Goal: Task Accomplishment & Management: Complete application form

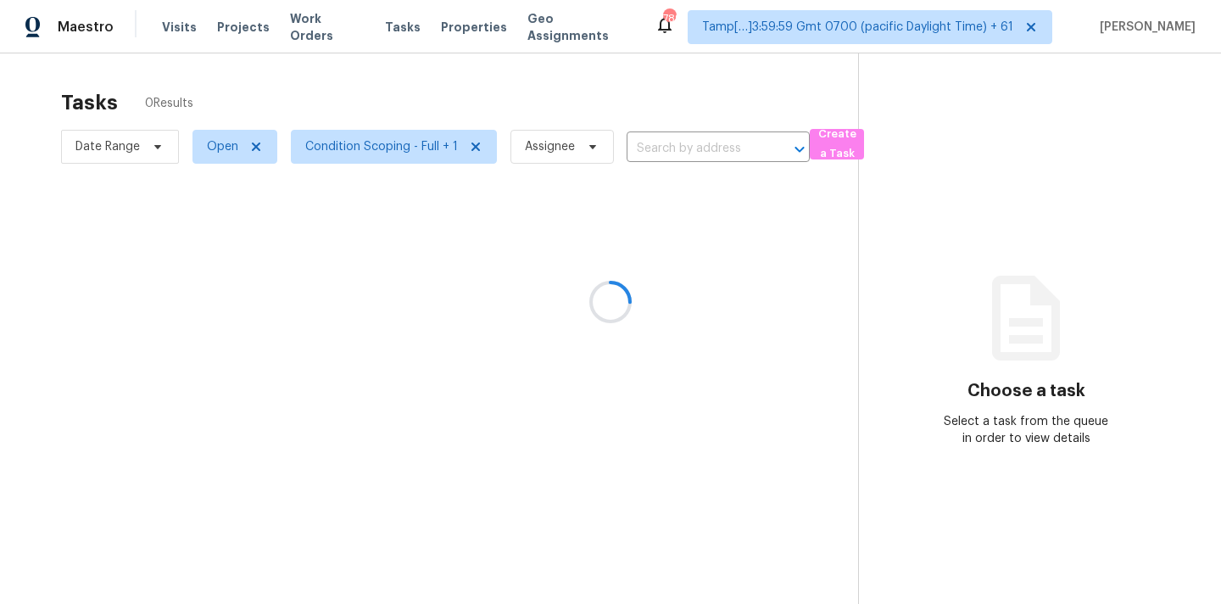
click at [655, 153] on div at bounding box center [610, 302] width 1221 height 604
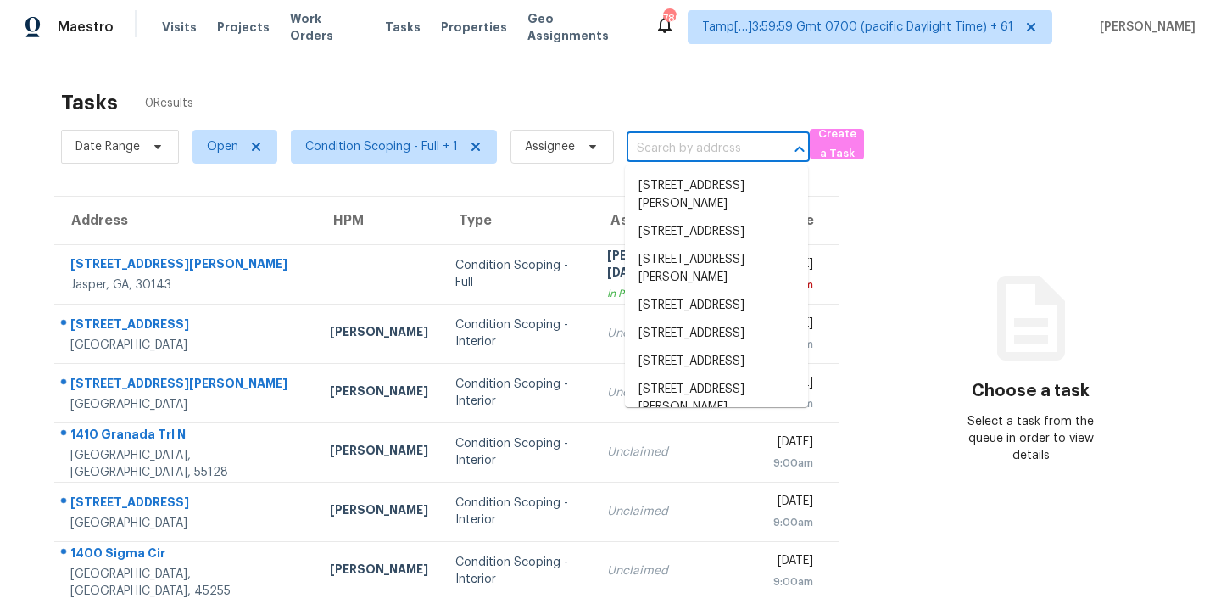
click at [649, 150] on input "text" at bounding box center [695, 149] width 136 height 26
paste input "412 Valencia Place Cir, Orlando, FL 32825"
type input "412 Valencia Place Cir, Orlando, FL 32825"
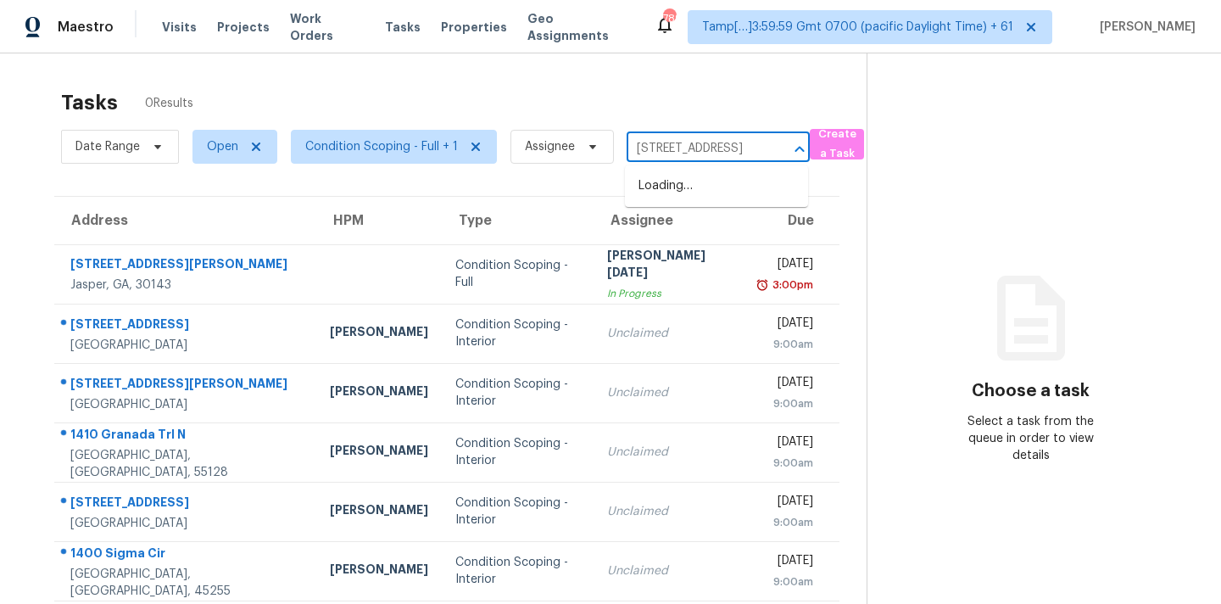
scroll to position [0, 103]
click at [657, 191] on li "412 Valencia Place Cir, Orlando, FL 32825" at bounding box center [716, 186] width 183 height 28
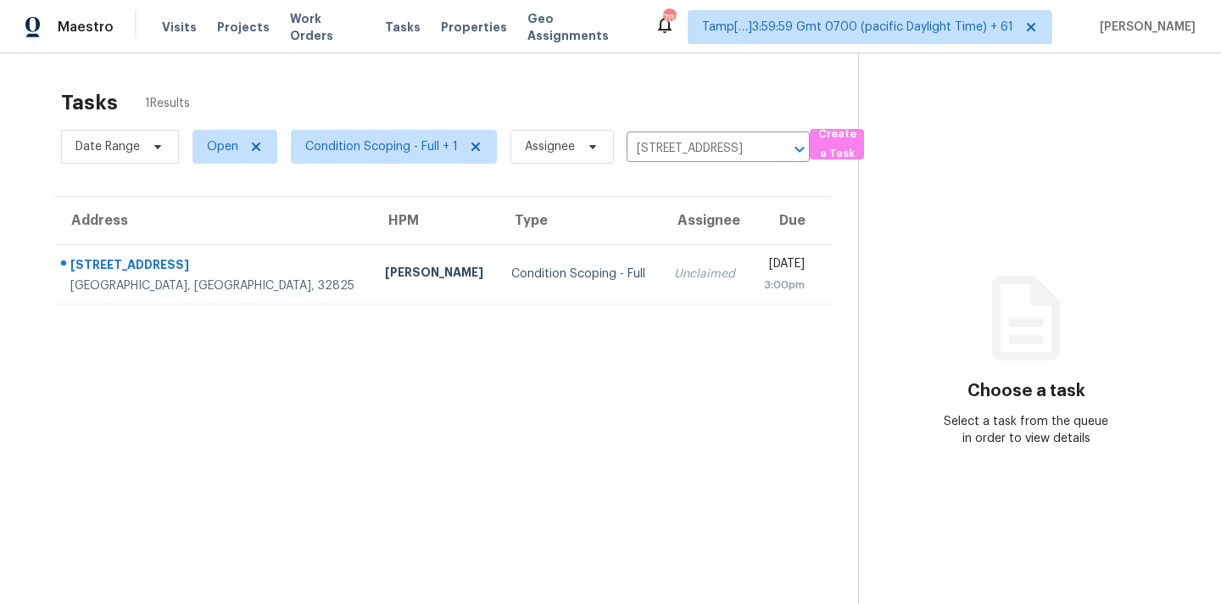
click at [661, 292] on td "Unclaimed" at bounding box center [705, 273] width 89 height 59
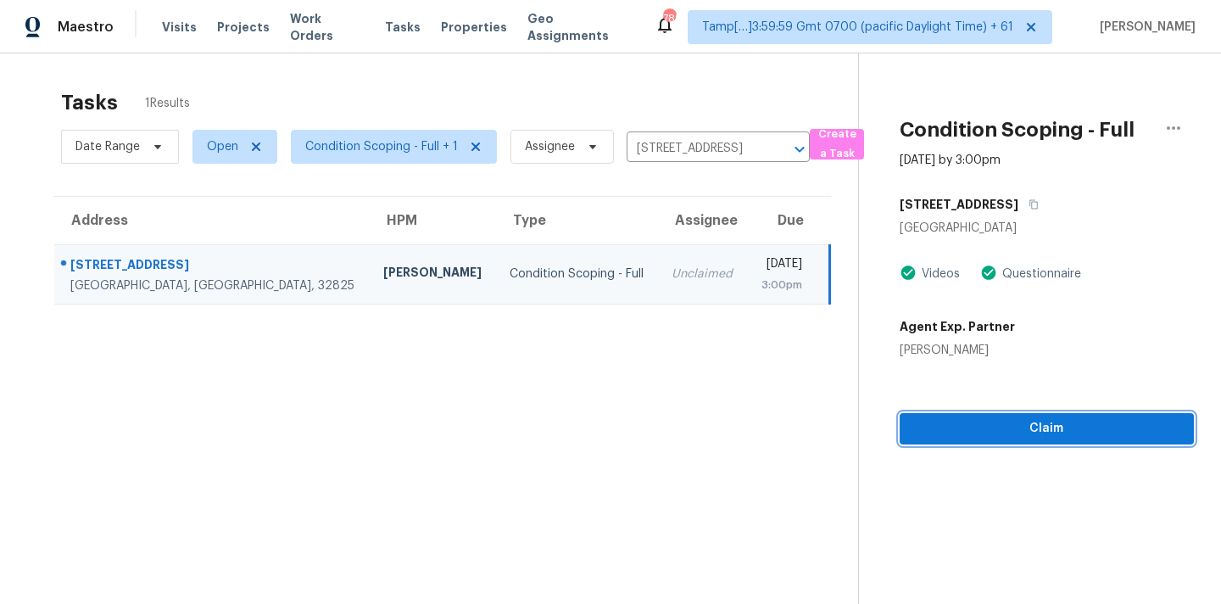
click at [1070, 434] on span "Claim" at bounding box center [1047, 428] width 267 height 21
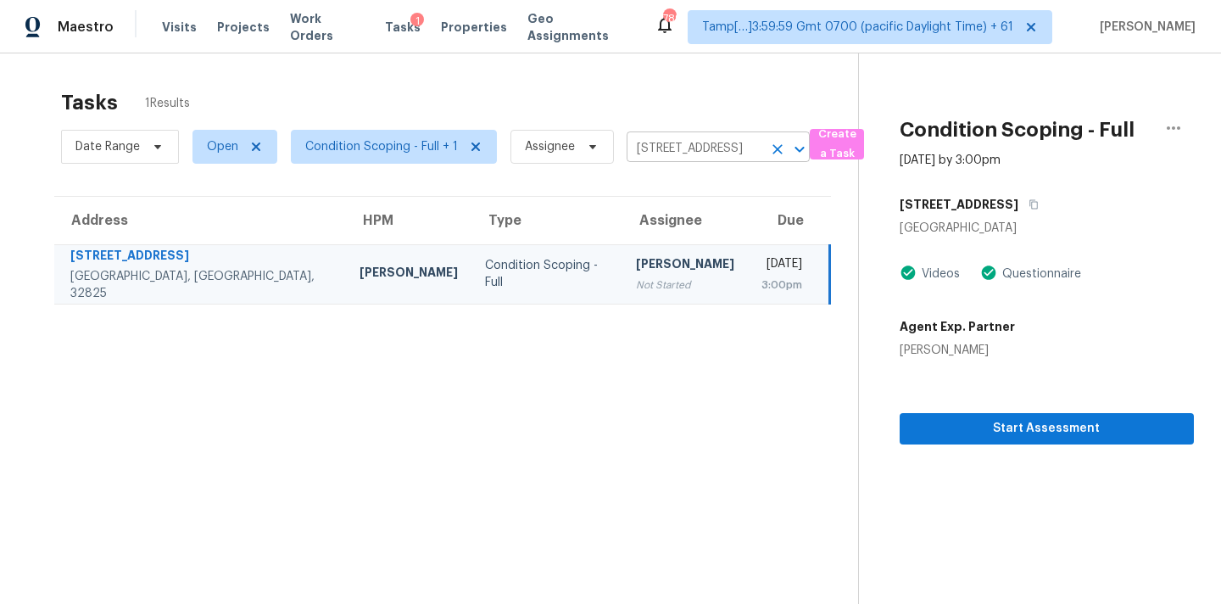
click at [677, 152] on input "412 Valencia Place Cir, Orlando, FL 32825" at bounding box center [695, 149] width 136 height 26
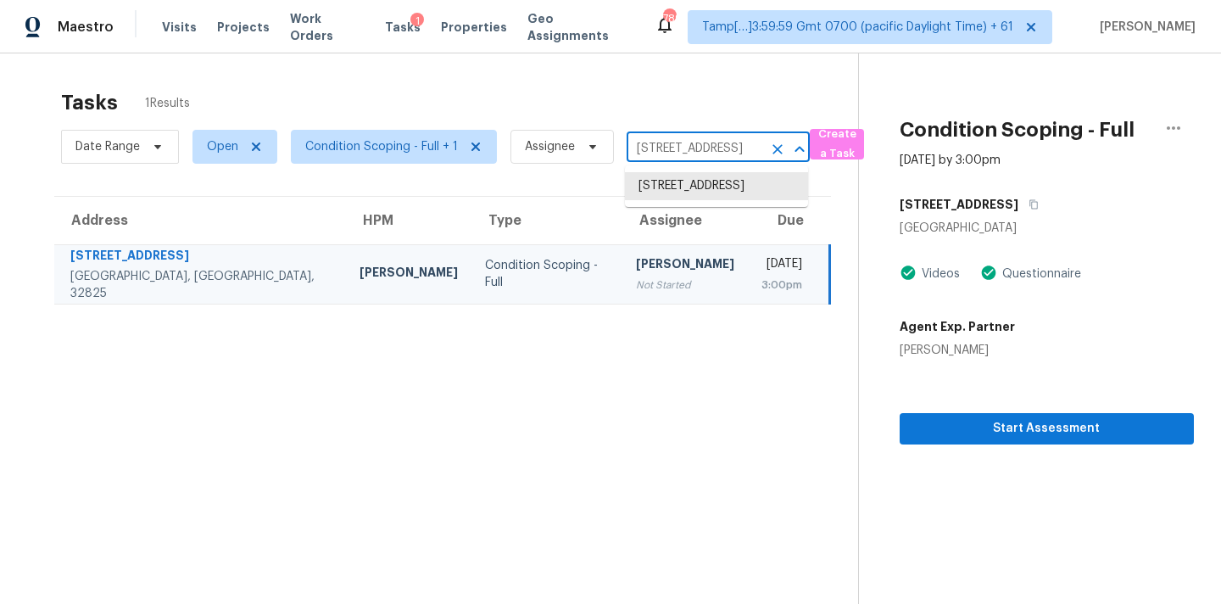
paste input "1513 W Patterson St, Tampa, FL 33604"
type input "1513 W Patterson St, Tampa, FL 33604"
click at [684, 193] on li "1513 W Patterson St, Tampa, FL 33604" at bounding box center [716, 195] width 183 height 46
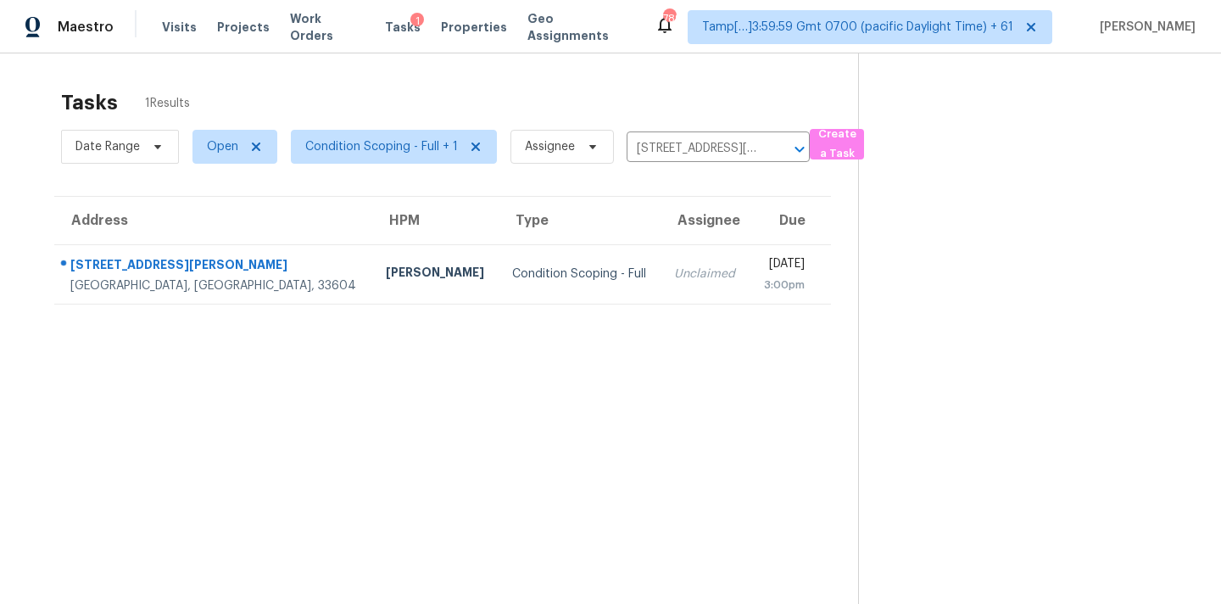
click at [763, 268] on div "Tue, Aug 12th 2025" at bounding box center [784, 265] width 42 height 21
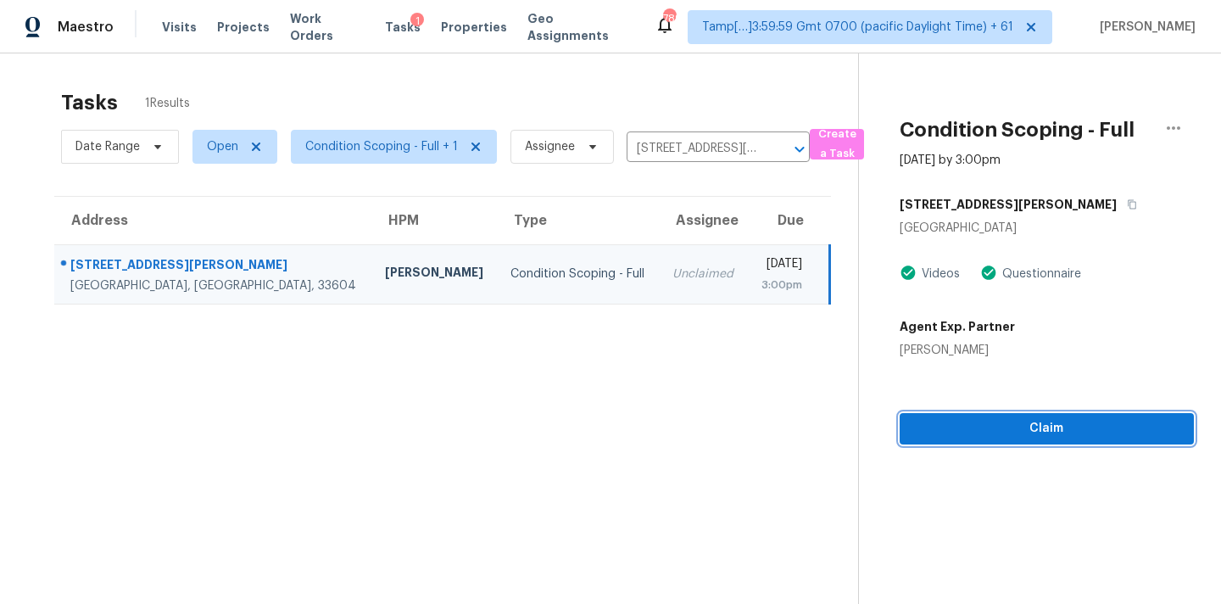
click at [1017, 434] on span "Claim" at bounding box center [1047, 428] width 267 height 21
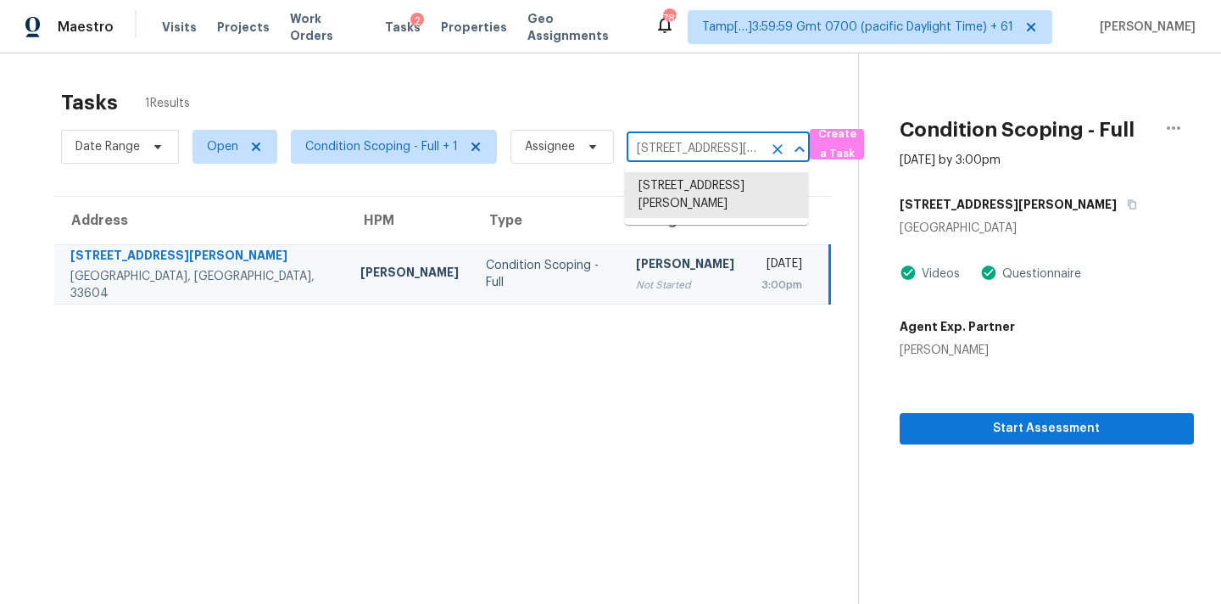
click at [655, 153] on input "1513 W Patterson St, Tampa, FL 33604" at bounding box center [695, 149] width 136 height 26
paste input "9637 Timber Wagon Dr, McKinney, TX 75072"
type input "9637 Timber Wagon Dr, McKinney, TX 75072"
click at [671, 193] on li "9637 Timber Wagon Dr, McKinney, TX 75072" at bounding box center [716, 195] width 183 height 46
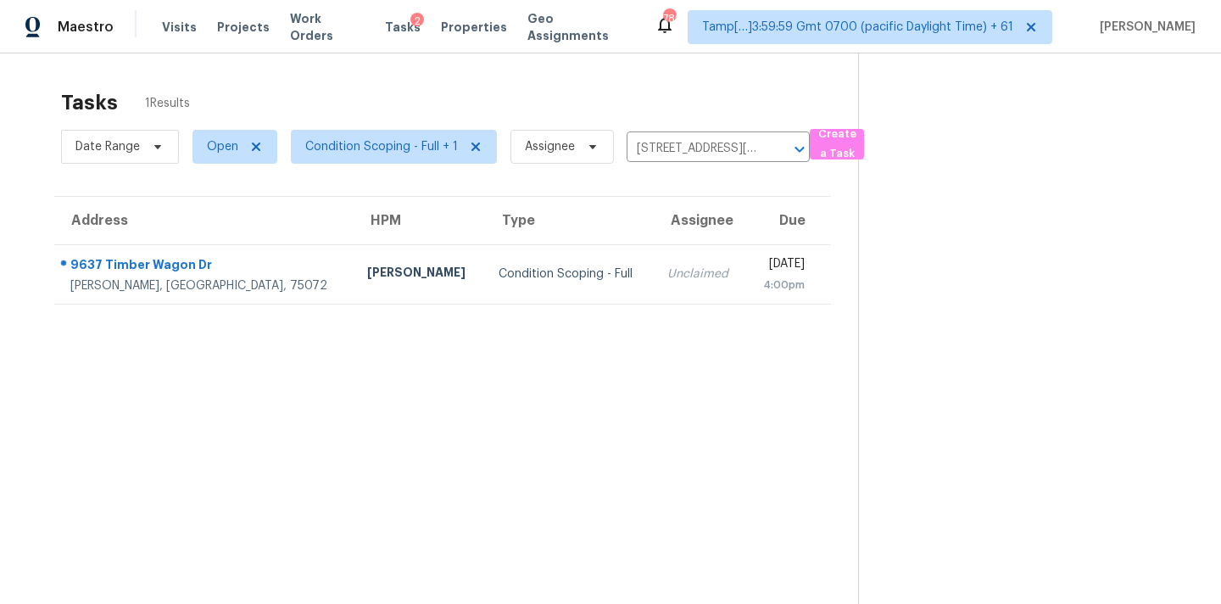
click at [746, 269] on td "Tue, Aug 12th 2025 4:00pm" at bounding box center [788, 273] width 85 height 59
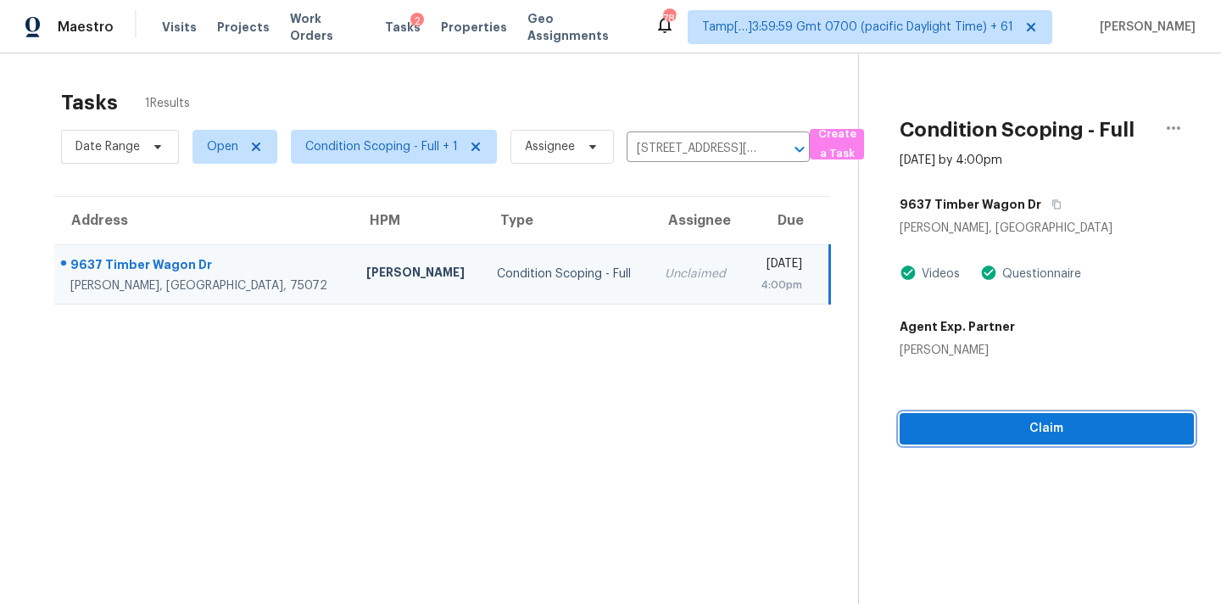
click at [1061, 425] on span "Claim" at bounding box center [1047, 428] width 267 height 21
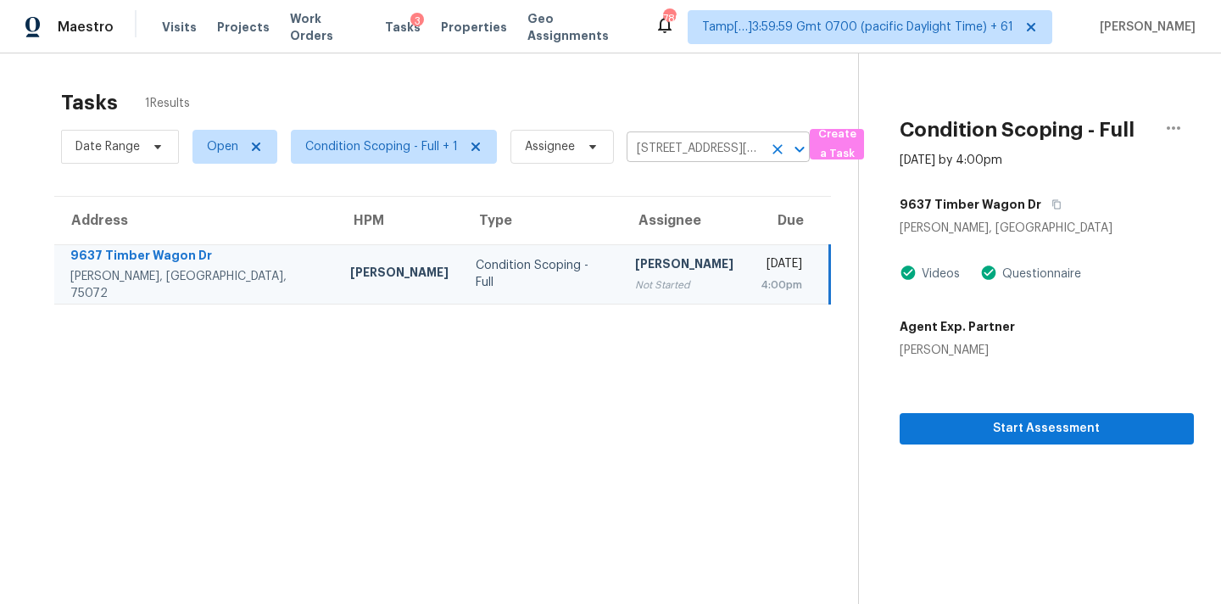
click at [682, 149] on input "9637 Timber Wagon Dr, McKinney, TX 75072" at bounding box center [695, 149] width 136 height 26
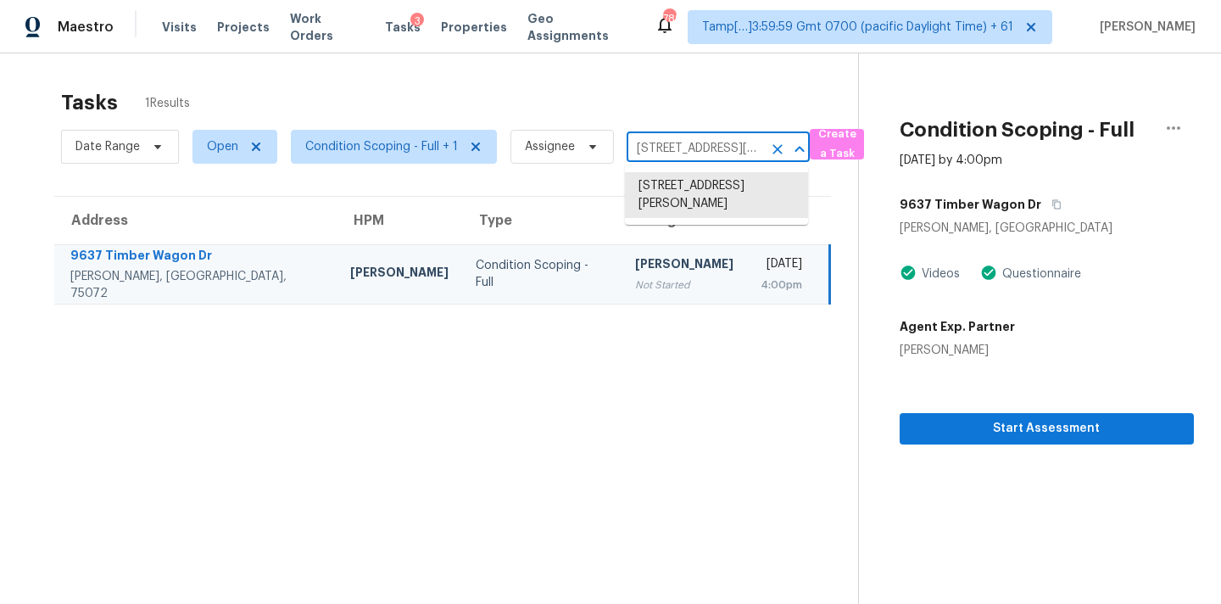
paste input "1817 Terracina Dr, Sacramento, CA 95834"
type input "1817 Terracina Dr, Sacramento, CA 95834"
click at [695, 198] on li "1817 Terracina Dr, Sacramento, CA 95834" at bounding box center [716, 186] width 183 height 28
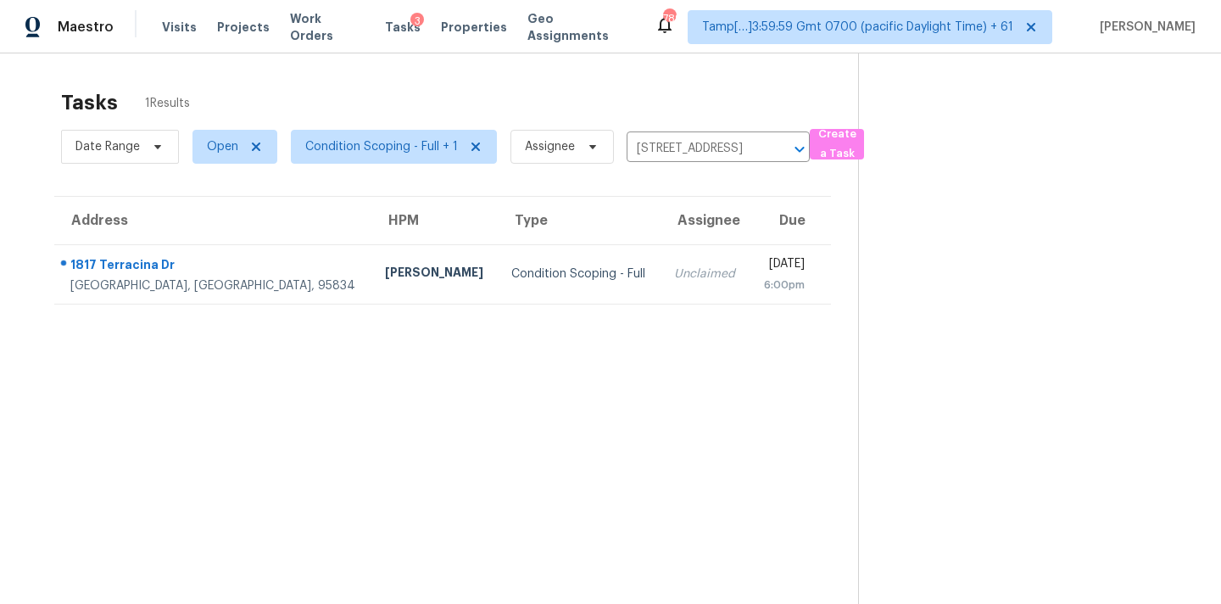
click at [750, 242] on th "Due" at bounding box center [790, 221] width 81 height 48
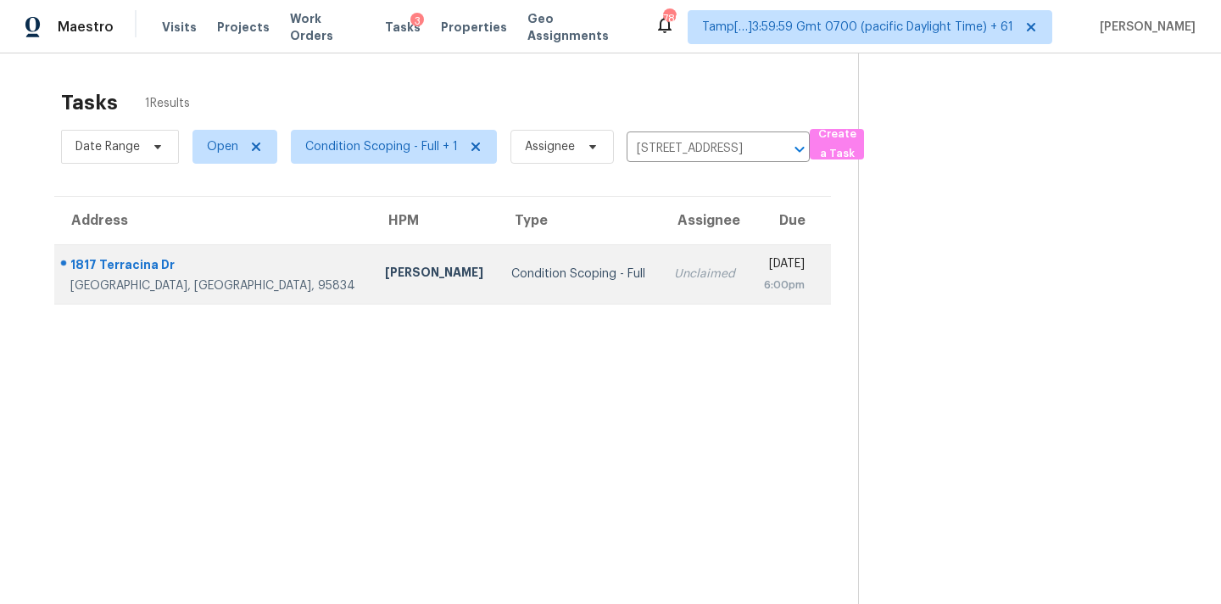
click at [763, 279] on div "6:00pm" at bounding box center [784, 285] width 42 height 17
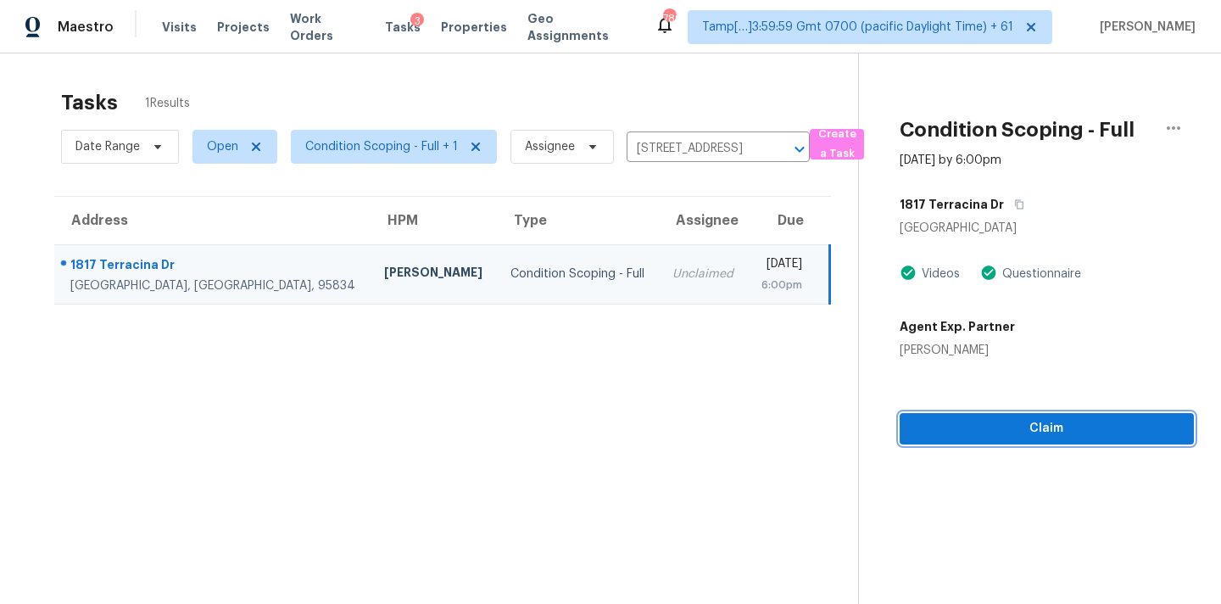
click at [994, 439] on button "Claim" at bounding box center [1047, 428] width 294 height 31
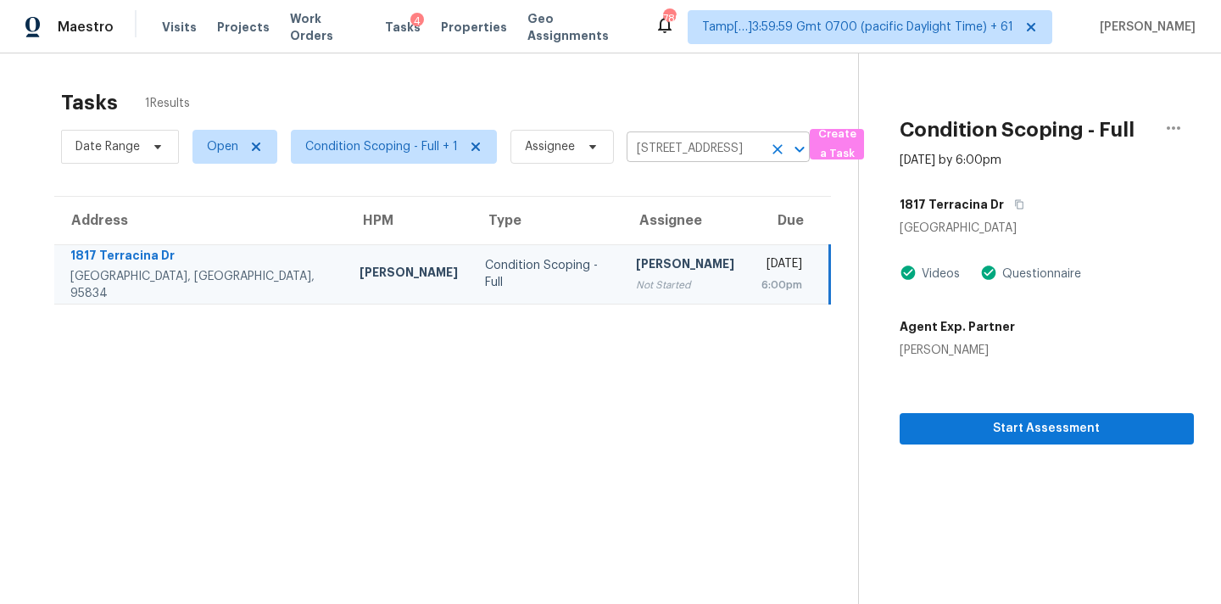
click at [659, 146] on input "1817 Terracina Dr, Sacramento, CA 95834" at bounding box center [695, 149] width 136 height 26
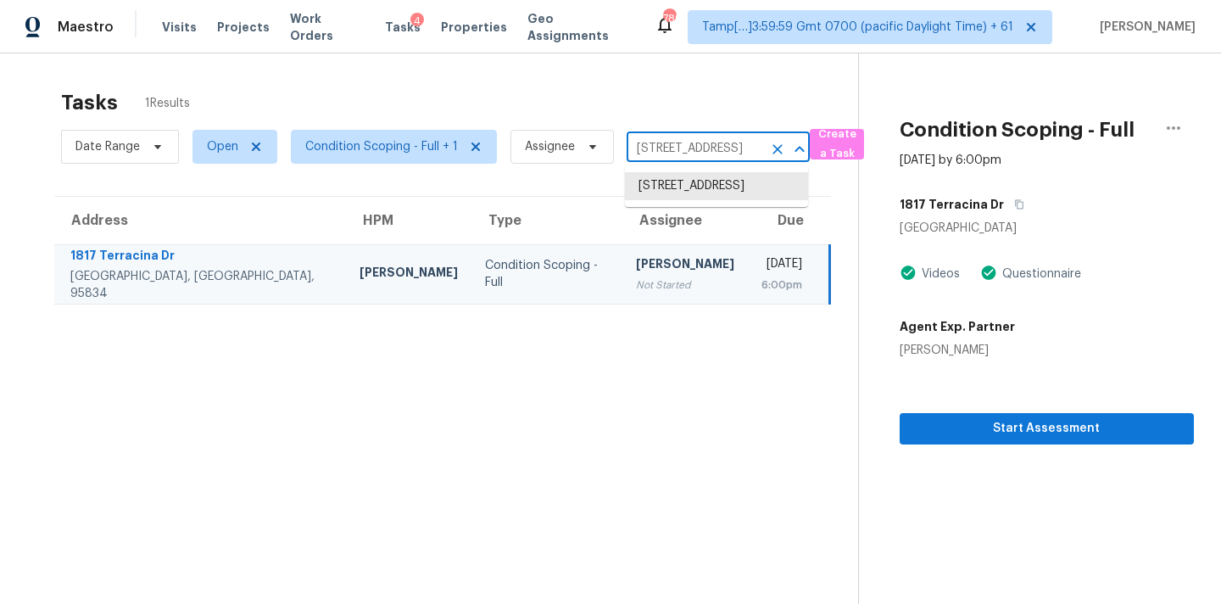
paste input "7240 SW 161st Pl, Beaverton, OR 97007"
type input "7240 SW 161st Pl, Beaverton, OR 97007"
click at [686, 189] on li "7240 SW 161st Pl, Beaverton, OR 97007" at bounding box center [716, 186] width 183 height 28
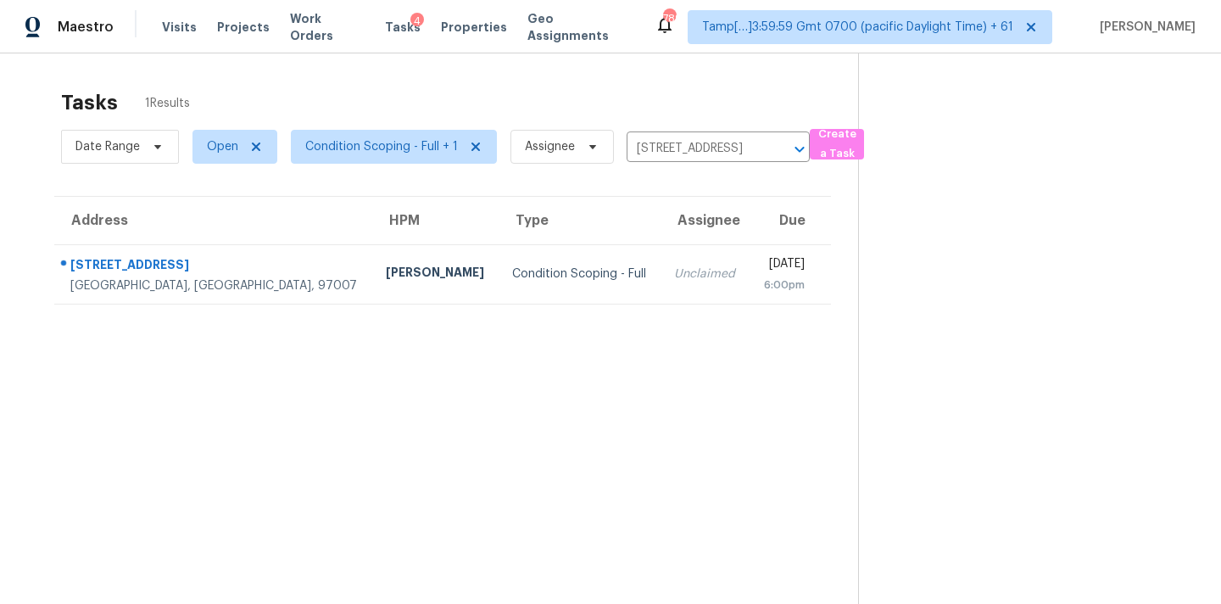
click at [661, 300] on td "Unclaimed" at bounding box center [705, 273] width 89 height 59
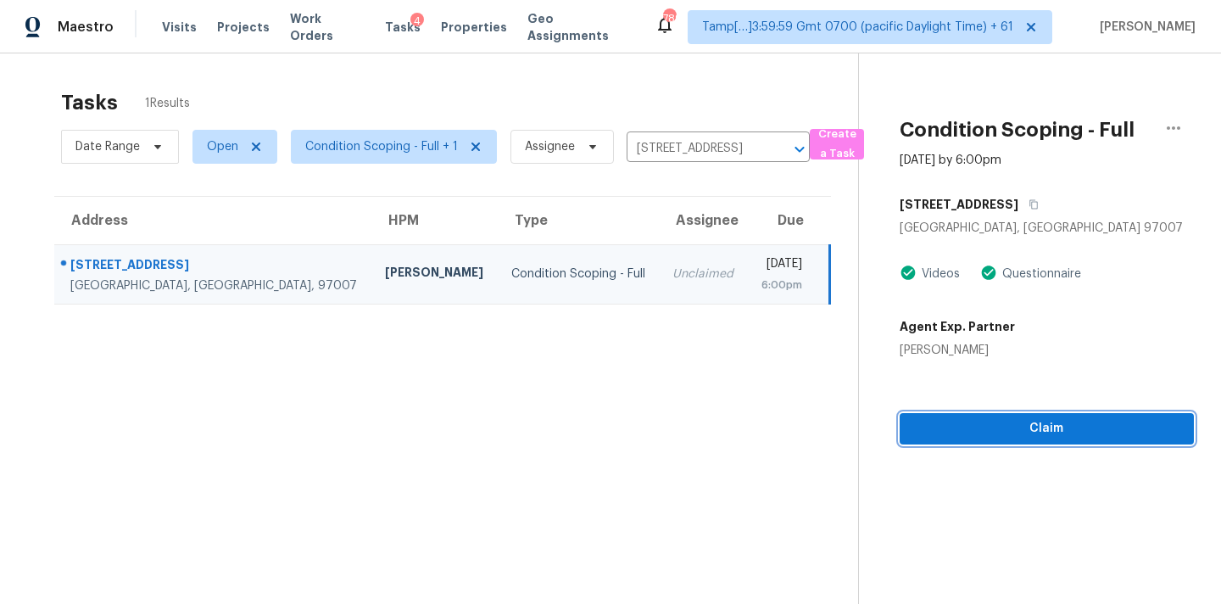
click at [1002, 436] on span "Claim" at bounding box center [1047, 428] width 267 height 21
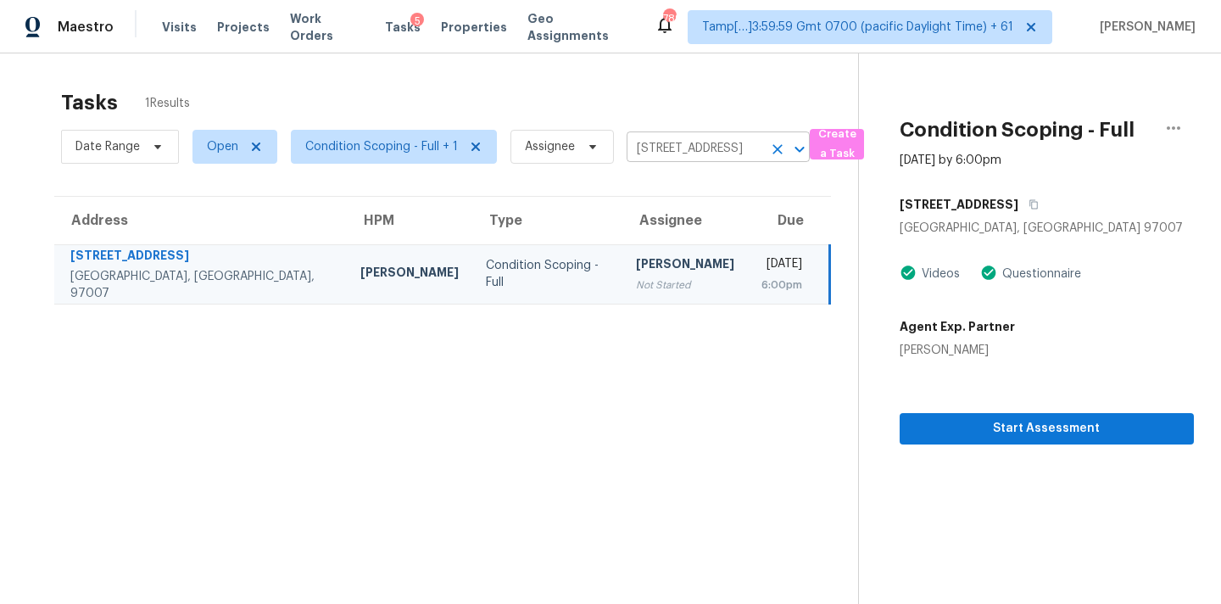
click at [651, 143] on input "7240 SW 161st Pl, Beaverton, OR 97007" at bounding box center [695, 149] width 136 height 26
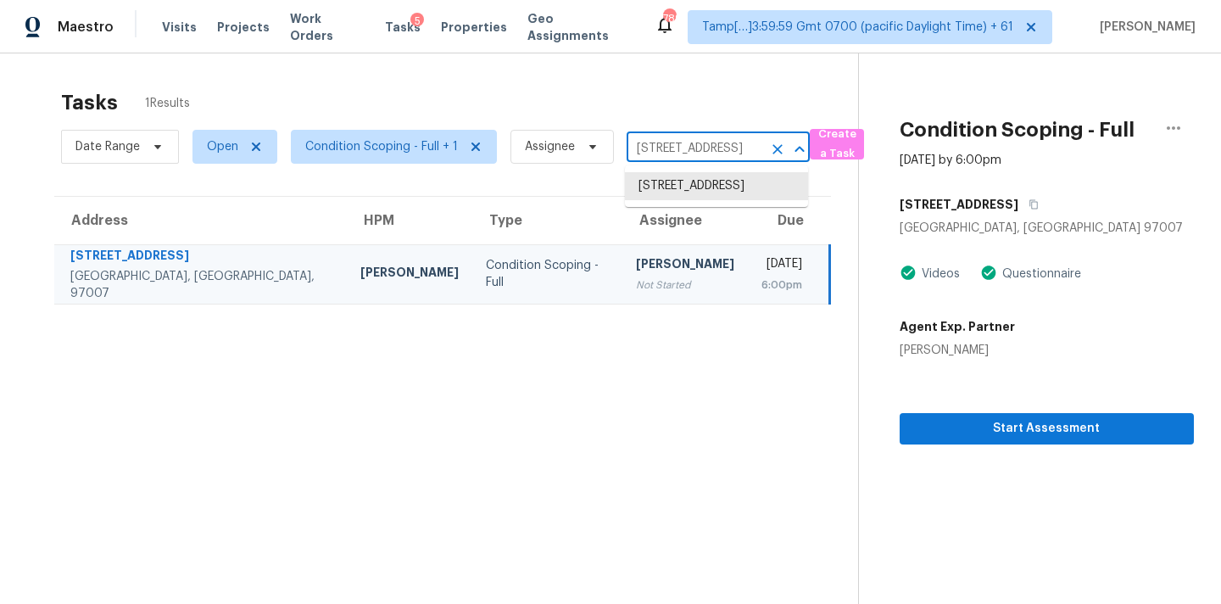
paste input "9637 Timber Wagon Dr, McKinney, TX 75072"
type input "9637 Timber Wagon Dr, McKinney, TX 75072"
click at [669, 196] on li "9637 Timber Wagon Dr, McKinney, TX 75072" at bounding box center [716, 195] width 183 height 46
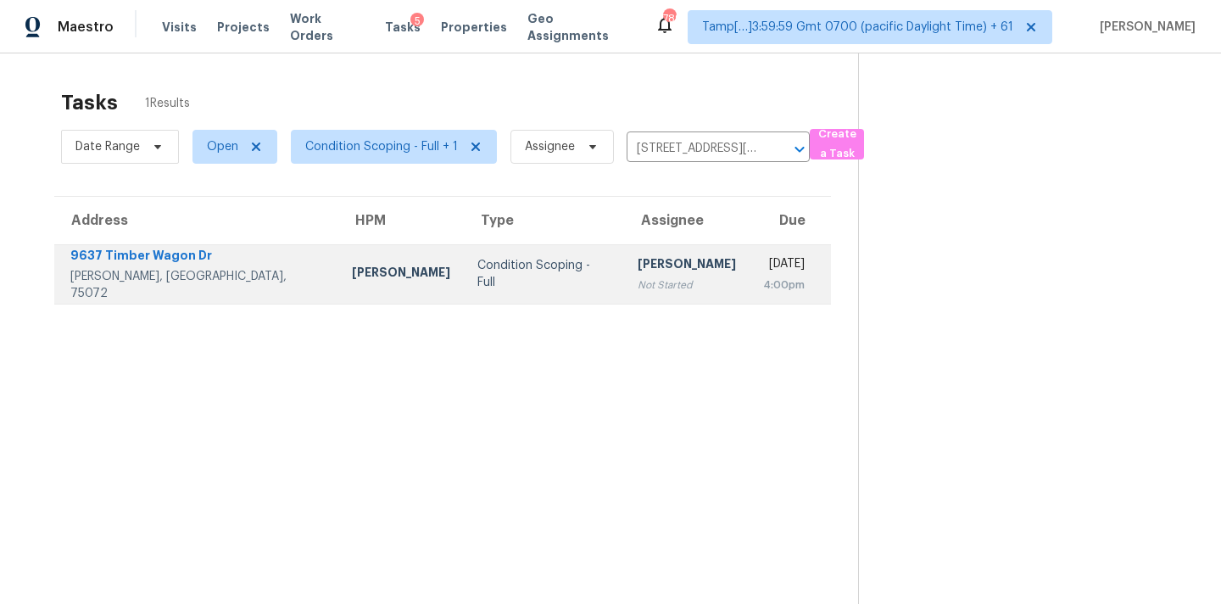
click at [750, 277] on td "Tue, Aug 12th 2025 4:00pm" at bounding box center [790, 273] width 81 height 59
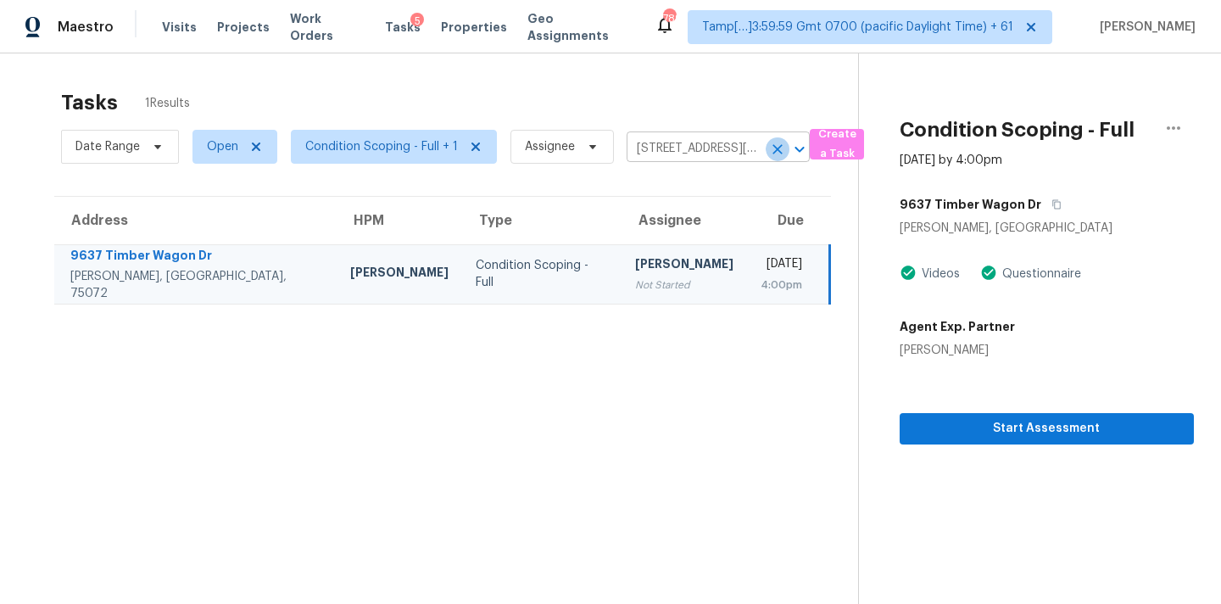
click at [779, 147] on icon "Clear" at bounding box center [777, 149] width 17 height 17
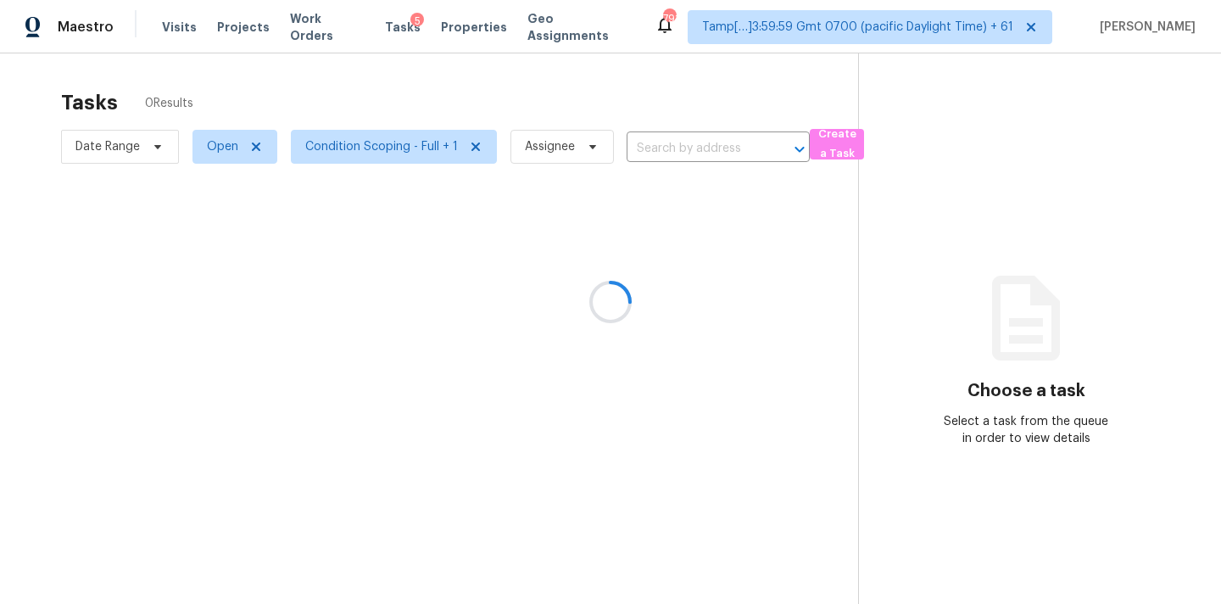
click at [676, 155] on div at bounding box center [610, 302] width 1221 height 604
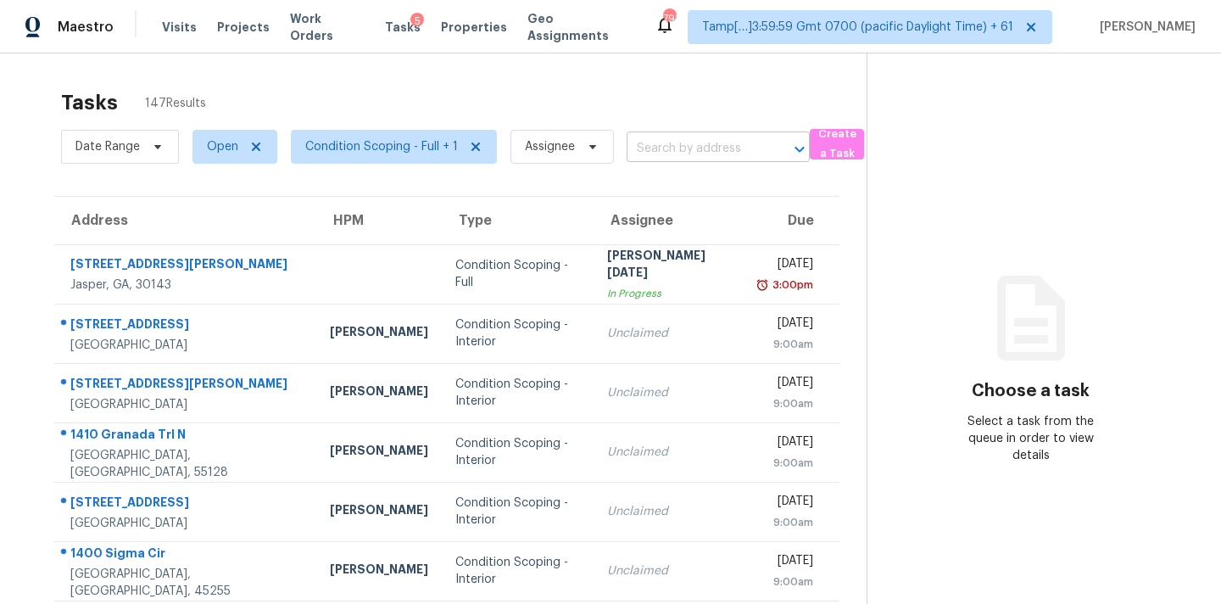
click at [676, 155] on input "text" at bounding box center [695, 149] width 136 height 26
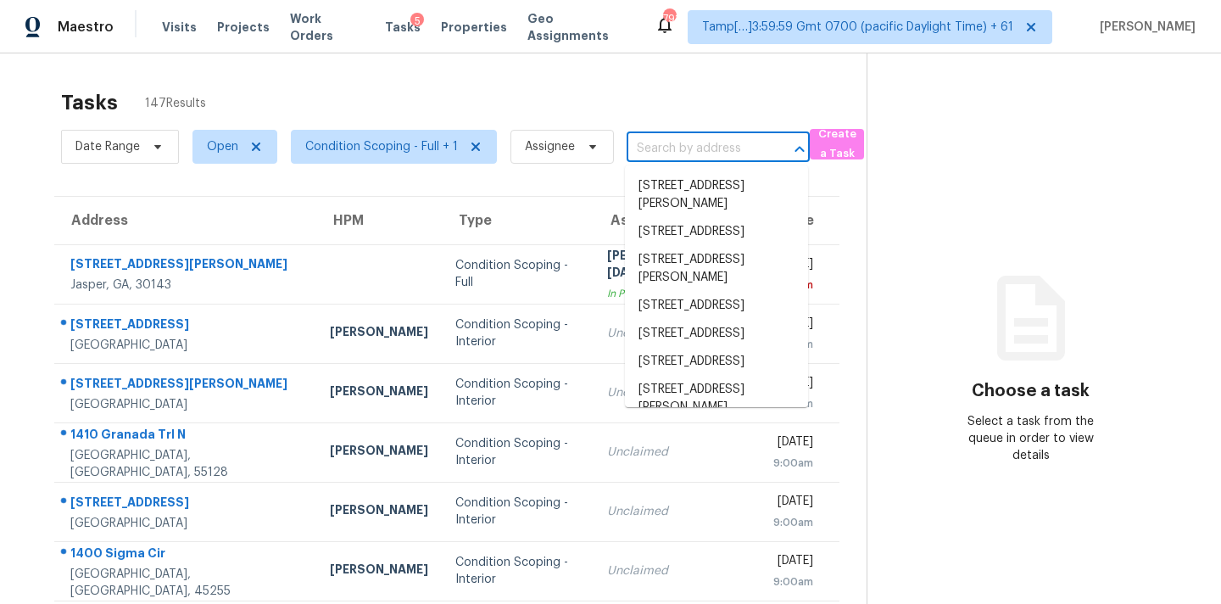
paste input "117 Kenton Pl, Peachtree City, GA 30269"
type input "117 Kenton Pl, Peachtree City, GA 30269"
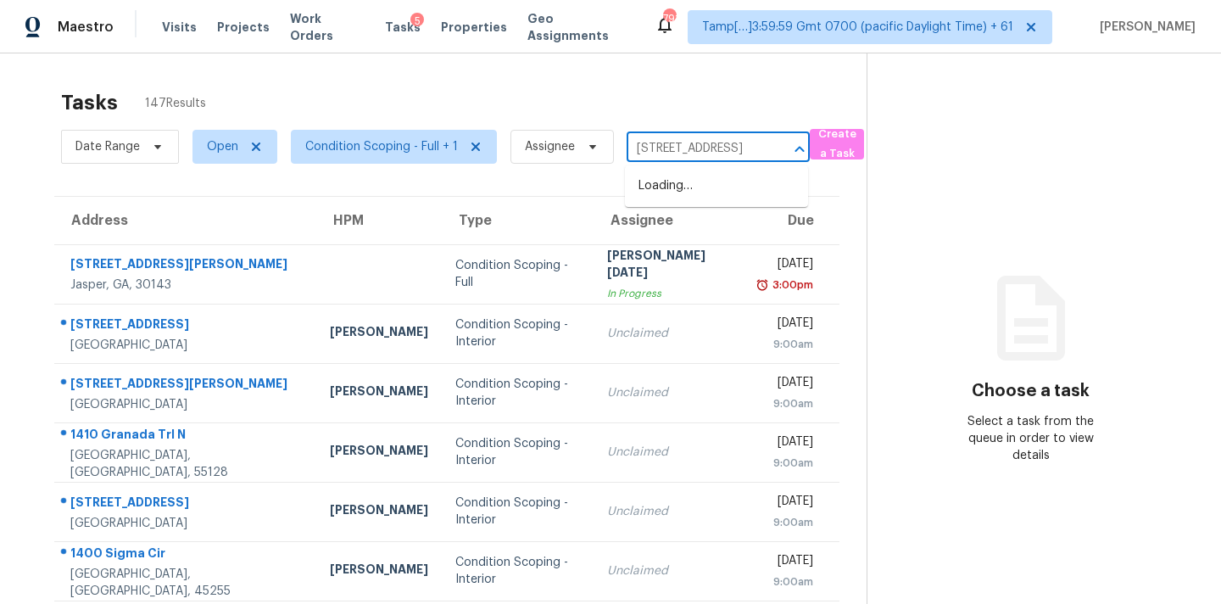
scroll to position [0, 95]
click at [679, 191] on li "117 Kenton Pl, Peachtree City, GA 30269" at bounding box center [716, 186] width 183 height 28
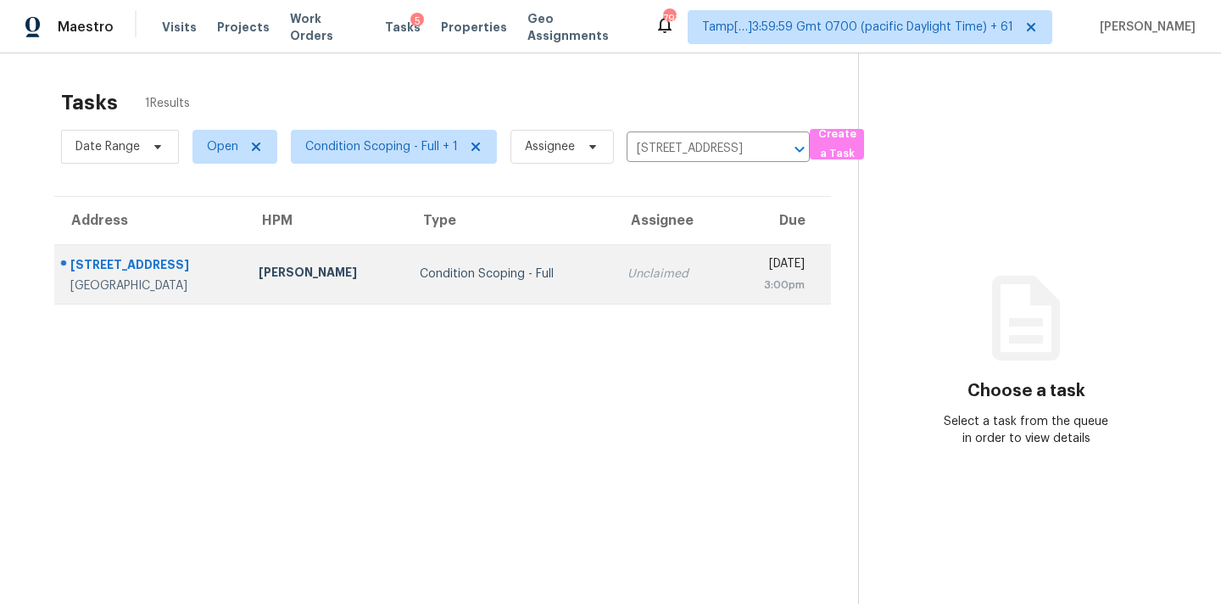
click at [740, 285] on div "3:00pm" at bounding box center [772, 285] width 64 height 17
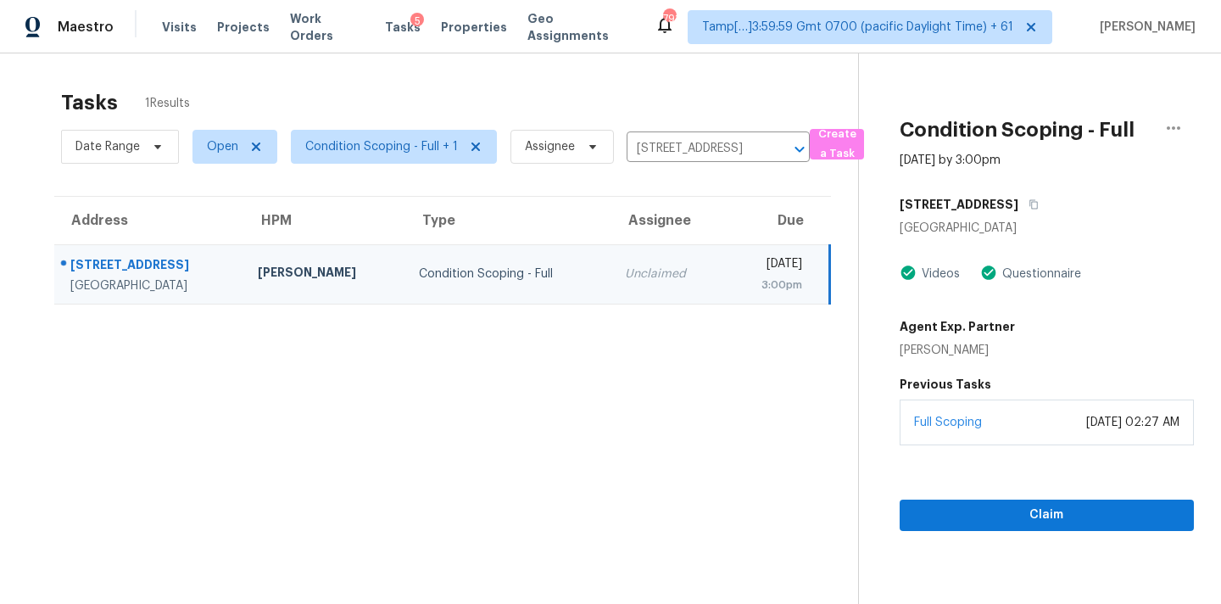
click at [1007, 427] on div "Full Scoping August 14, 2024 at 02:27 AM" at bounding box center [1047, 423] width 294 height 46
click at [1008, 517] on span "Claim" at bounding box center [1047, 515] width 267 height 21
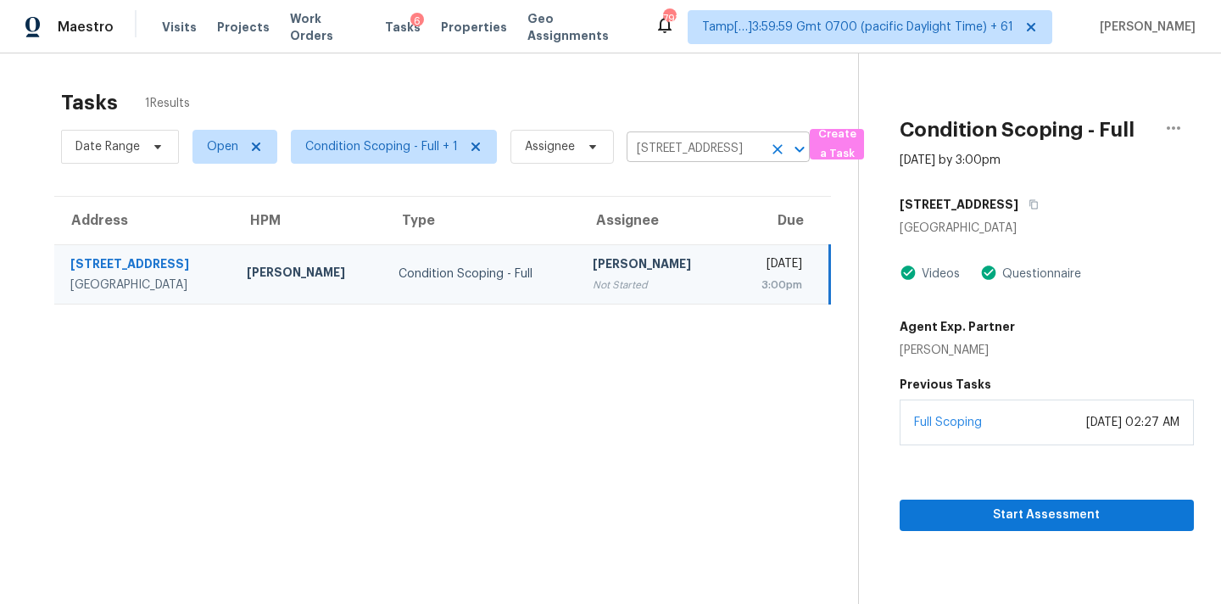
click at [662, 146] on input "117 Kenton Pl, Peachtree City, GA 30269" at bounding box center [695, 149] width 136 height 26
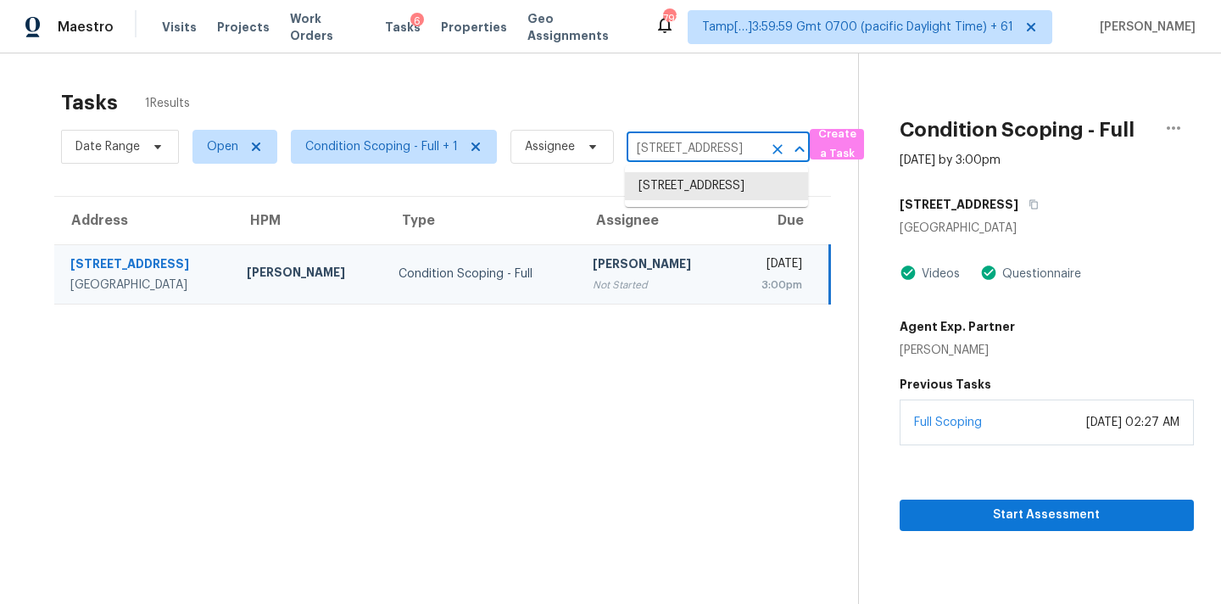
paste input "2205 Miriam Ln Decatur, GA, 30032"
type input "2205 Miriam Ln Decatur, GA, 30032"
click at [661, 196] on li "2205 Miriam Ln, Decatur, GA 30032" at bounding box center [716, 195] width 183 height 46
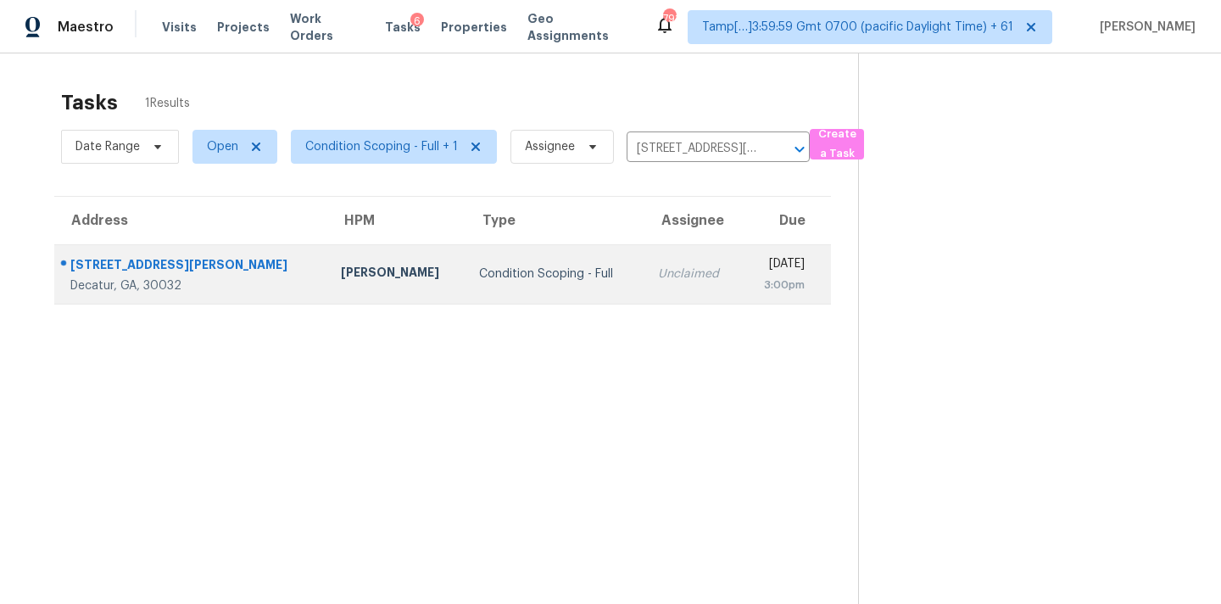
click at [742, 283] on td "Tue, Aug 12th 2025 3:00pm" at bounding box center [786, 273] width 89 height 59
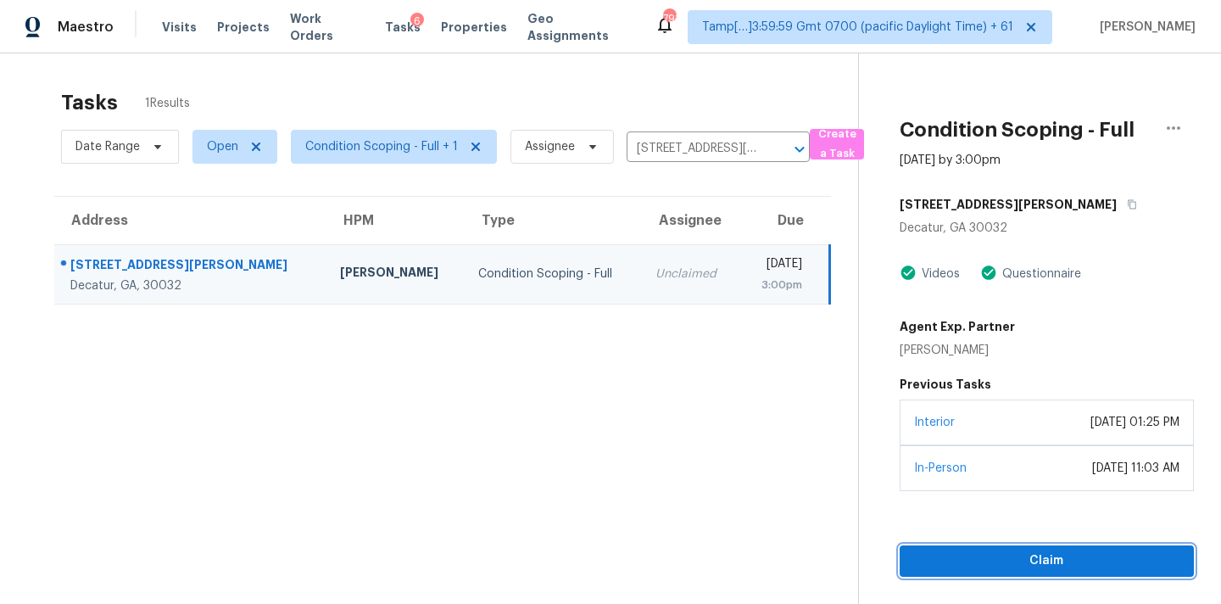
click at [1060, 550] on span "Claim" at bounding box center [1047, 560] width 267 height 21
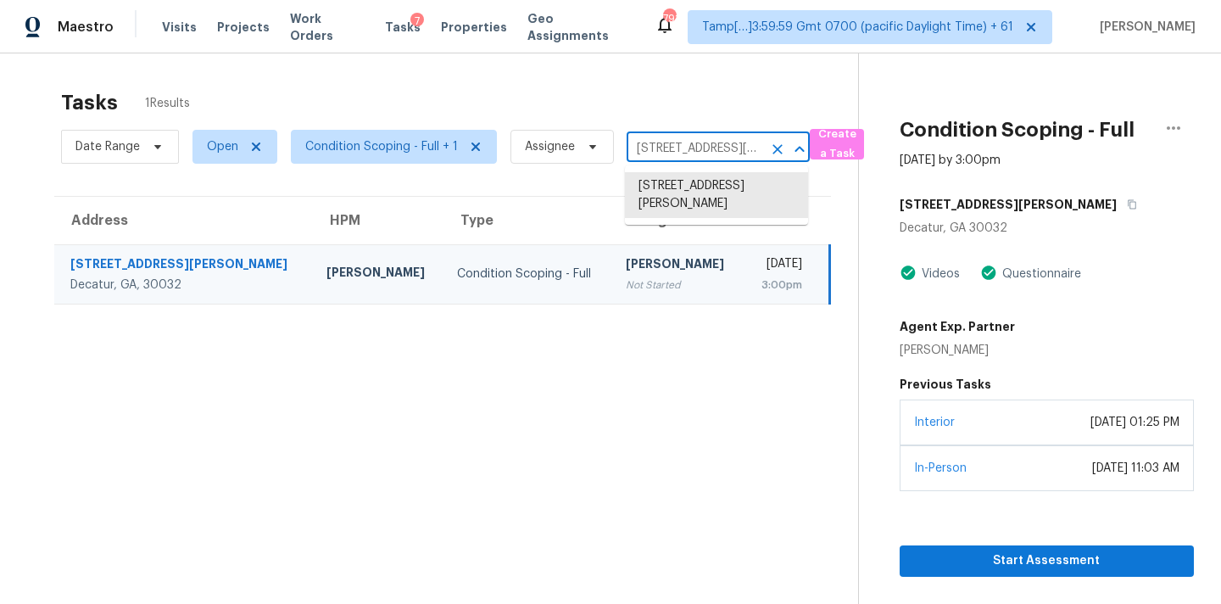
click at [659, 155] on input "2205 Miriam Ln, Decatur, GA 30032" at bounding box center [695, 149] width 136 height 26
paste input "545 Ridgemont Dr, Fayetteville, GA 30215"
type input "545 Ridgemont Dr, Fayetteville, GA 30215"
click at [718, 198] on li "545 Ridgemont Dr, Fayetteville, GA 30215" at bounding box center [716, 186] width 183 height 28
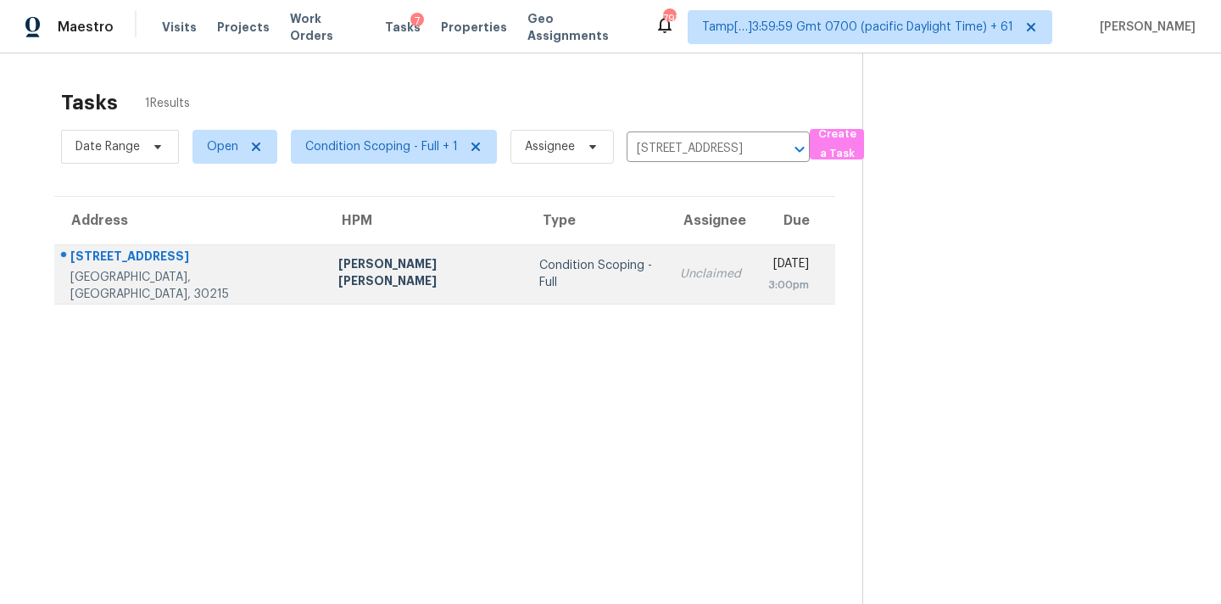
click at [755, 297] on td "Tue, Aug 12th 2025 3:00pm" at bounding box center [795, 273] width 81 height 59
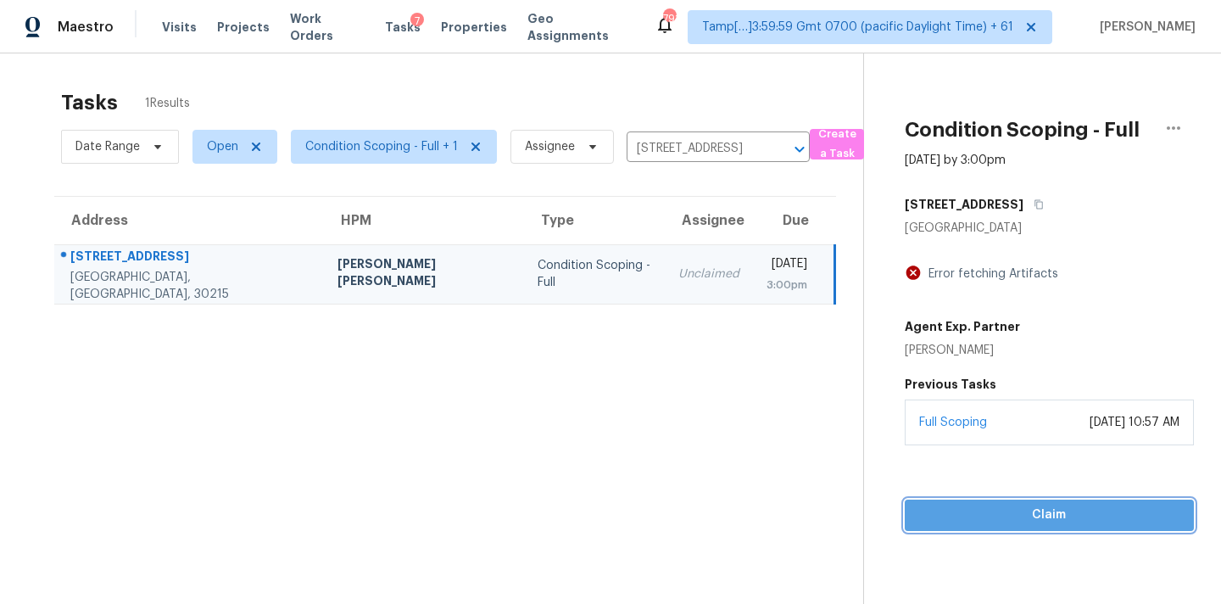
click at [1054, 518] on span "Claim" at bounding box center [1050, 515] width 262 height 21
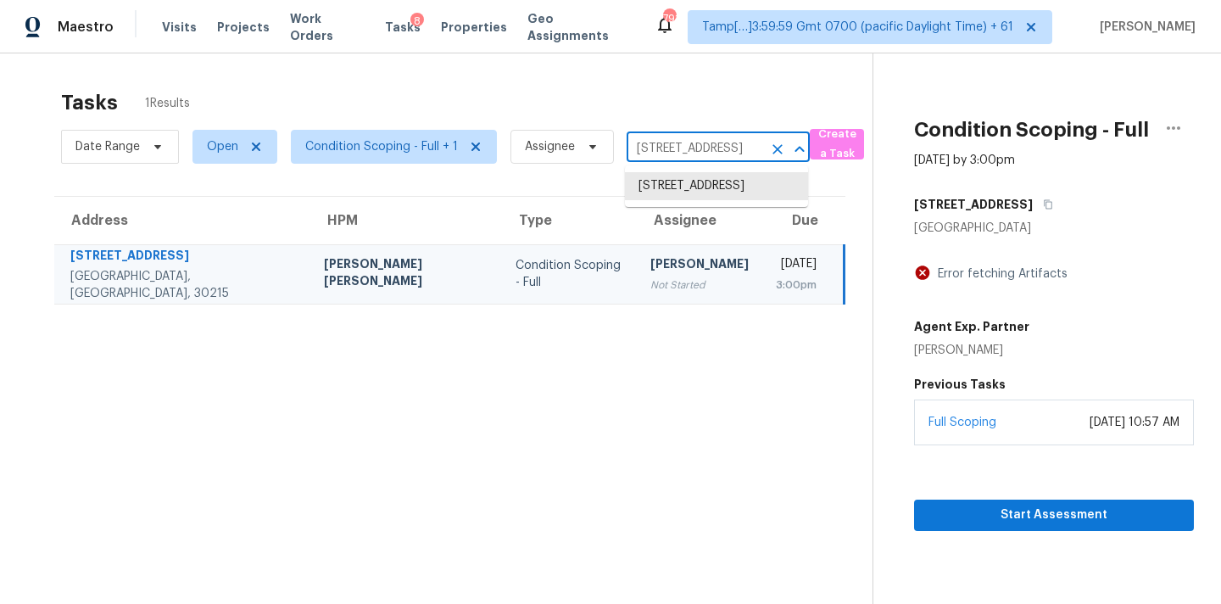
click at [698, 153] on input "545 Ridgemont Dr, Fayetteville, GA 30215" at bounding box center [695, 149] width 136 height 26
paste input "1821 Laurel Green Way, Atlanta, GA 30344"
type input "1821 Laurel Green Way, Atlanta, GA 30344"
click at [702, 184] on li "1821 Laurel Green Way, Atlanta, GA 30344" at bounding box center [716, 195] width 183 height 46
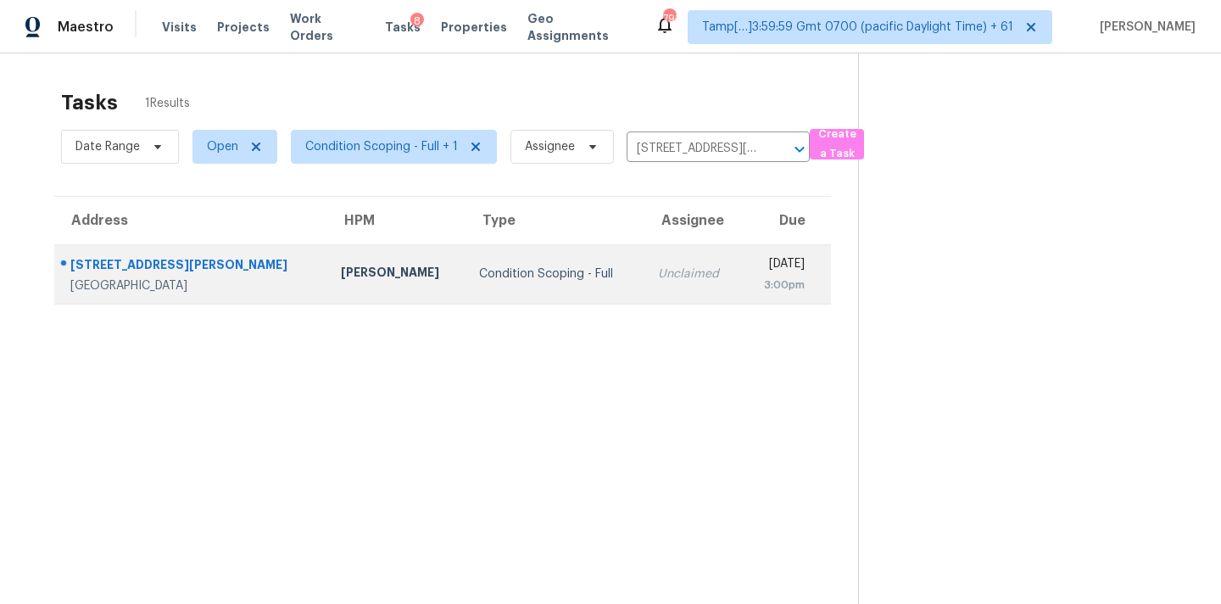
click at [756, 281] on div "3:00pm" at bounding box center [780, 285] width 49 height 17
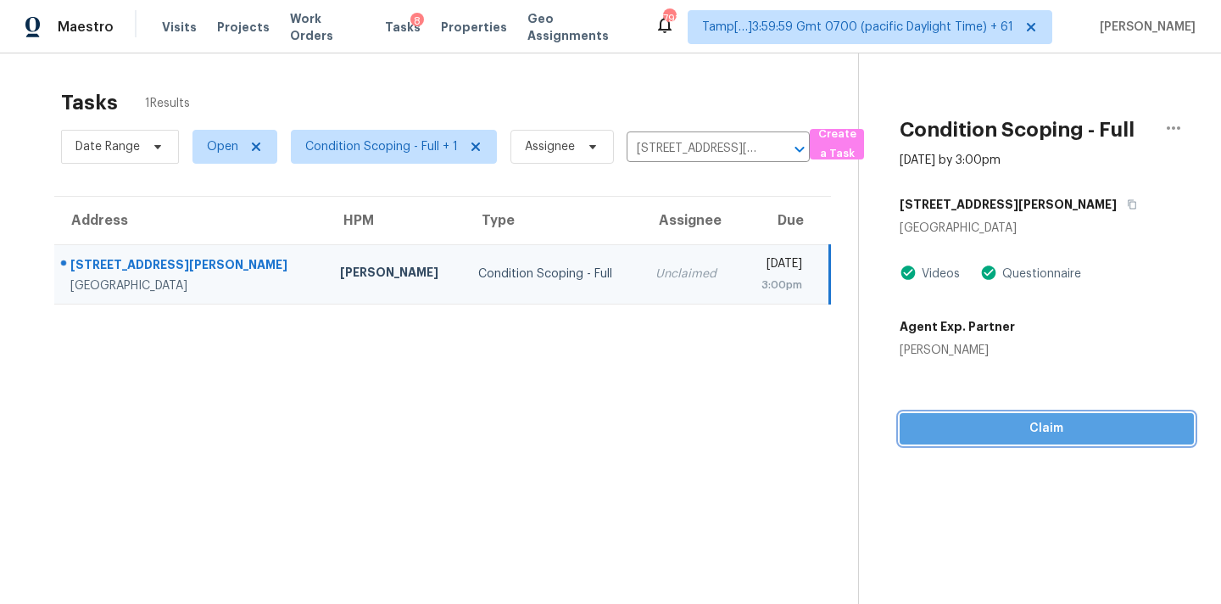
click at [1059, 432] on span "Claim" at bounding box center [1047, 428] width 267 height 21
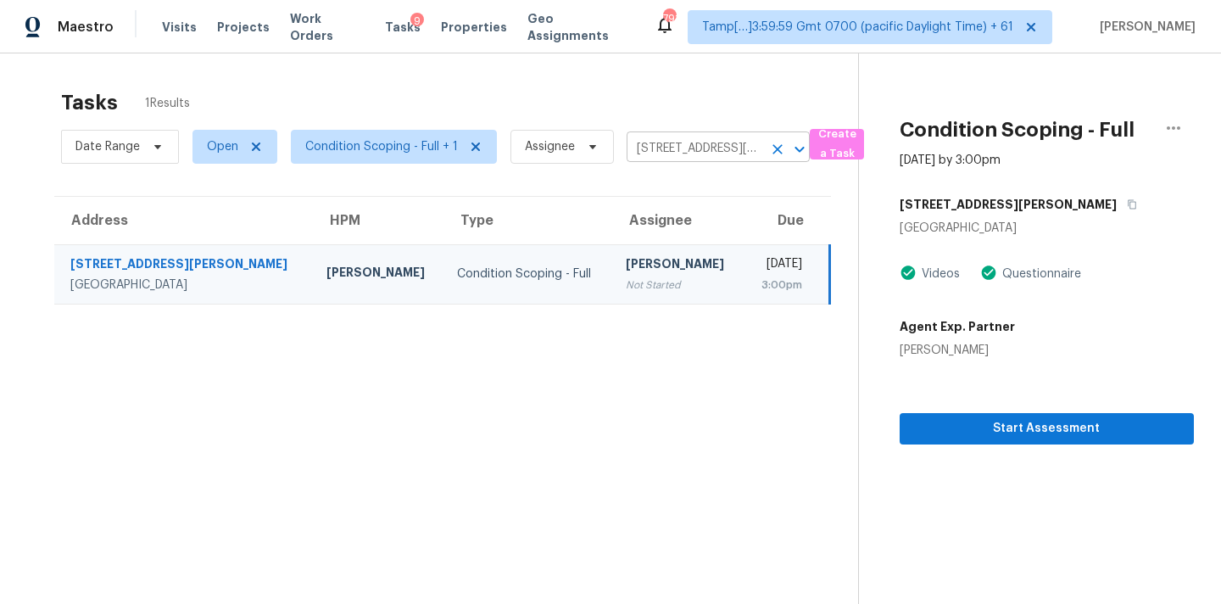
click at [694, 148] on input "1821 Laurel Green Way, Atlanta, GA 30344" at bounding box center [695, 149] width 136 height 26
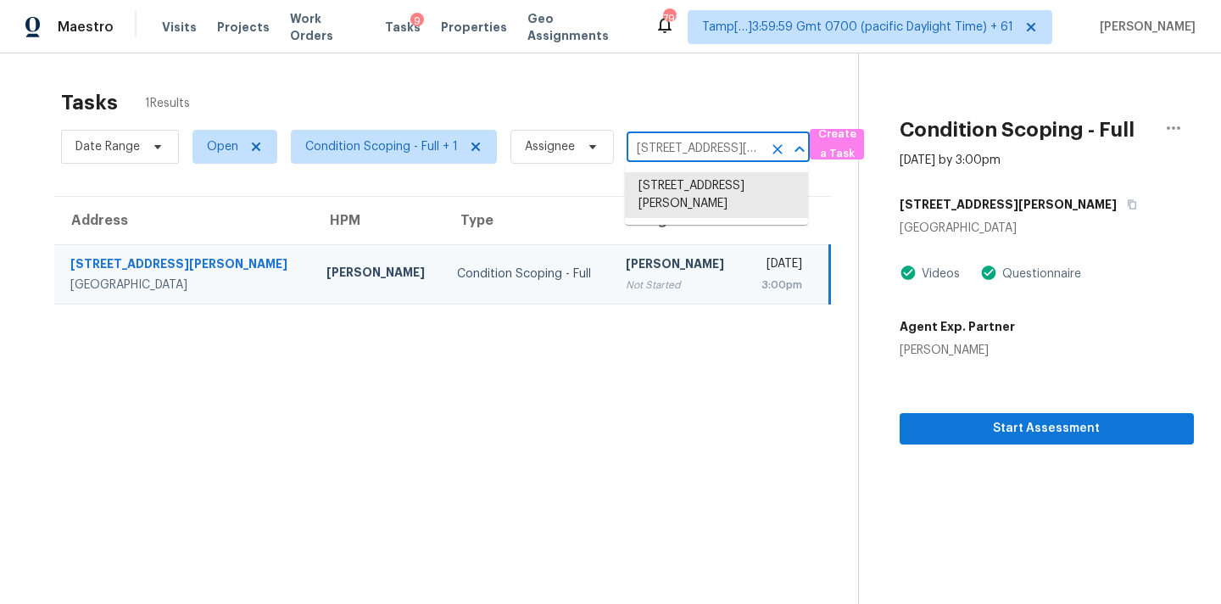
paste input "294 Twin Bridge Ct, Lawrenceville, GA 300"
type input "294 Twin Bridge Ct, Lawrenceville, GA 30044"
click at [700, 186] on li "294 Twin Bridge Ct, Lawrenceville, GA 30044" at bounding box center [716, 186] width 183 height 28
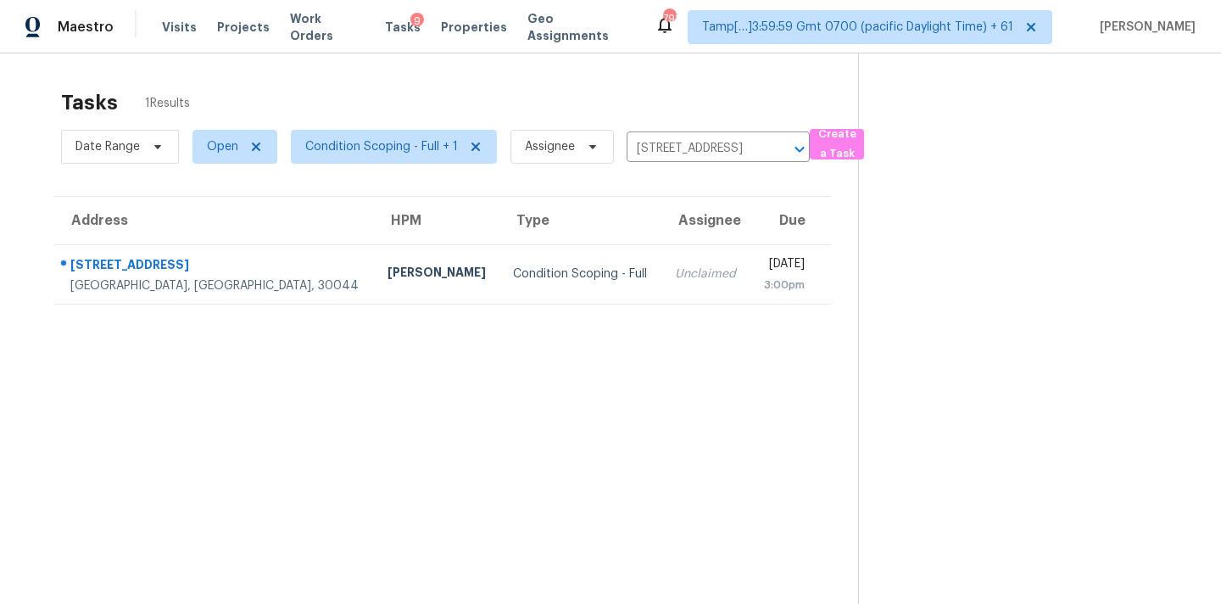
click at [763, 284] on div "3:00pm" at bounding box center [783, 285] width 41 height 17
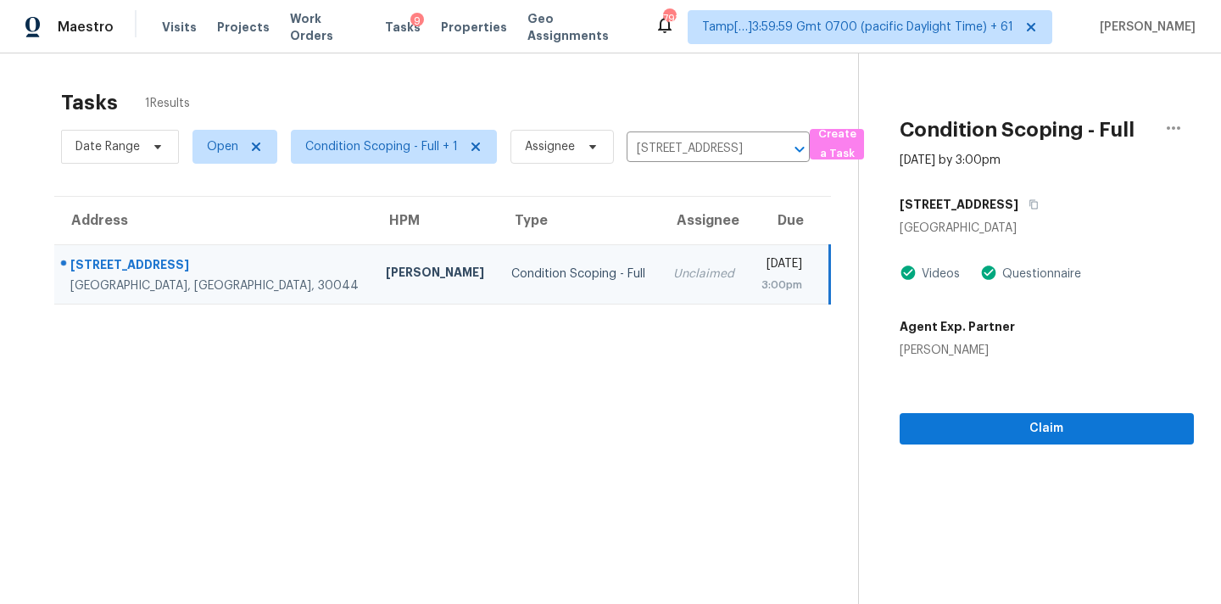
click at [762, 284] on div "3:00pm" at bounding box center [782, 285] width 41 height 17
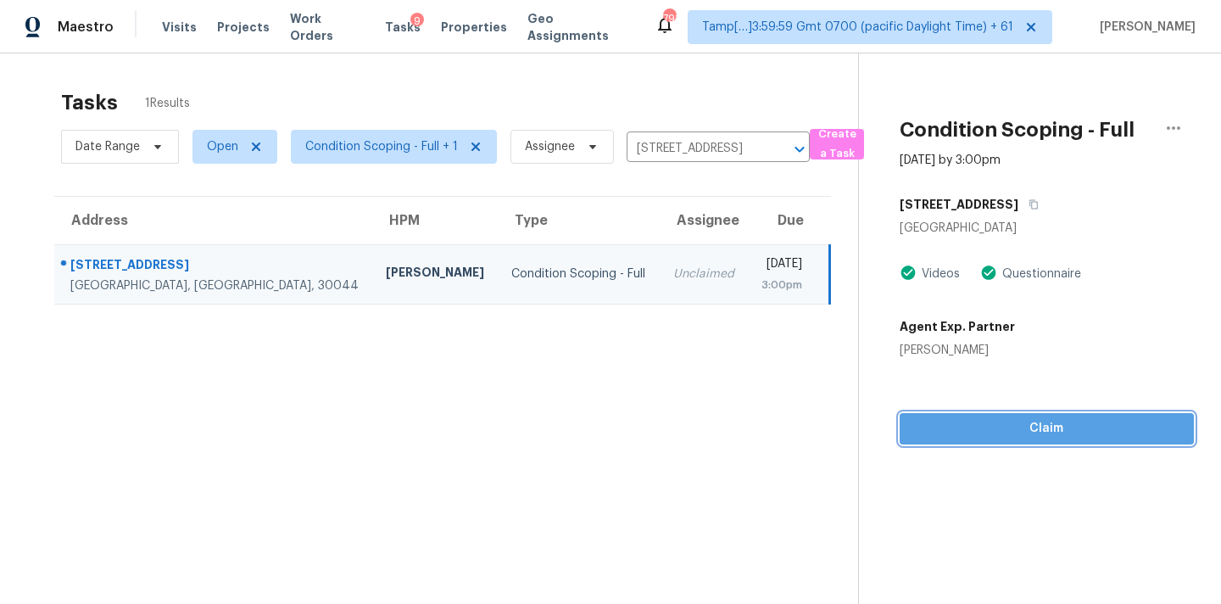
click at [1062, 434] on span "Claim" at bounding box center [1047, 428] width 267 height 21
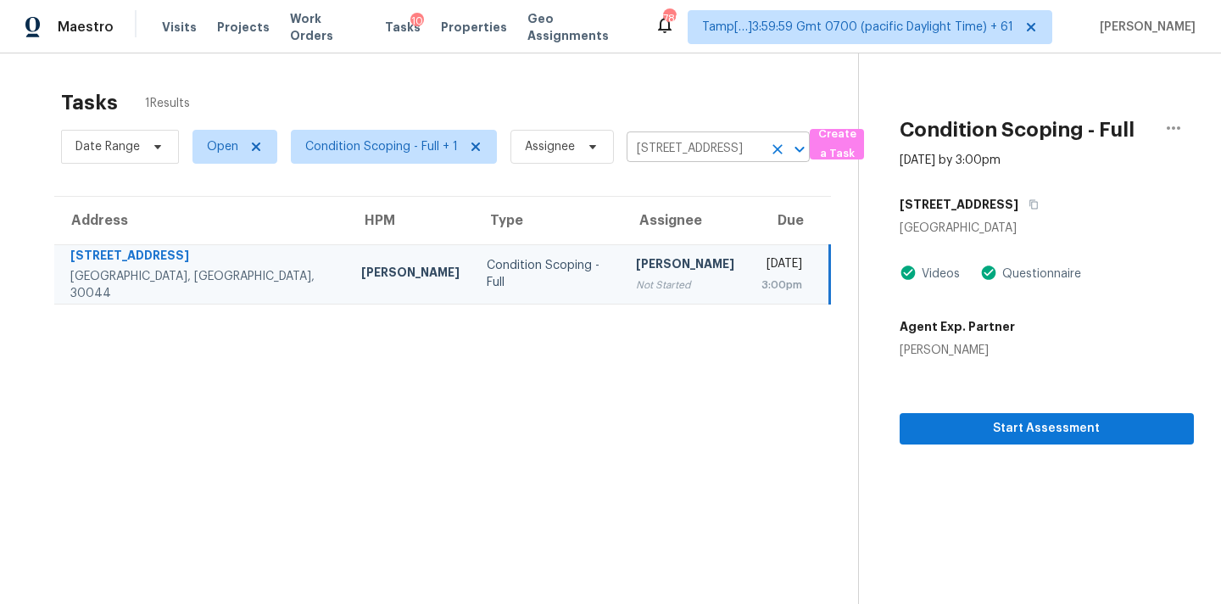
click at [778, 153] on icon "Clear" at bounding box center [777, 149] width 17 height 17
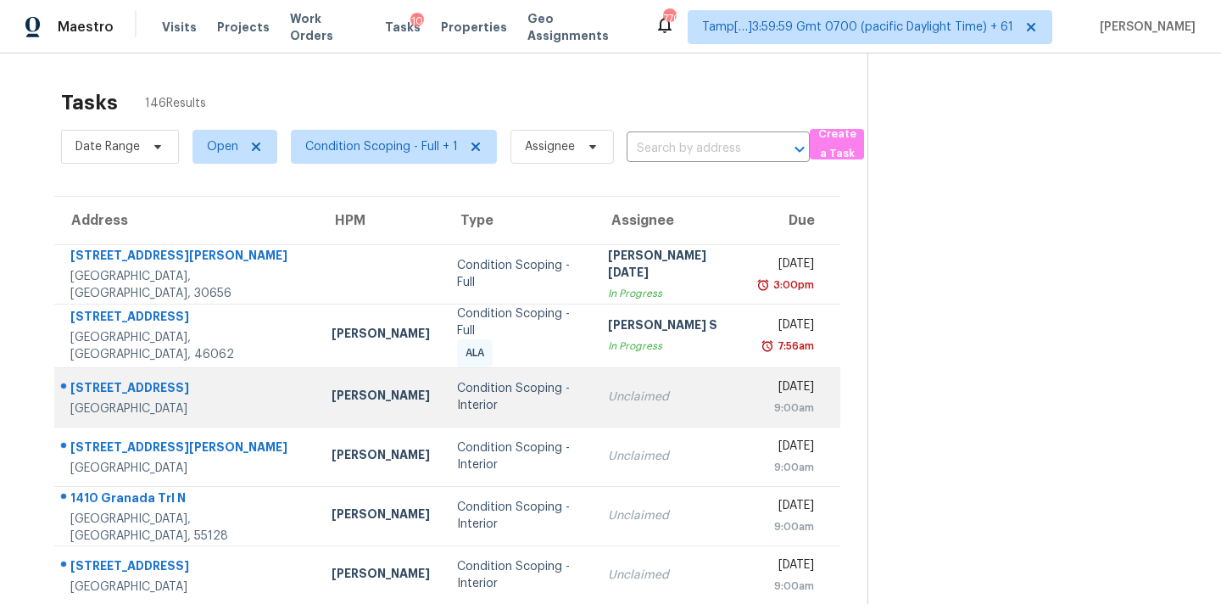
click at [614, 391] on div "Unclaimed" at bounding box center [671, 396] width 126 height 17
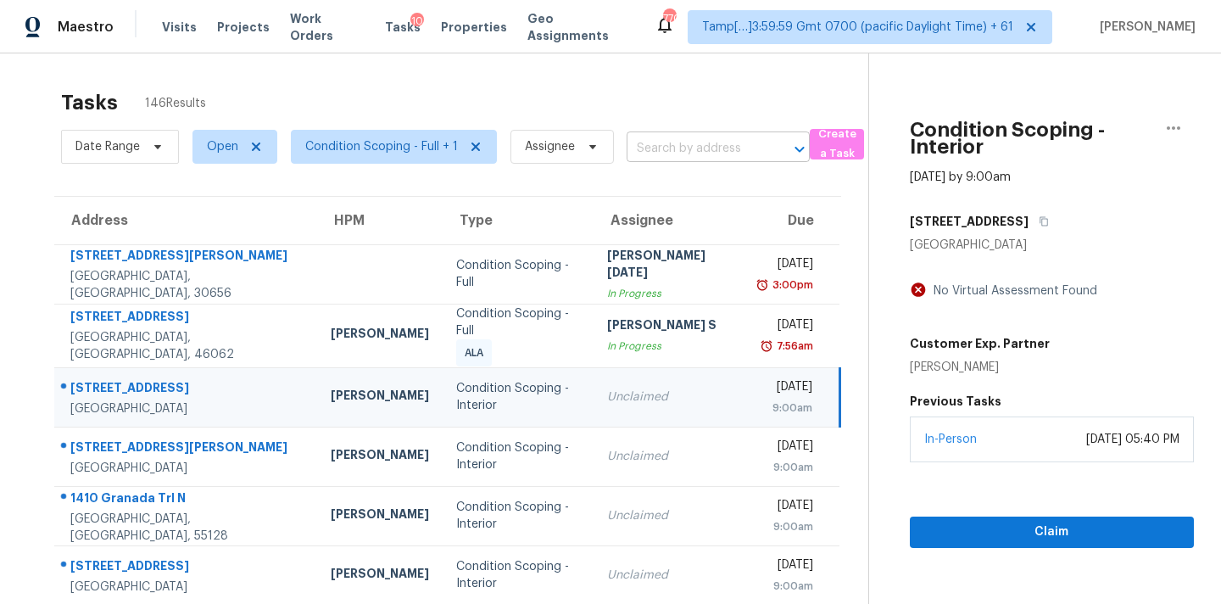
click at [673, 151] on input "text" at bounding box center [695, 149] width 136 height 26
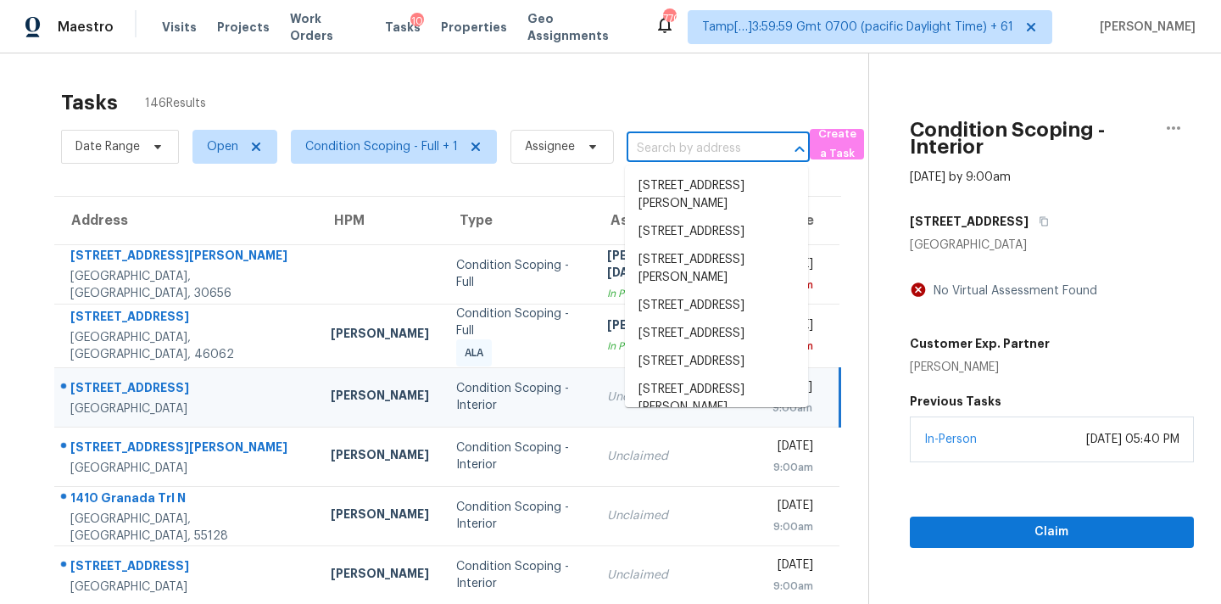
paste input "117 Kenton Pl, Peachtree City, GA 30269"
type input "117 Kenton Pl, Peachtree City, GA 30269"
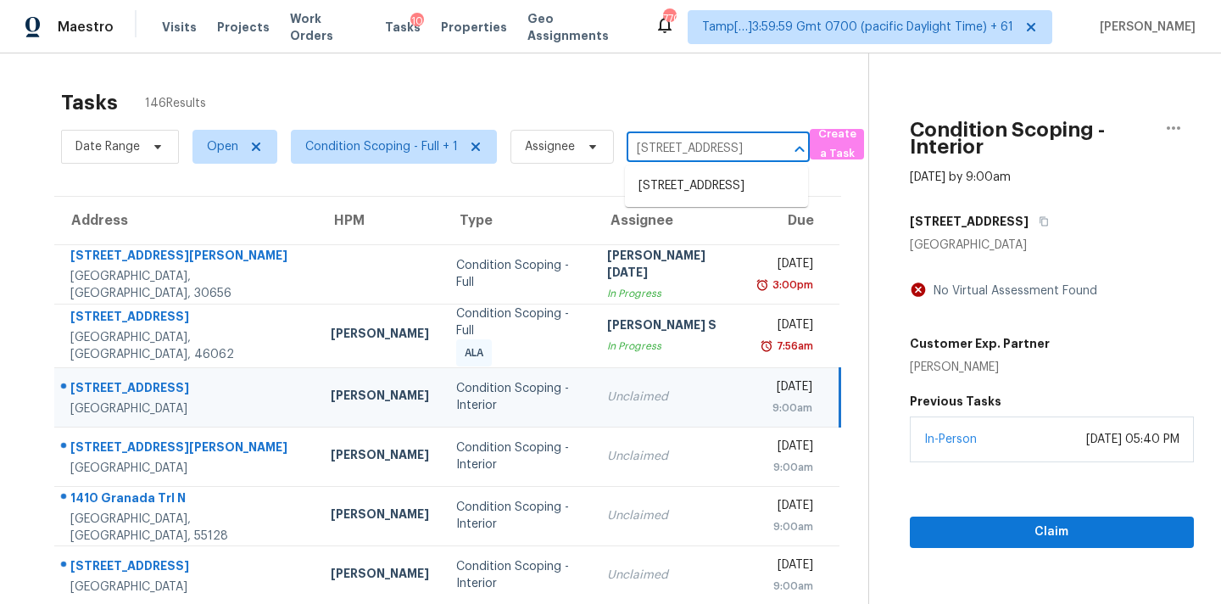
scroll to position [0, 95]
click at [676, 200] on li "117 Kenton Pl, Peachtree City, GA 30269" at bounding box center [716, 186] width 183 height 28
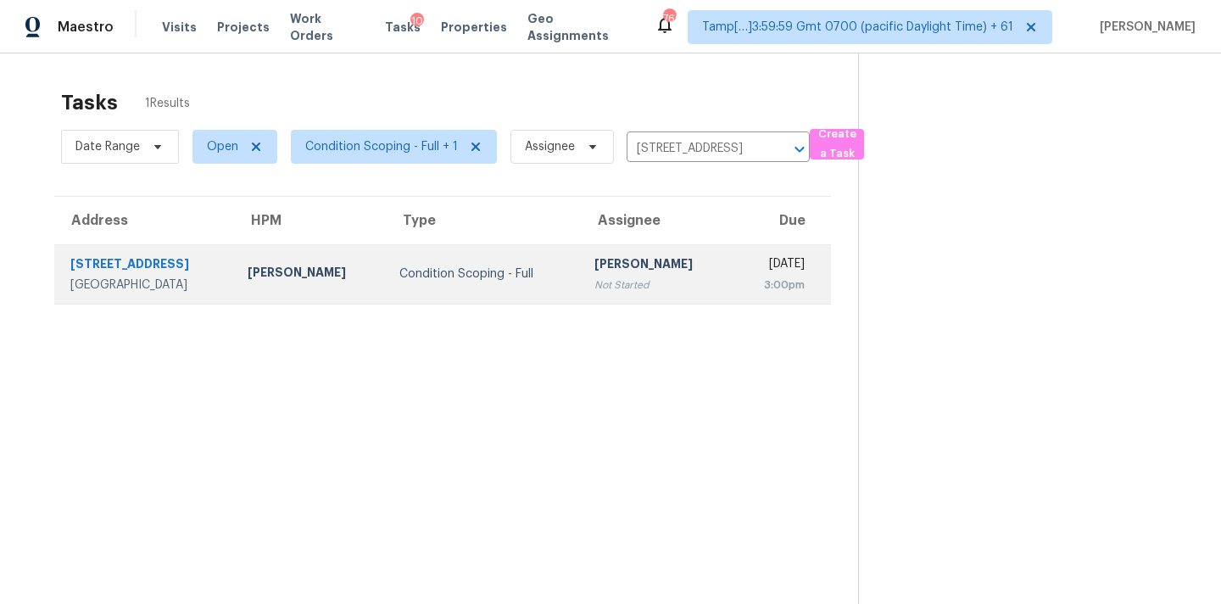
click at [653, 283] on div "Not Started" at bounding box center [657, 285] width 125 height 17
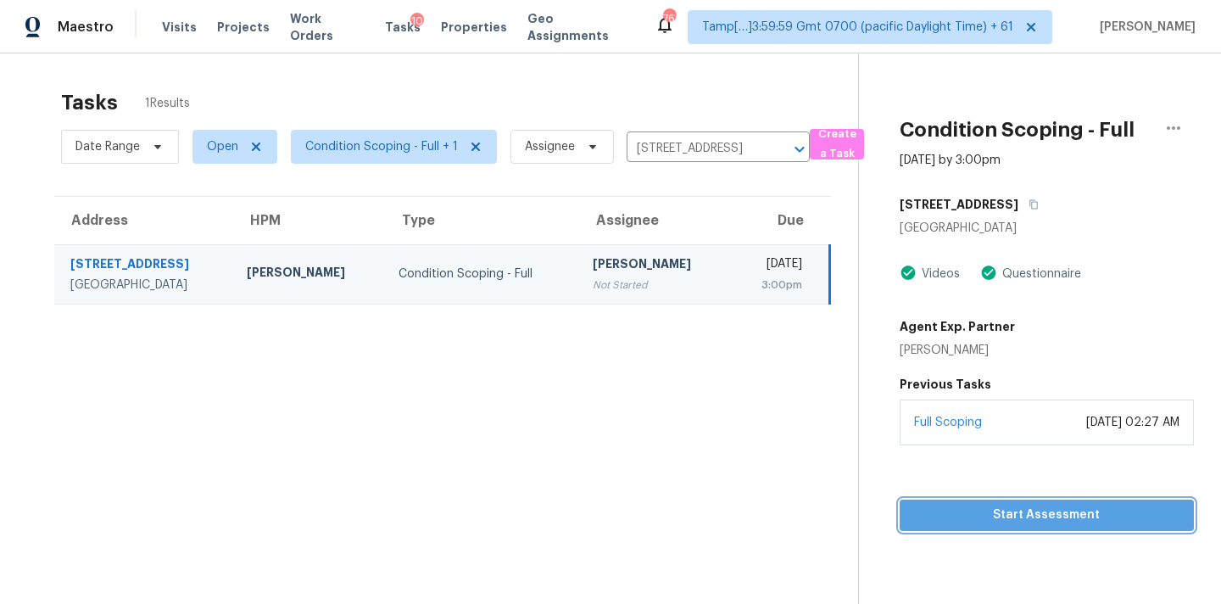
click at [986, 519] on span "Start Assessment" at bounding box center [1047, 515] width 267 height 21
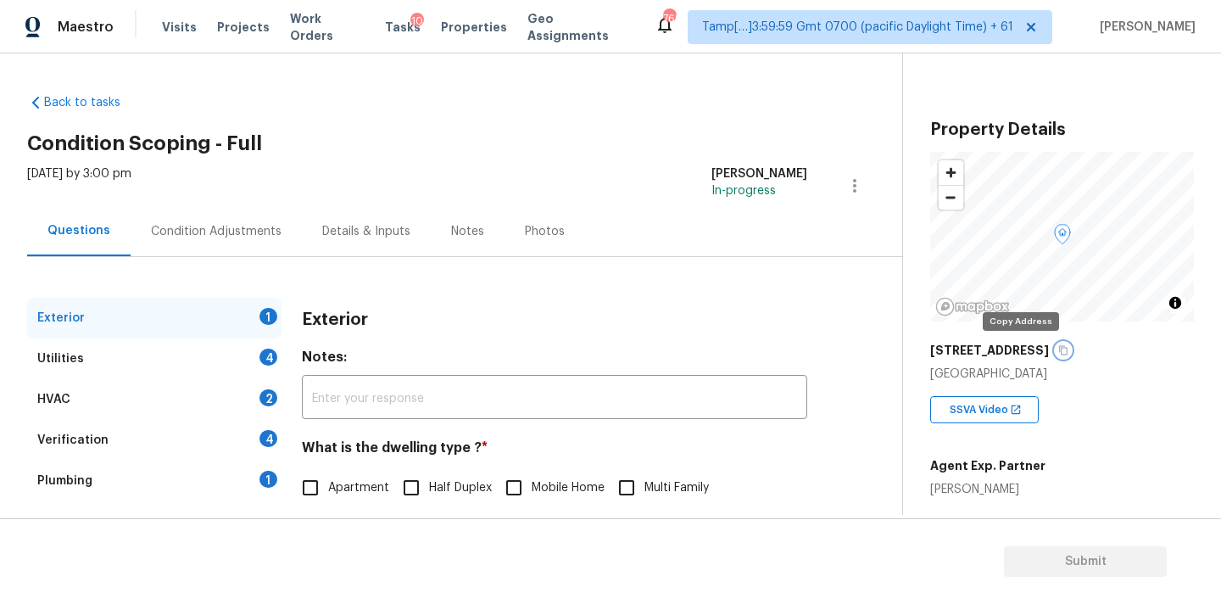
click at [1059, 348] on icon "button" at bounding box center [1064, 350] width 10 height 10
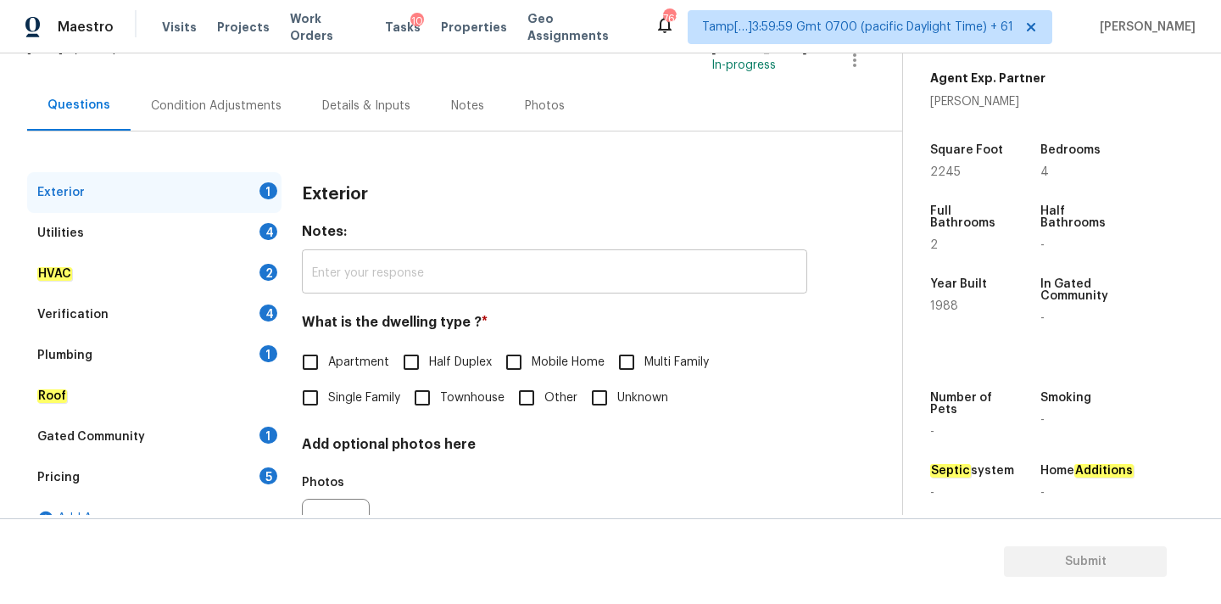
scroll to position [213, 0]
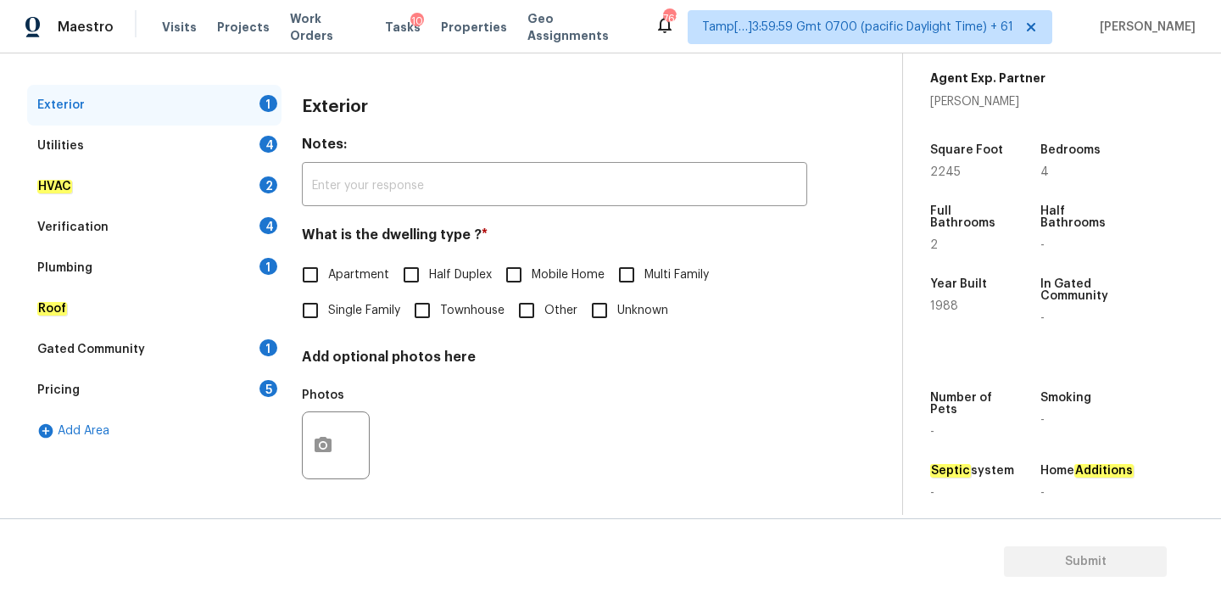
click at [343, 317] on span "Single Family" at bounding box center [364, 311] width 72 height 18
click at [328, 317] on input "Single Family" at bounding box center [311, 311] width 36 height 36
checkbox input "true"
click at [110, 229] on div "Verification 4" at bounding box center [154, 227] width 254 height 41
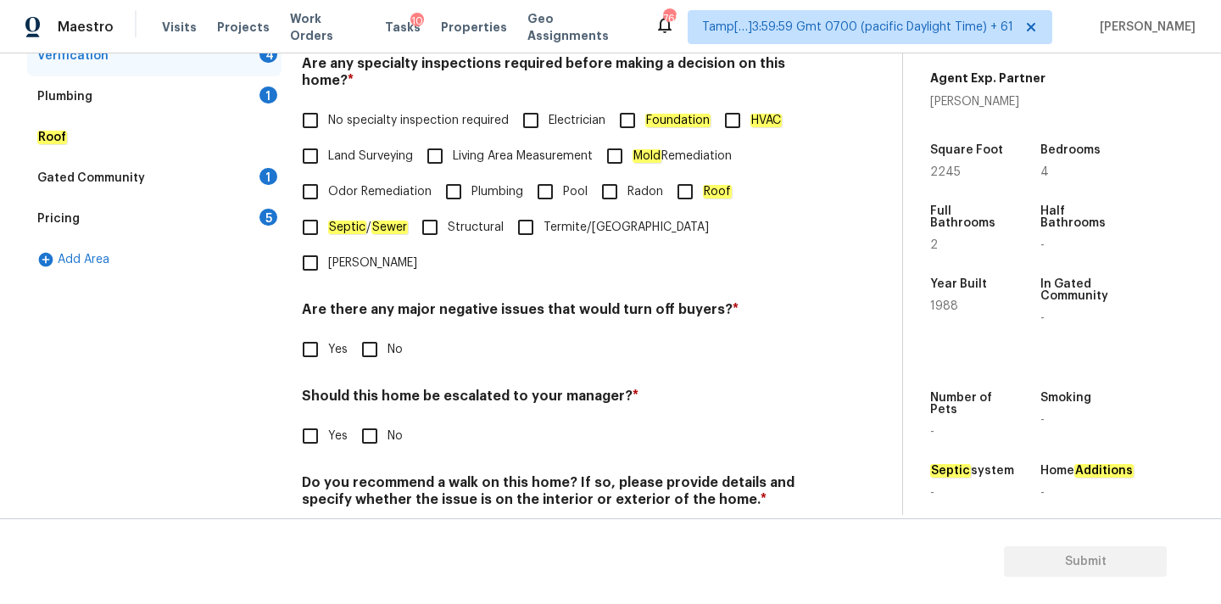
scroll to position [416, 0]
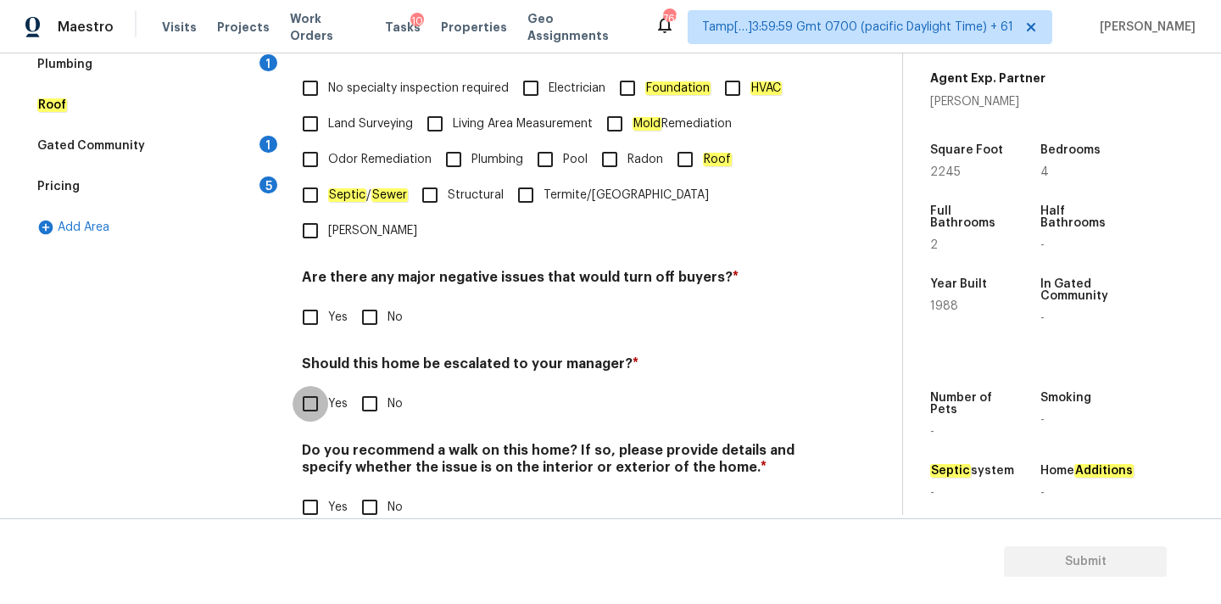
click at [315, 386] on input "Yes" at bounding box center [311, 404] width 36 height 36
checkbox input "true"
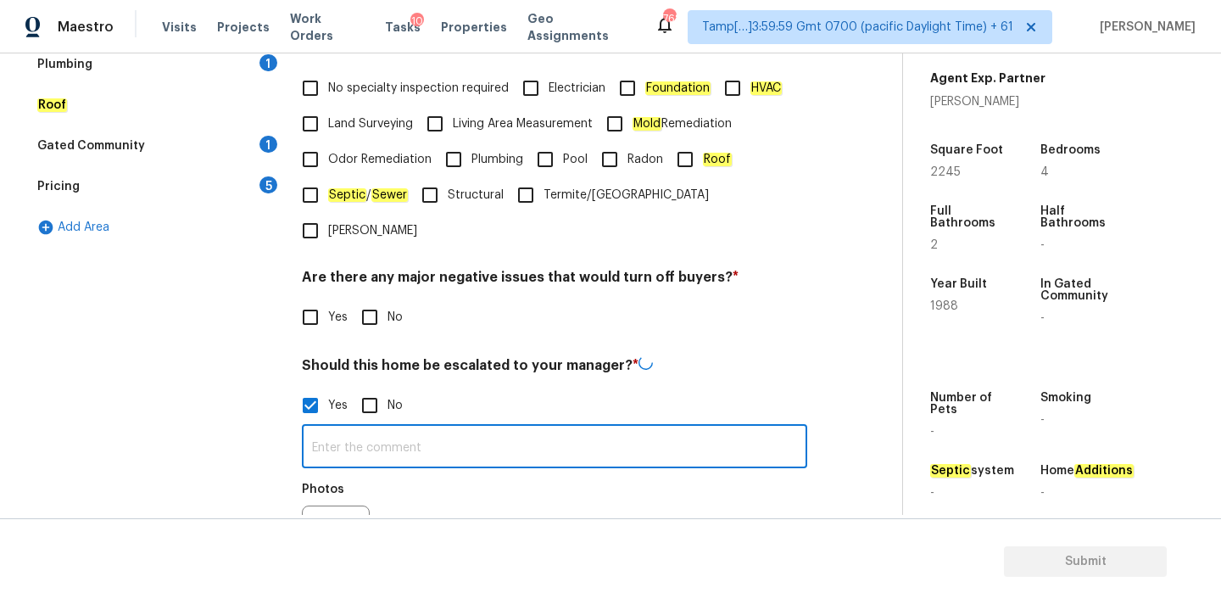
click at [395, 428] on input "text" at bounding box center [555, 448] width 506 height 40
paste input "Functioning but signs of corrosion (e.g., rust) or leaking"
click at [436, 427] on input "This is ALA property: Functioning but signs of corrosion (e.g., rust) or leaking" at bounding box center [555, 447] width 506 height 40
type input "This is ALA property: Water heater functioning but signs of corrosion (e.g., ru…"
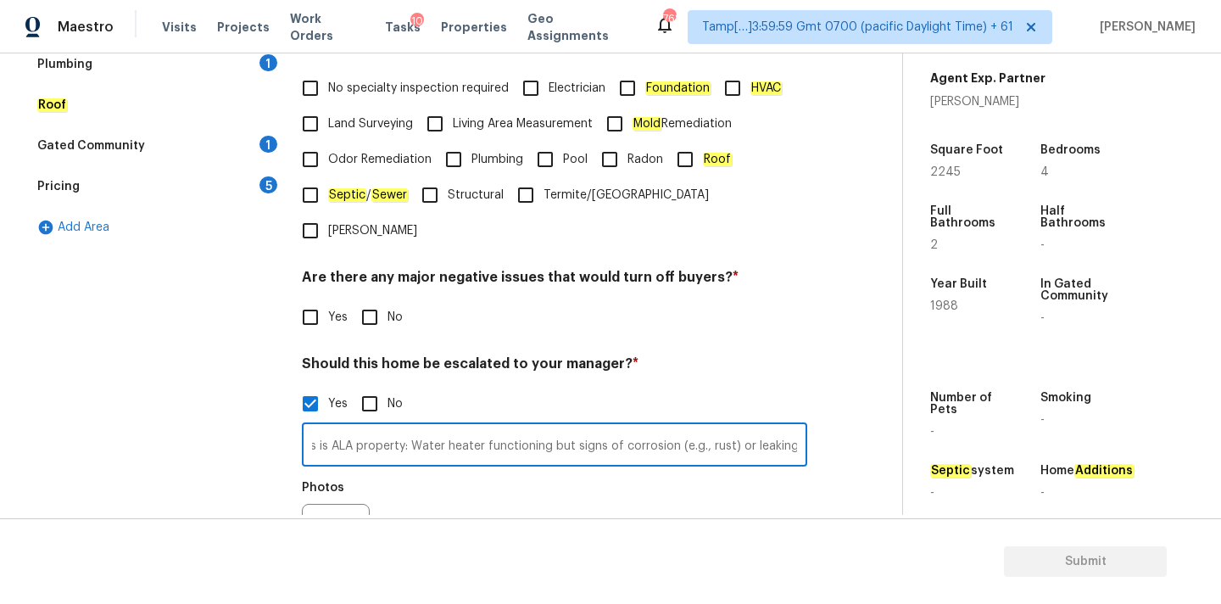
scroll to position [0, 0]
click at [532, 427] on input "This is ALA property: Water heater functioning but signs of corrosion (e.g., ru…" at bounding box center [555, 447] width 506 height 40
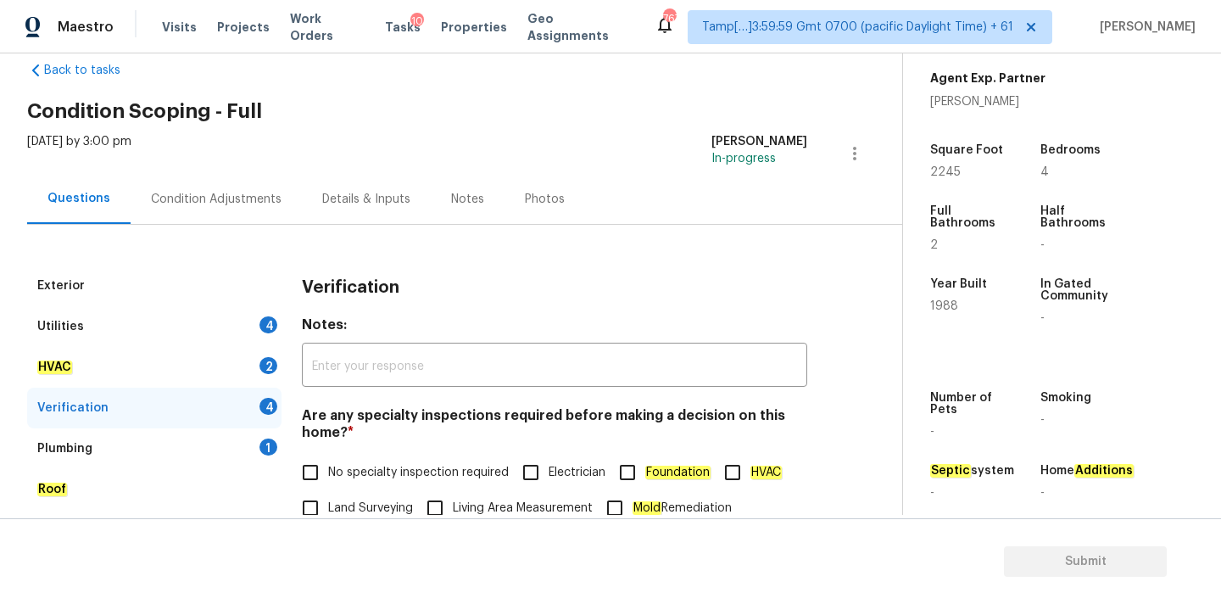
scroll to position [23, 0]
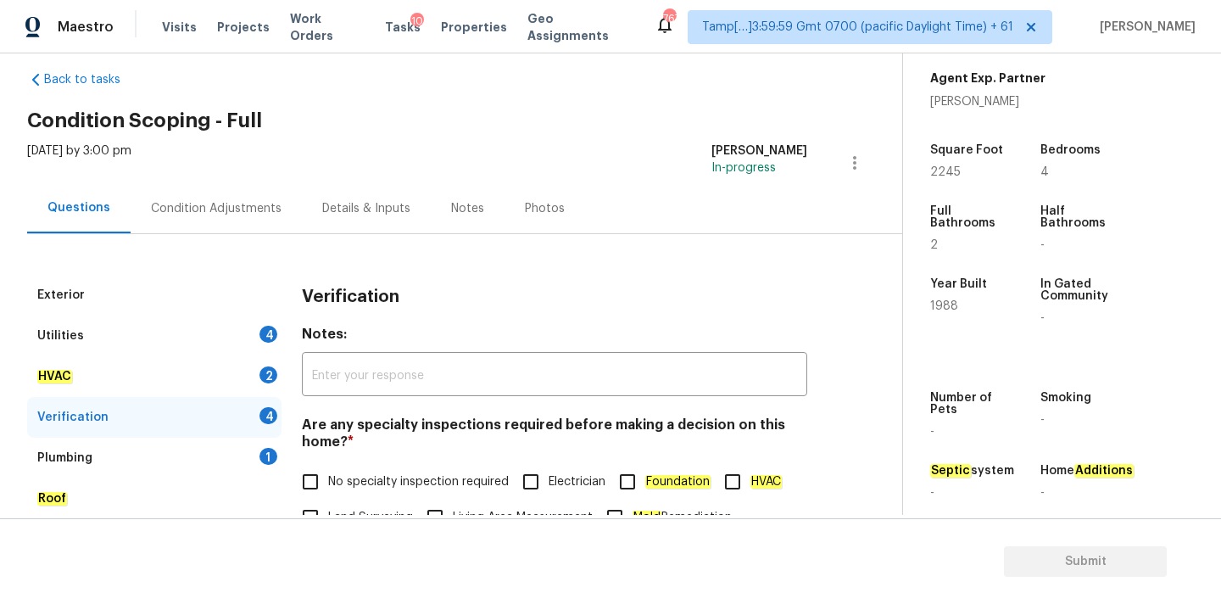
click at [226, 205] on div "Condition Adjustments" at bounding box center [216, 208] width 131 height 17
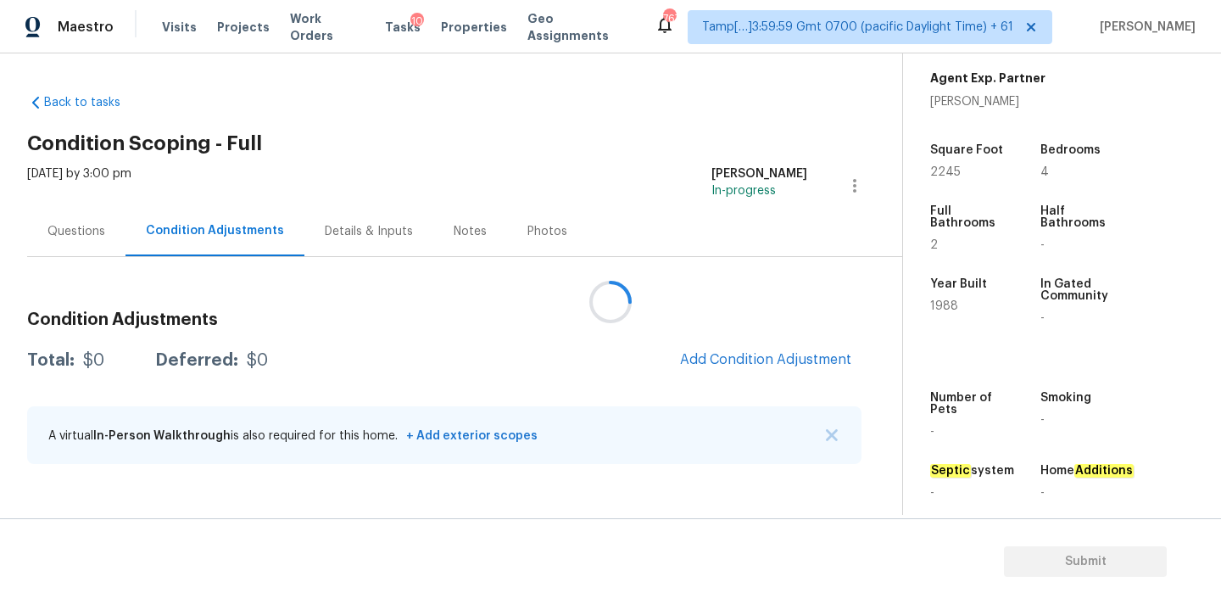
click at [724, 352] on div at bounding box center [610, 302] width 1221 height 604
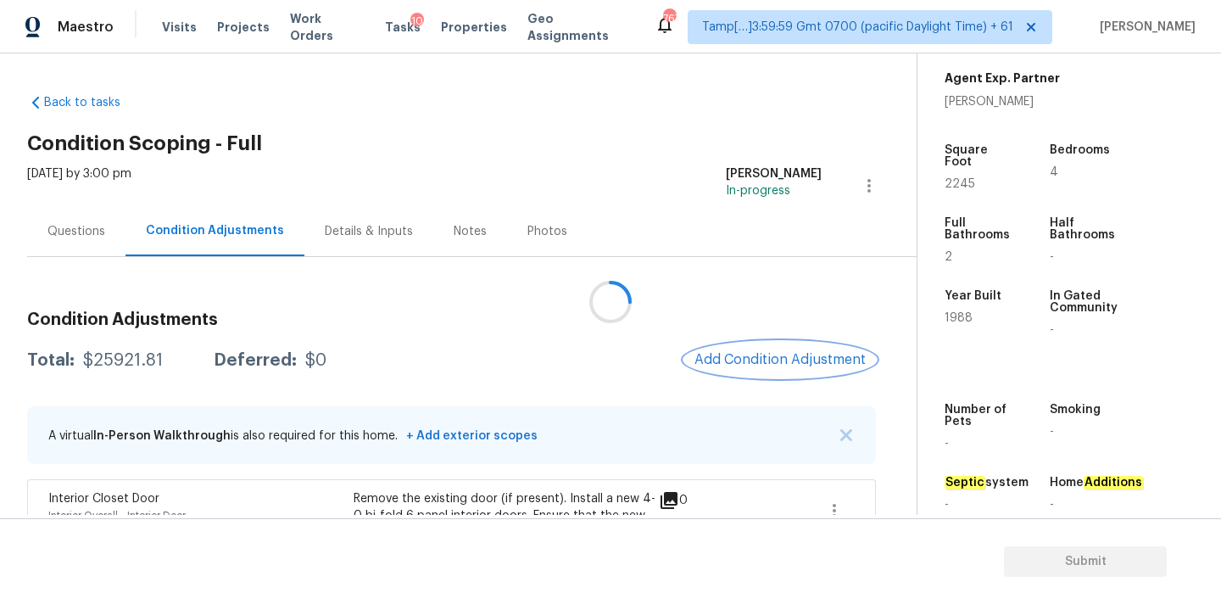
click at [726, 361] on span "Add Condition Adjustment" at bounding box center [780, 359] width 171 height 15
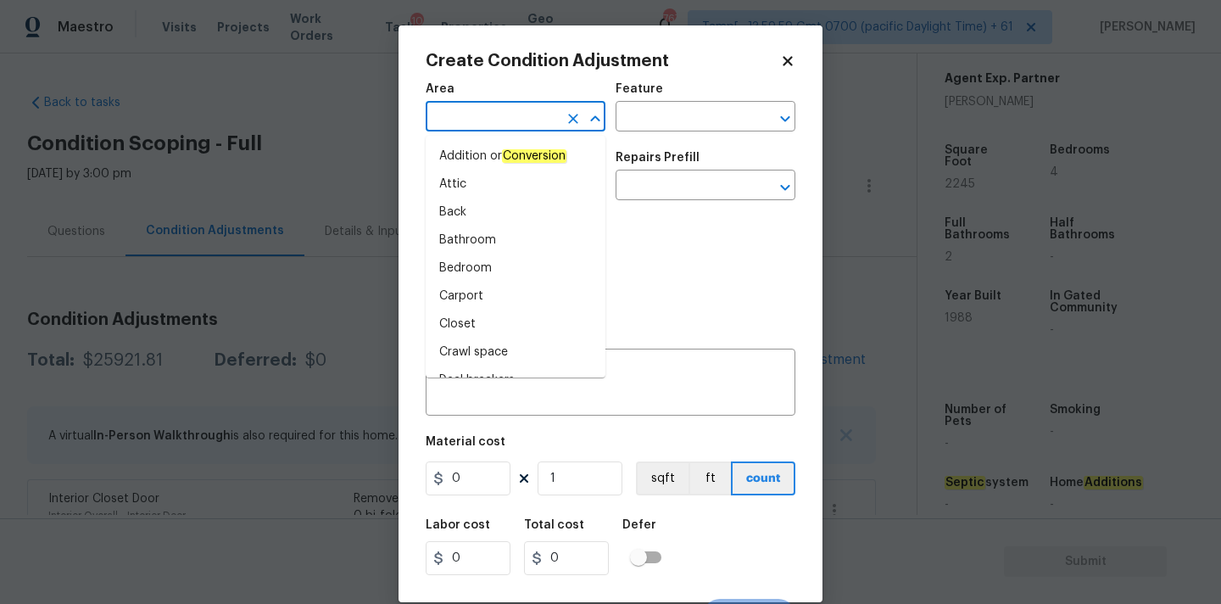
click at [499, 121] on input "text" at bounding box center [492, 118] width 132 height 26
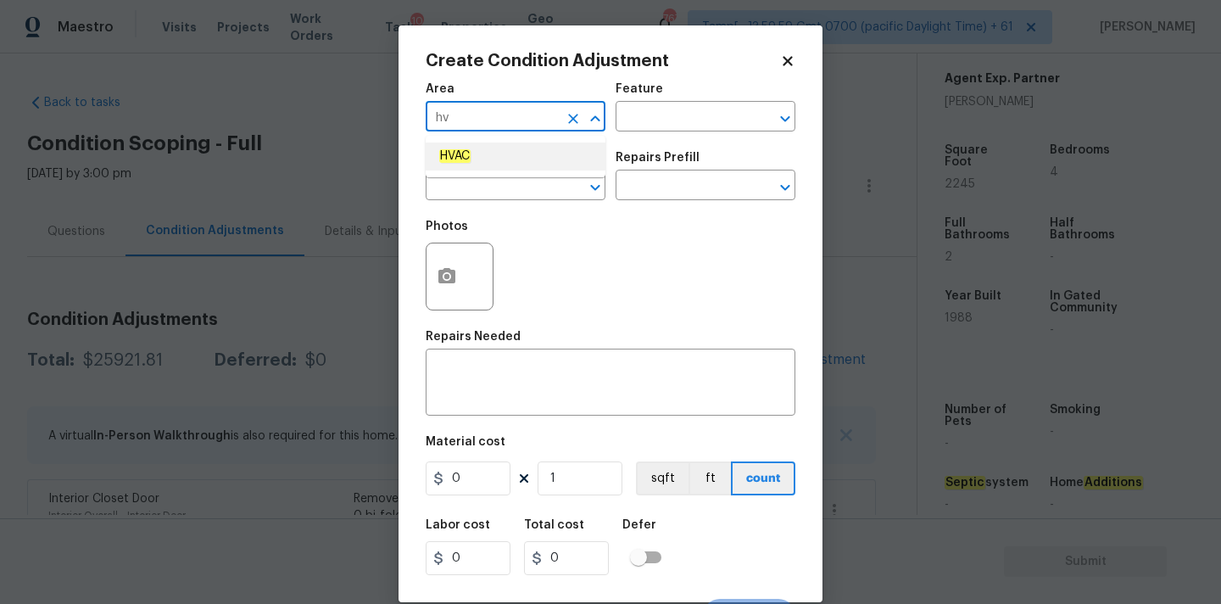
click at [495, 159] on li "HVAC" at bounding box center [516, 157] width 180 height 28
type input "HVAC"
click at [495, 188] on input "text" at bounding box center [492, 187] width 132 height 26
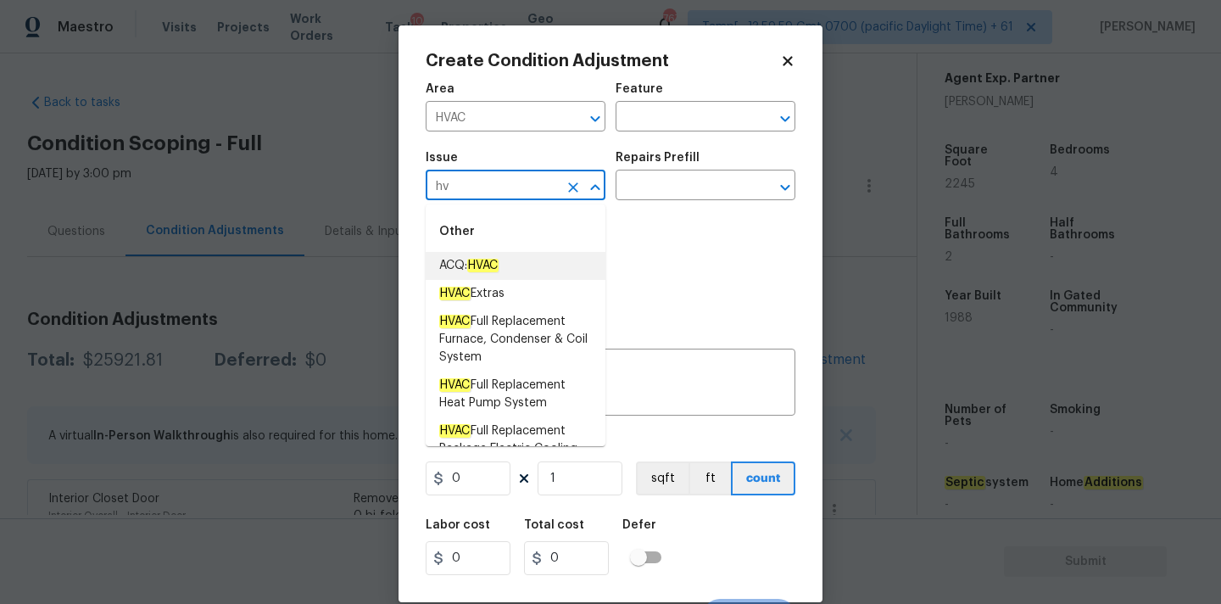
click at [499, 269] on em "HVAC" at bounding box center [482, 266] width 31 height 14
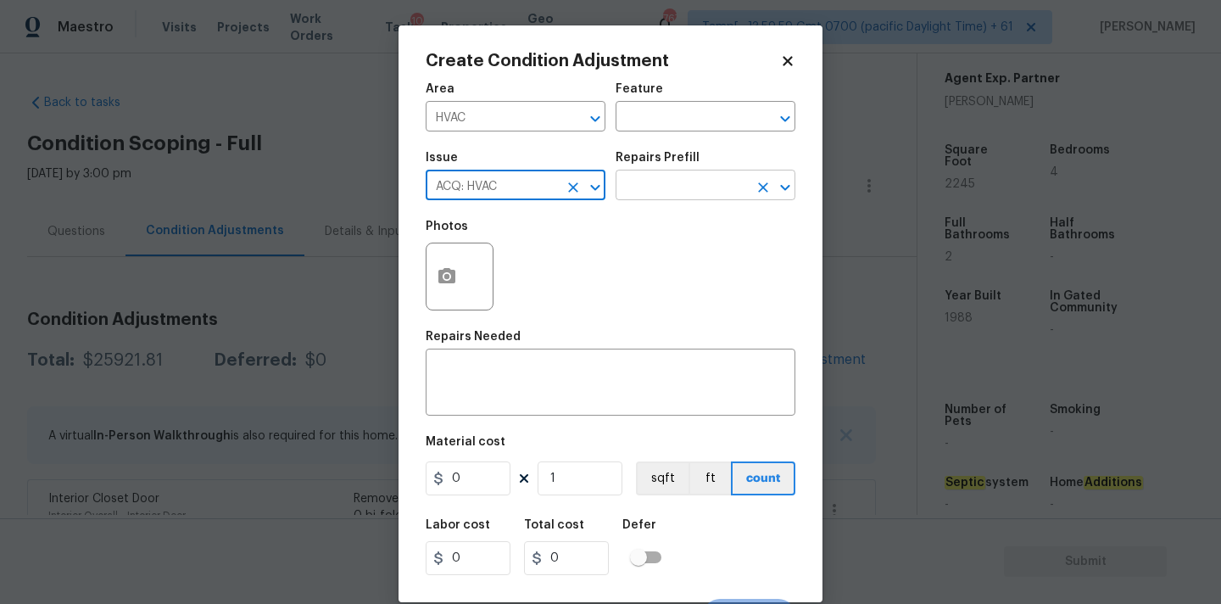
type input "ACQ: HVAC"
click at [673, 190] on input "text" at bounding box center [682, 187] width 132 height 26
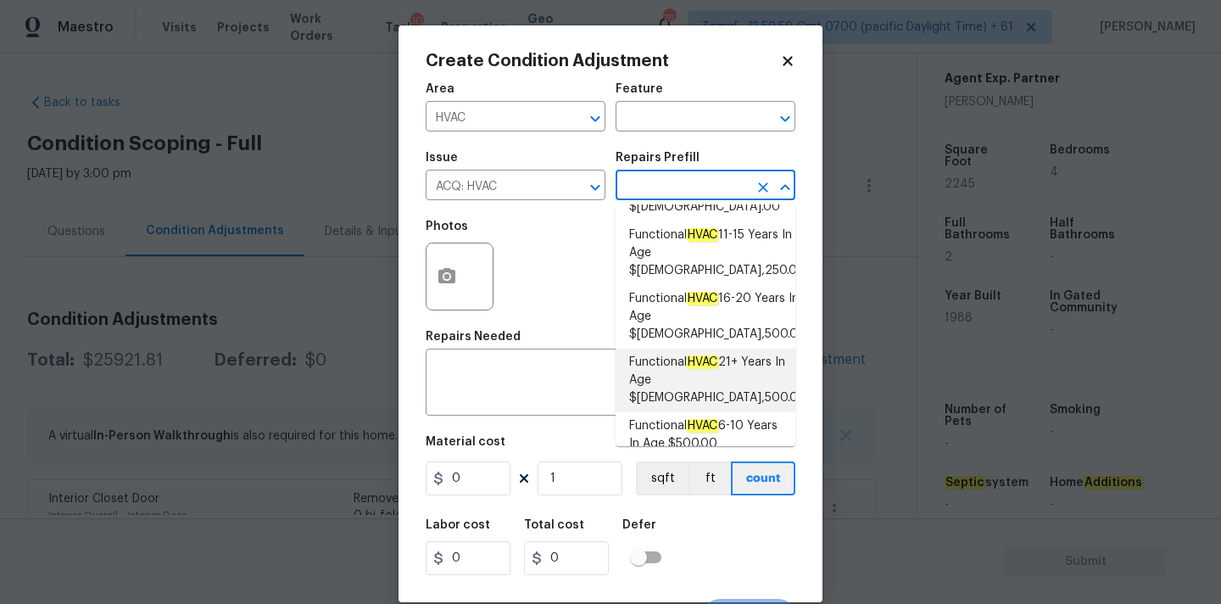
scroll to position [64, 0]
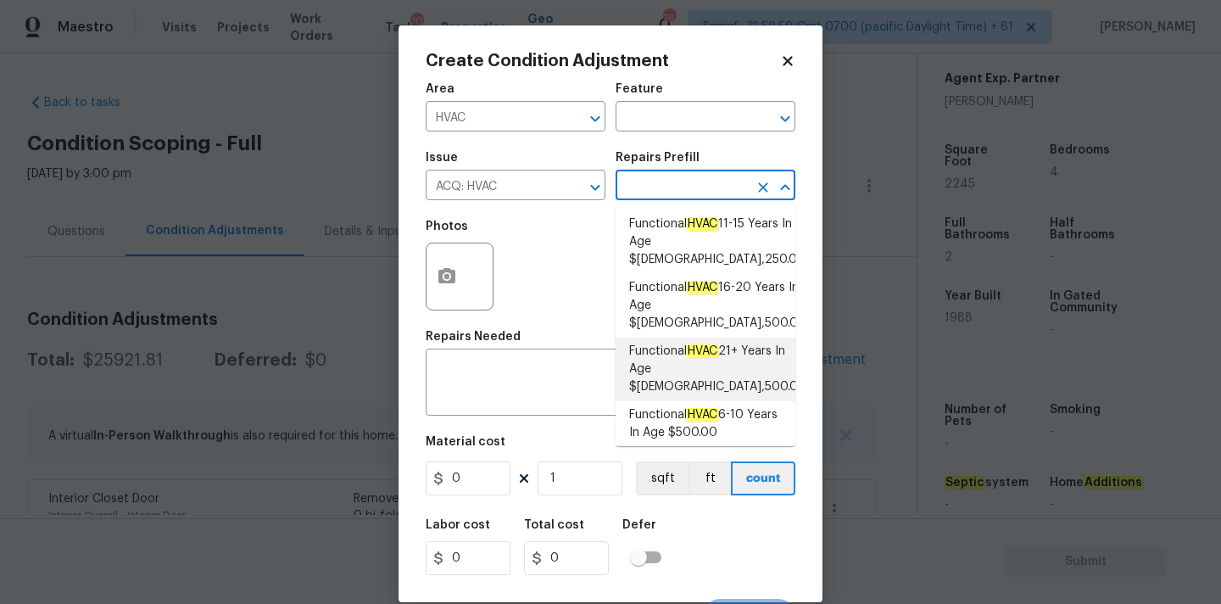
click at [701, 343] on span "Functional HVAC 21+ Years In Age $6,500.00" at bounding box center [717, 369] width 177 height 53
type input "Acquisition"
type textarea "Acquisition Scope: Functional HVAC 21+ years"
type input "6500"
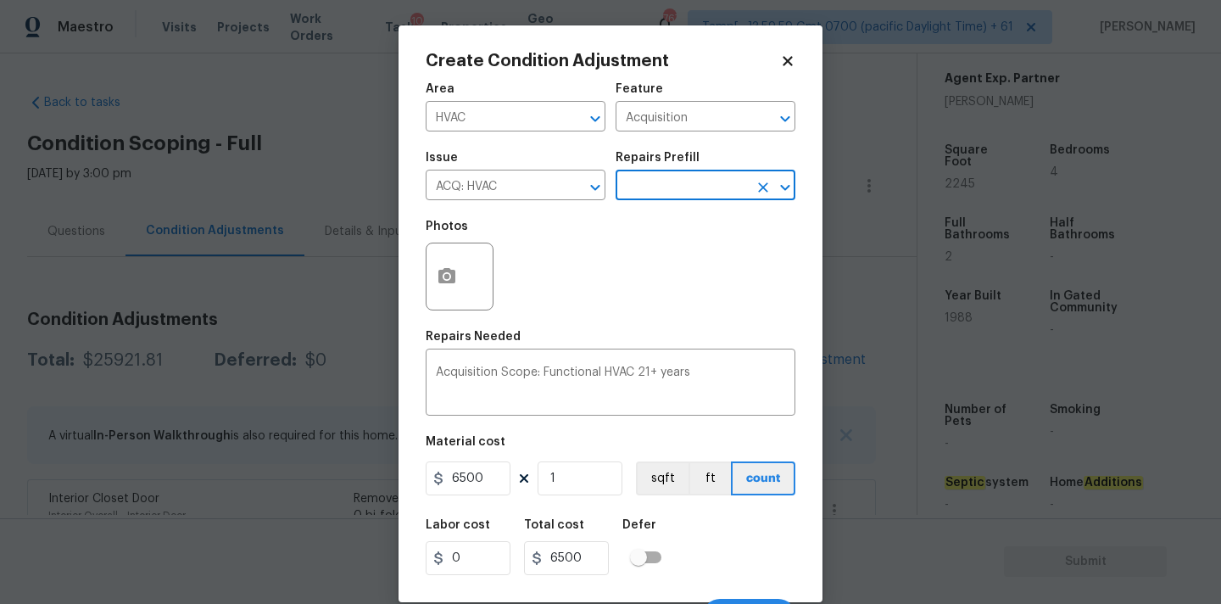
scroll to position [30, 0]
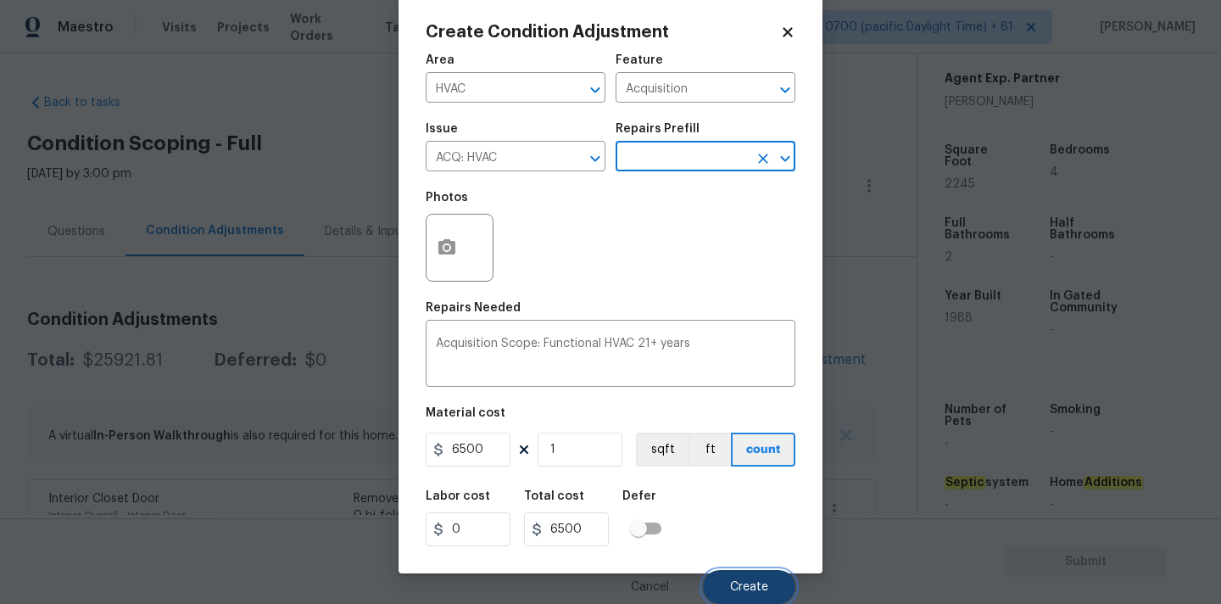
click at [735, 571] on button "Create" at bounding box center [749, 587] width 92 height 34
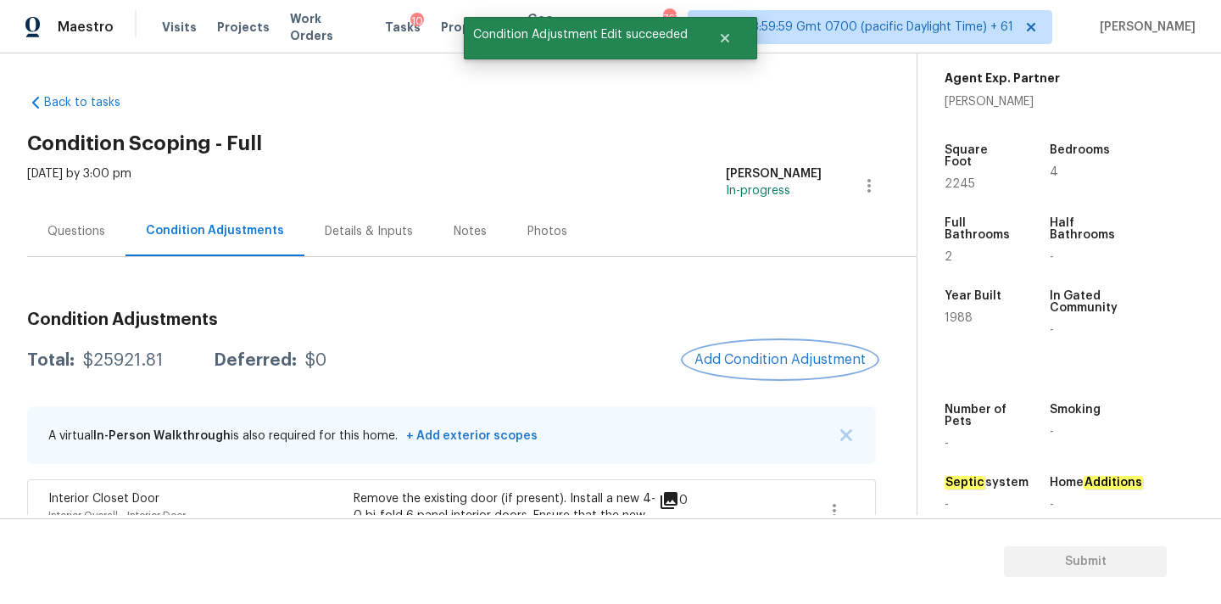
scroll to position [0, 0]
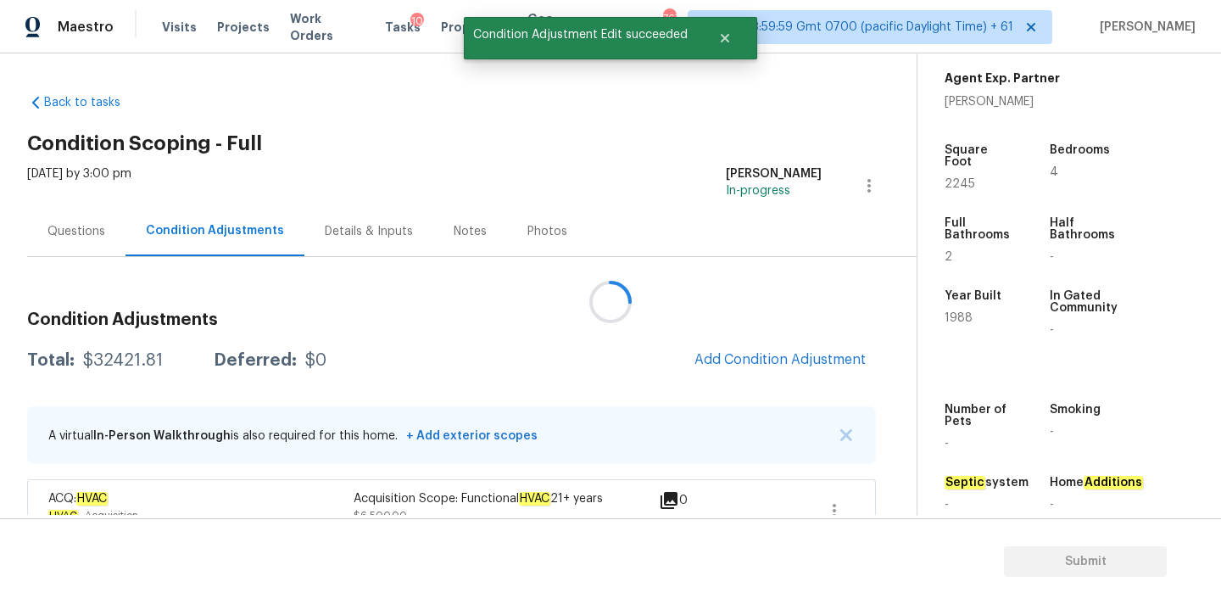
click at [754, 351] on div at bounding box center [610, 302] width 1221 height 604
click at [754, 356] on span "Add Condition Adjustment" at bounding box center [780, 359] width 171 height 15
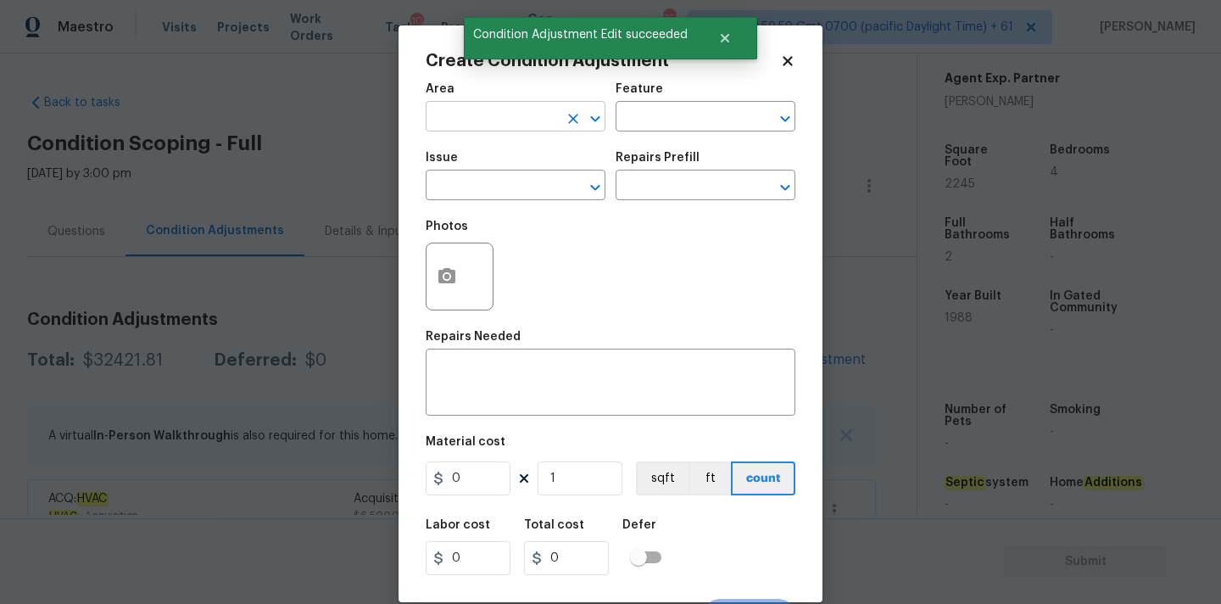
click at [500, 109] on input "text" at bounding box center [492, 118] width 132 height 26
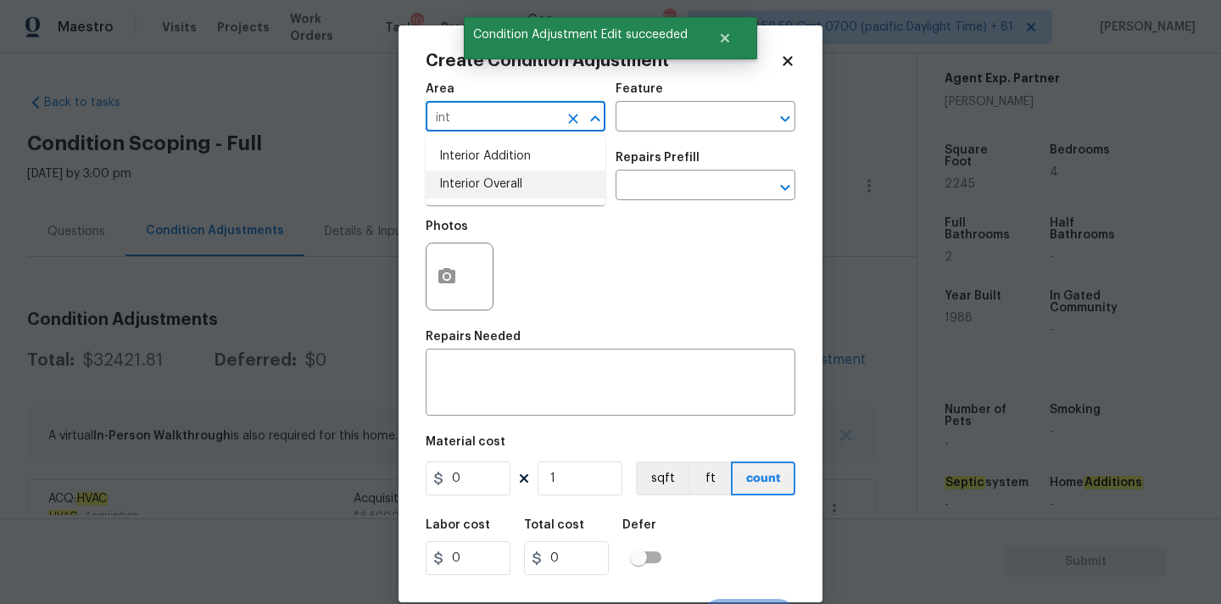
click at [504, 181] on li "Interior Overall" at bounding box center [516, 184] width 180 height 28
type input "Interior Overall"
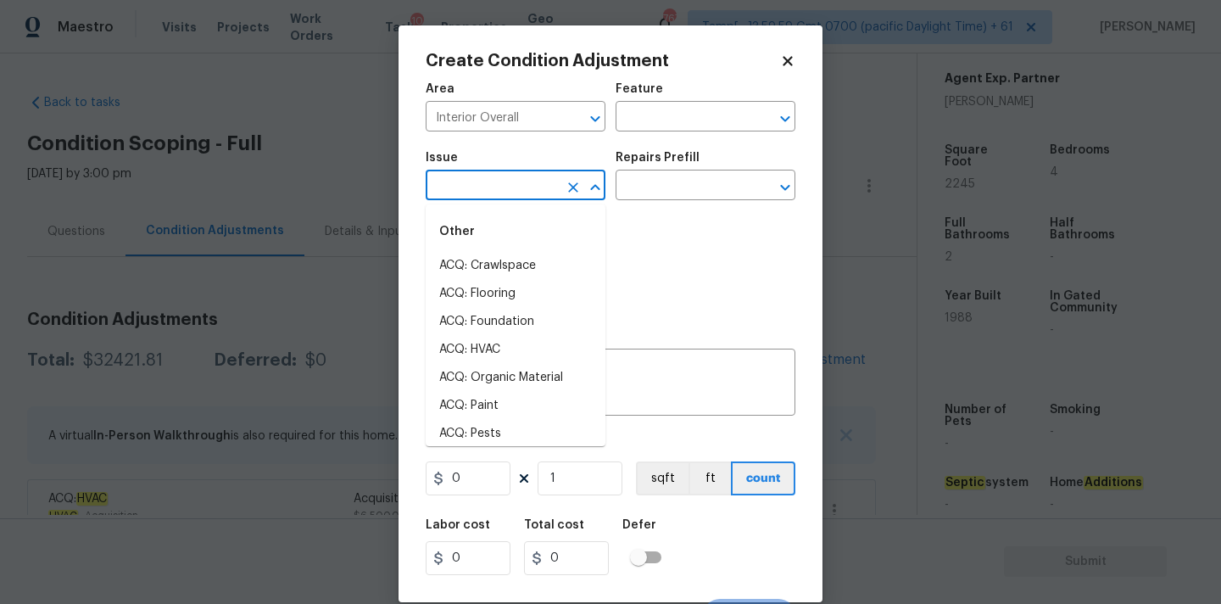
click at [504, 194] on input "text" at bounding box center [492, 187] width 132 height 26
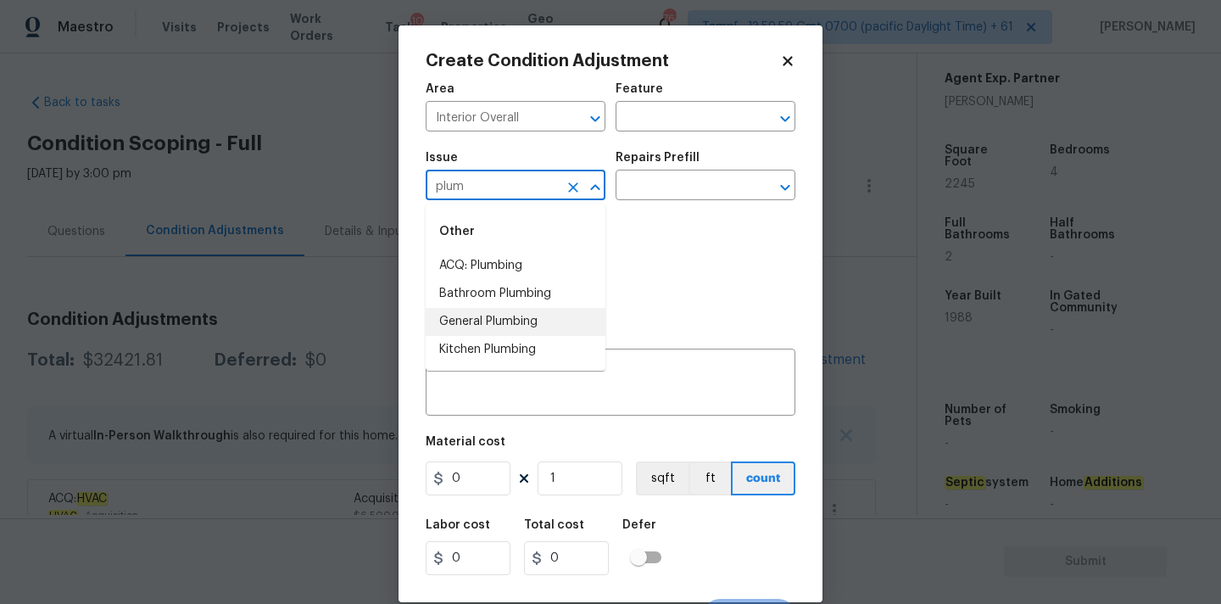
click at [501, 316] on li "General Plumbing" at bounding box center [516, 322] width 180 height 28
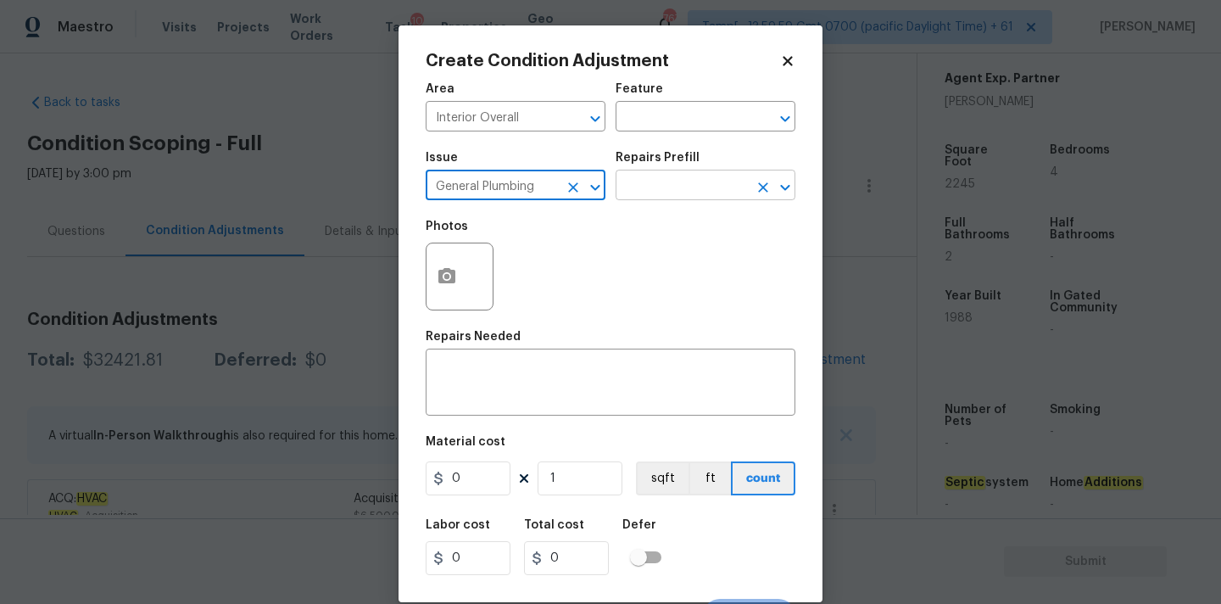
type input "General Plumbing"
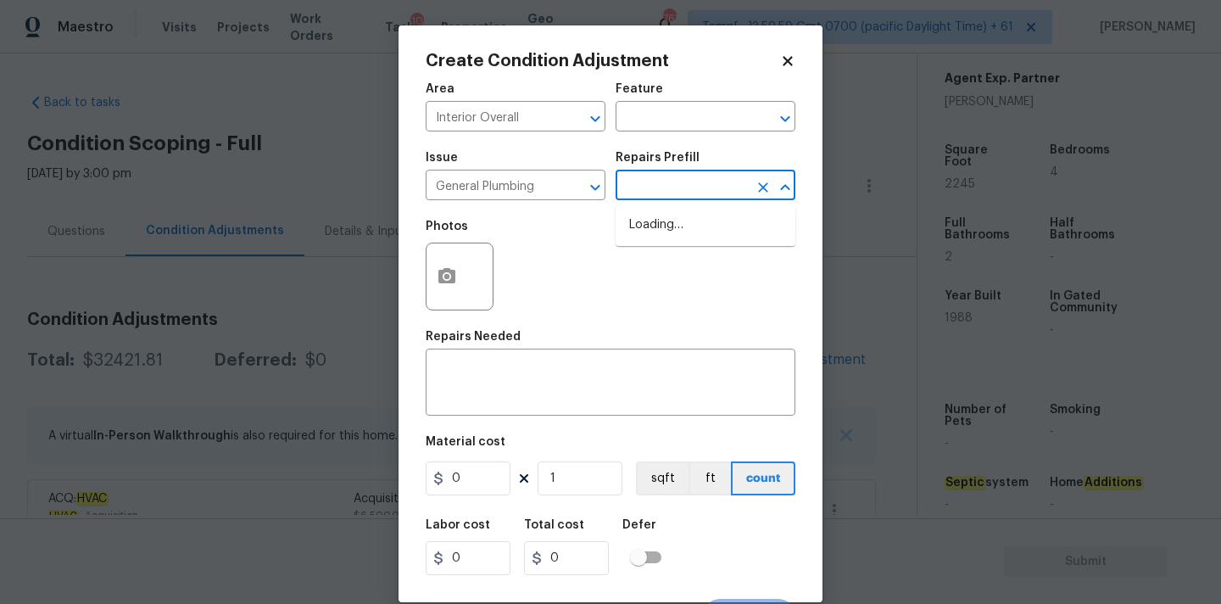
click at [647, 190] on input "text" at bounding box center [682, 187] width 132 height 26
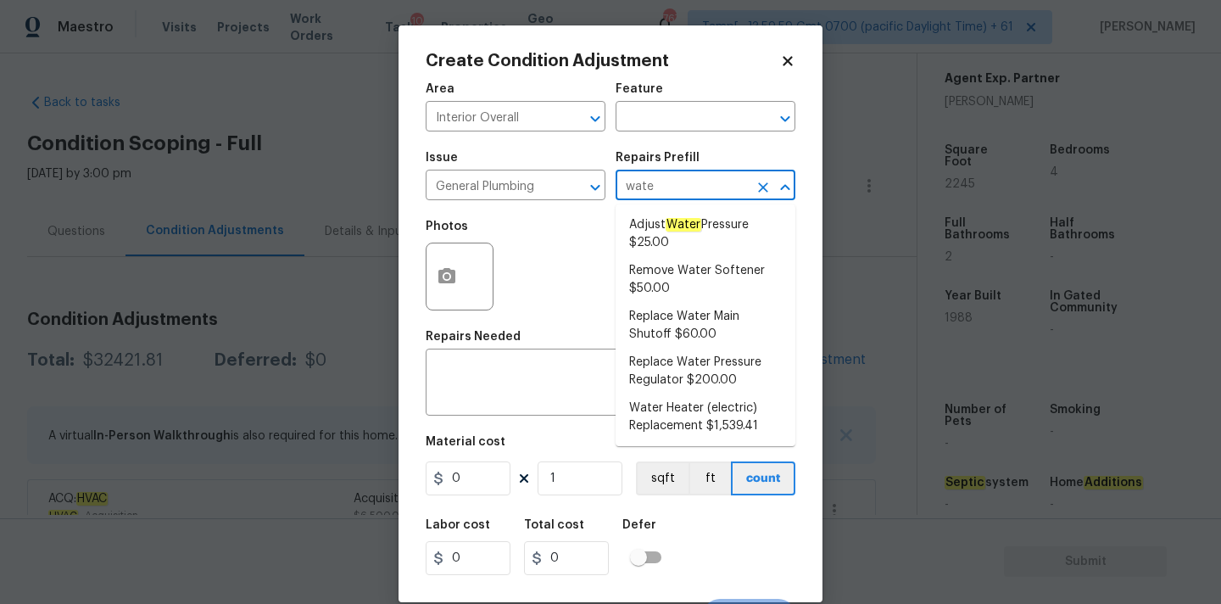
type input "water"
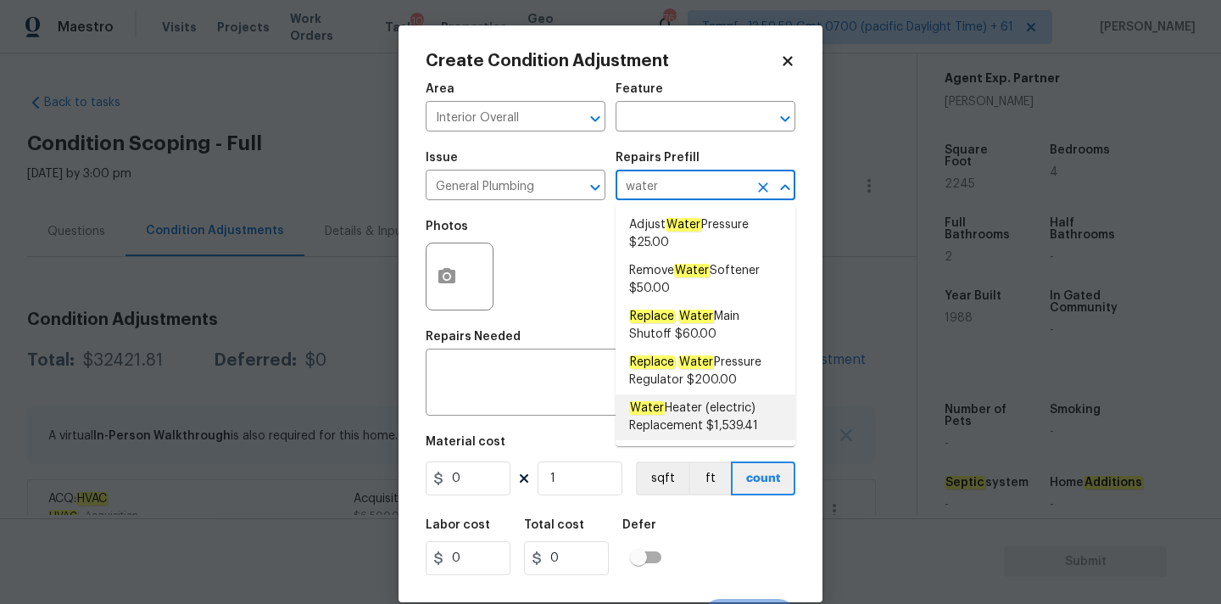
click at [692, 411] on span "Water Heater (electric) Replacement $1,539.41" at bounding box center [705, 418] width 153 height 36
type input "Plumbing"
type textarea "Remove the existing electric water heater and install a new 40 gallon electric …"
type input "1539.41"
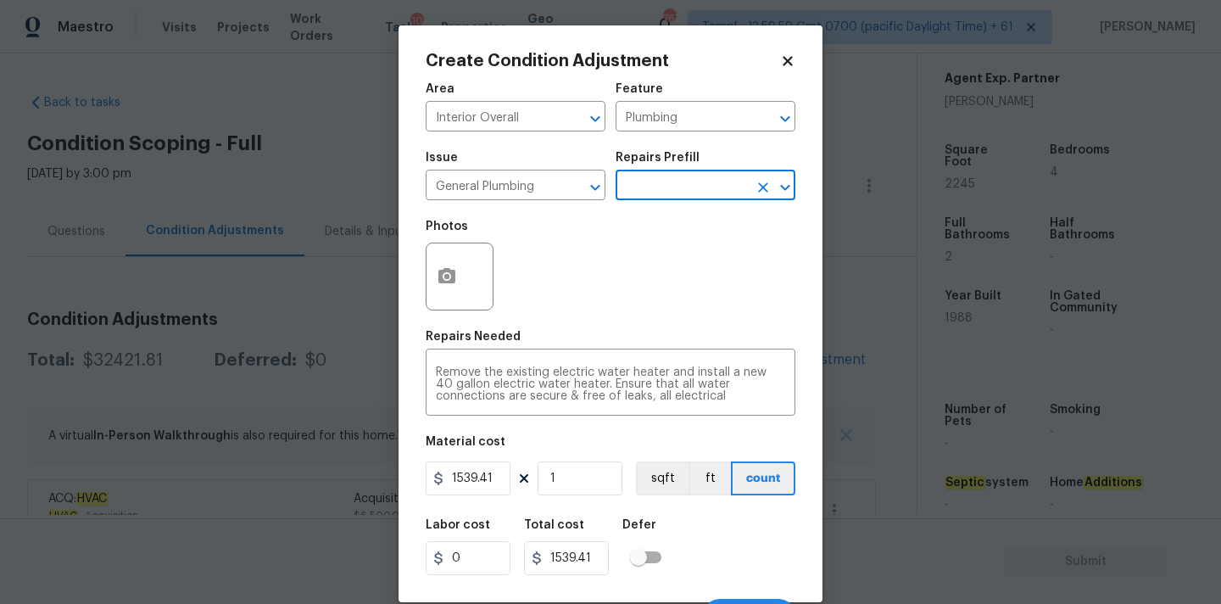
scroll to position [30, 0]
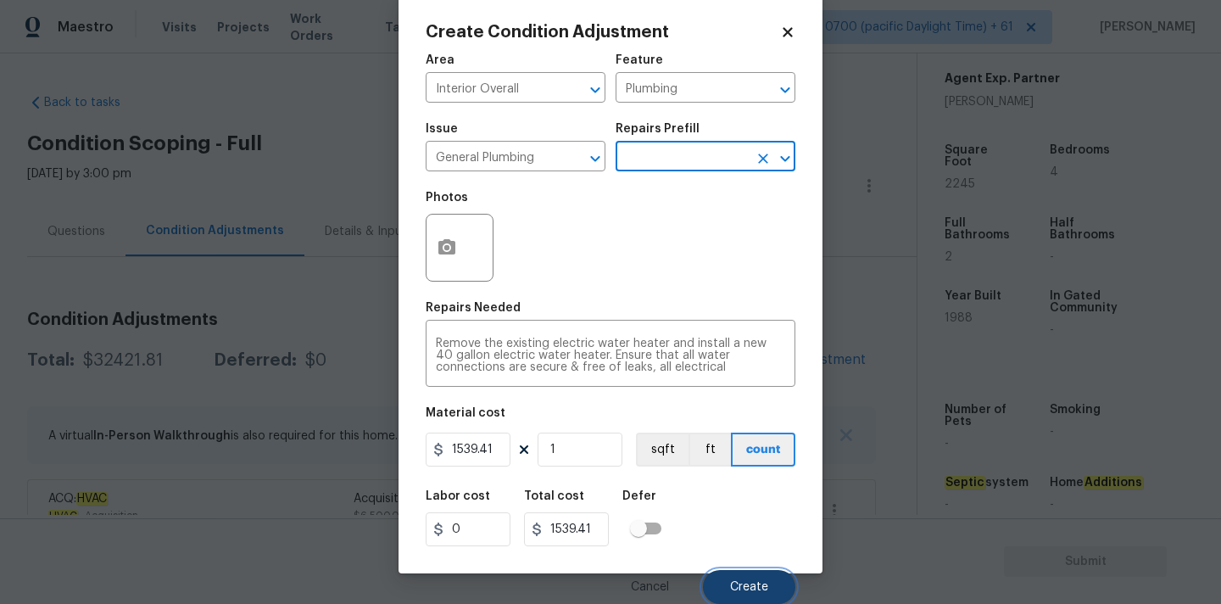
click at [742, 575] on button "Create" at bounding box center [749, 587] width 92 height 34
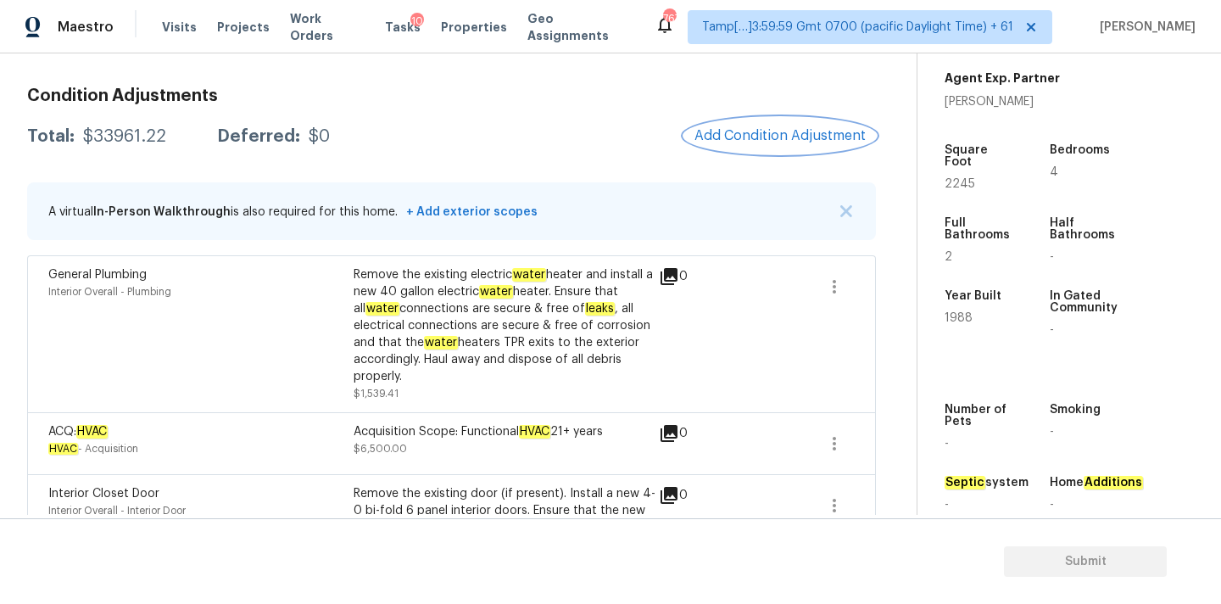
scroll to position [124, 0]
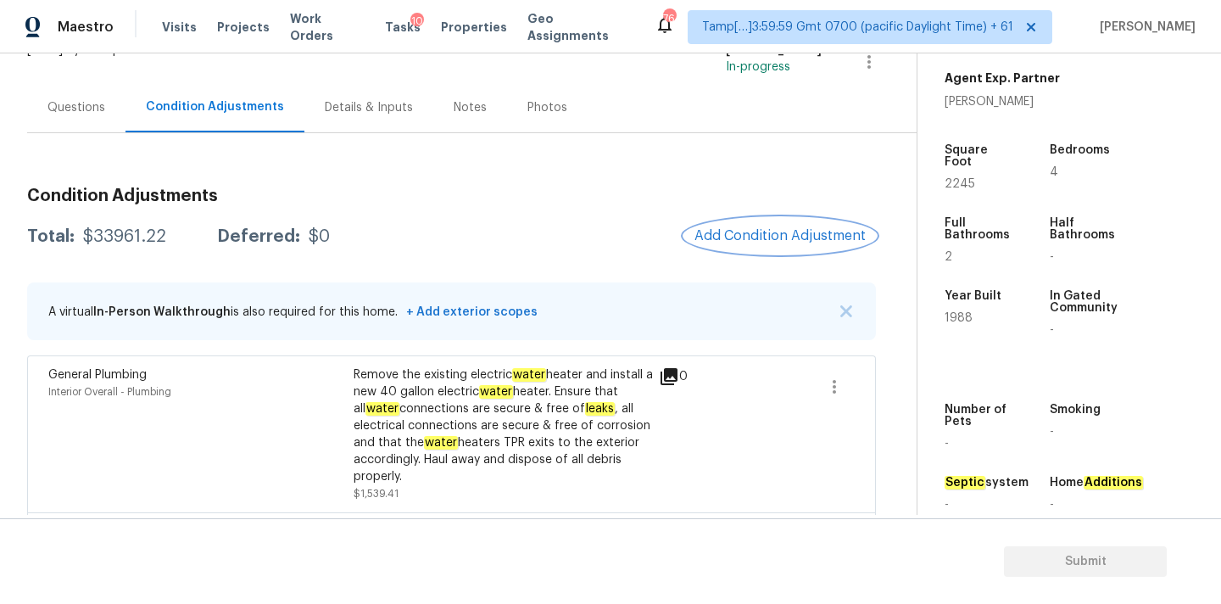
click at [729, 232] on span "Add Condition Adjustment" at bounding box center [780, 235] width 171 height 15
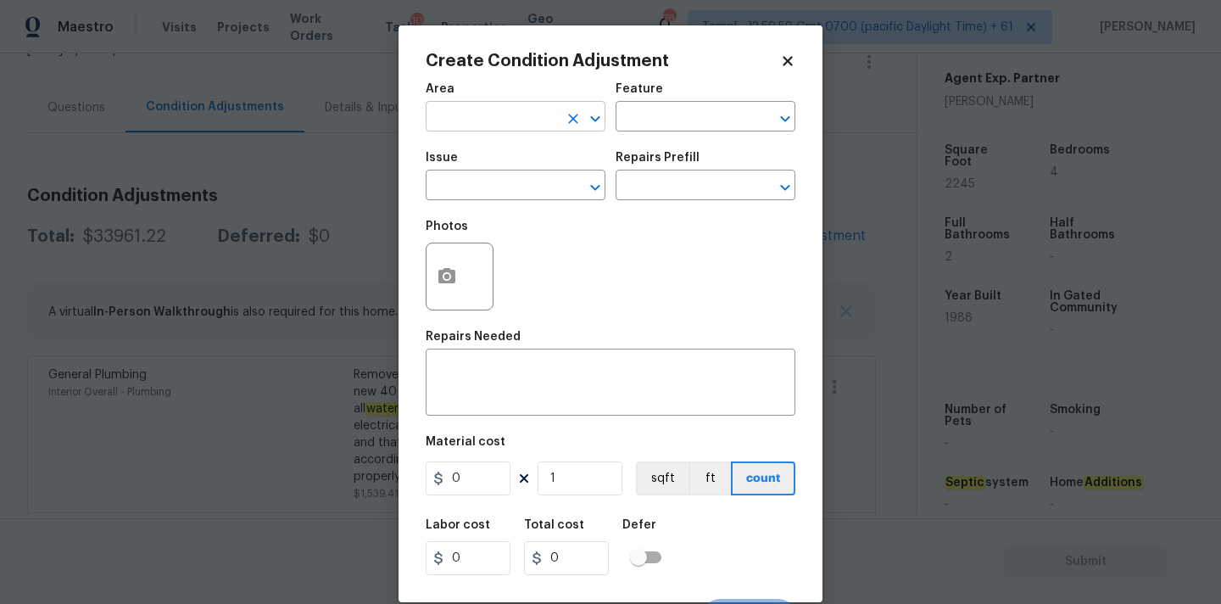
click at [522, 108] on input "text" at bounding box center [492, 118] width 132 height 26
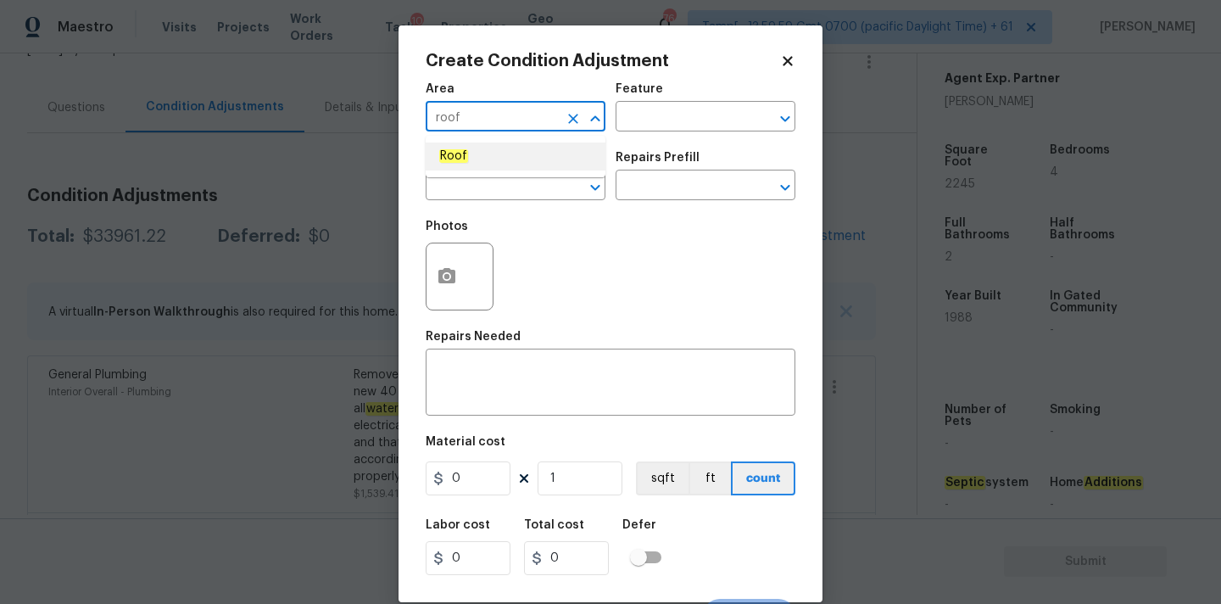
click at [500, 155] on li "Roof" at bounding box center [516, 157] width 180 height 28
type input "Roof"
click at [500, 206] on span "Issue ​" at bounding box center [516, 176] width 180 height 69
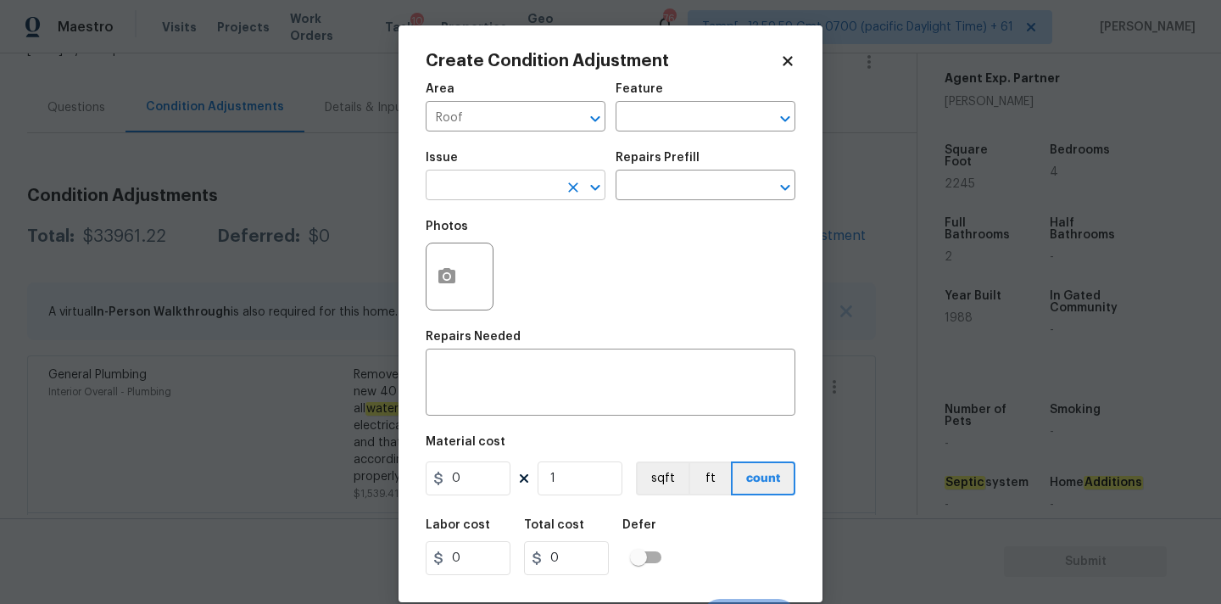
click at [500, 198] on input "text" at bounding box center [492, 187] width 132 height 26
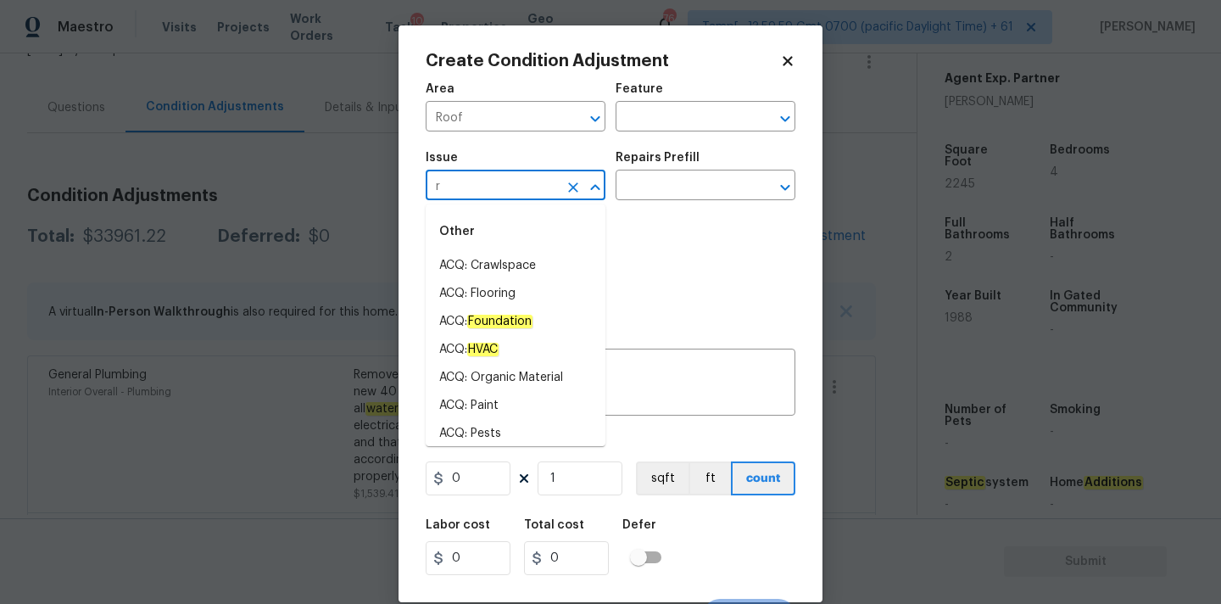
type input "r"
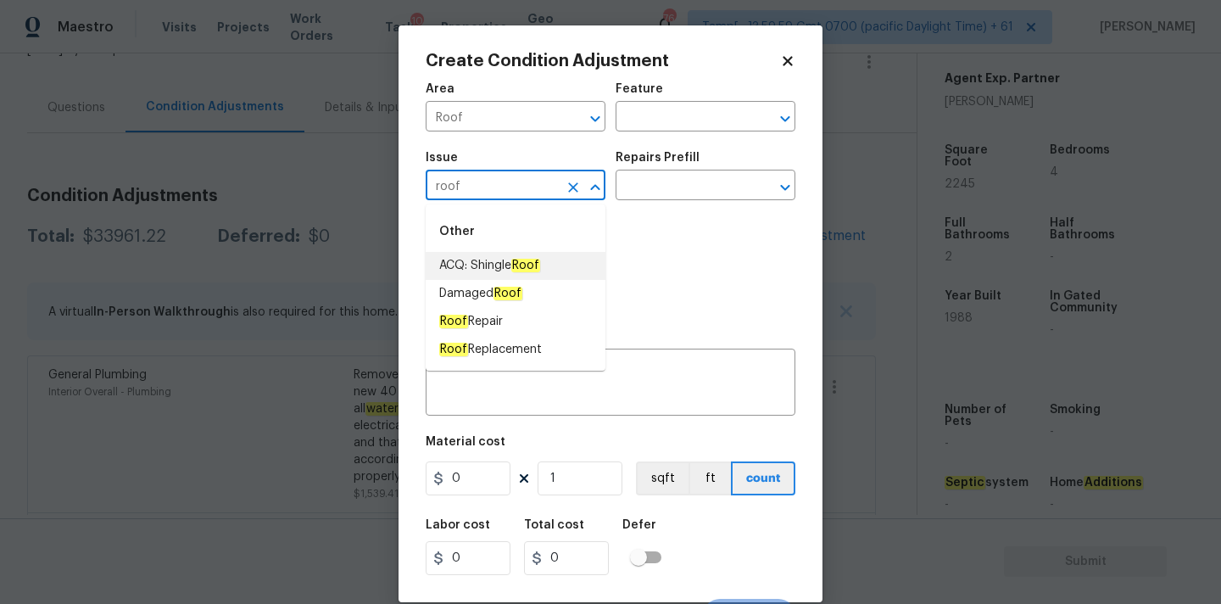
click at [473, 265] on span "ACQ: Shingle Roof" at bounding box center [489, 266] width 101 height 18
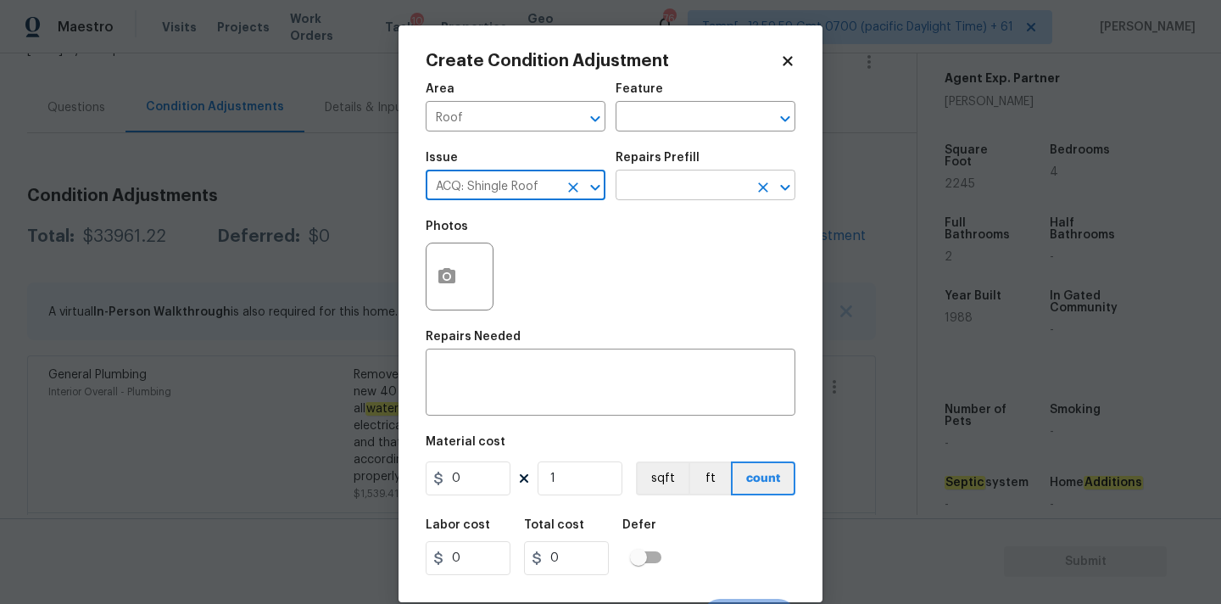
type input "ACQ: Shingle Roof"
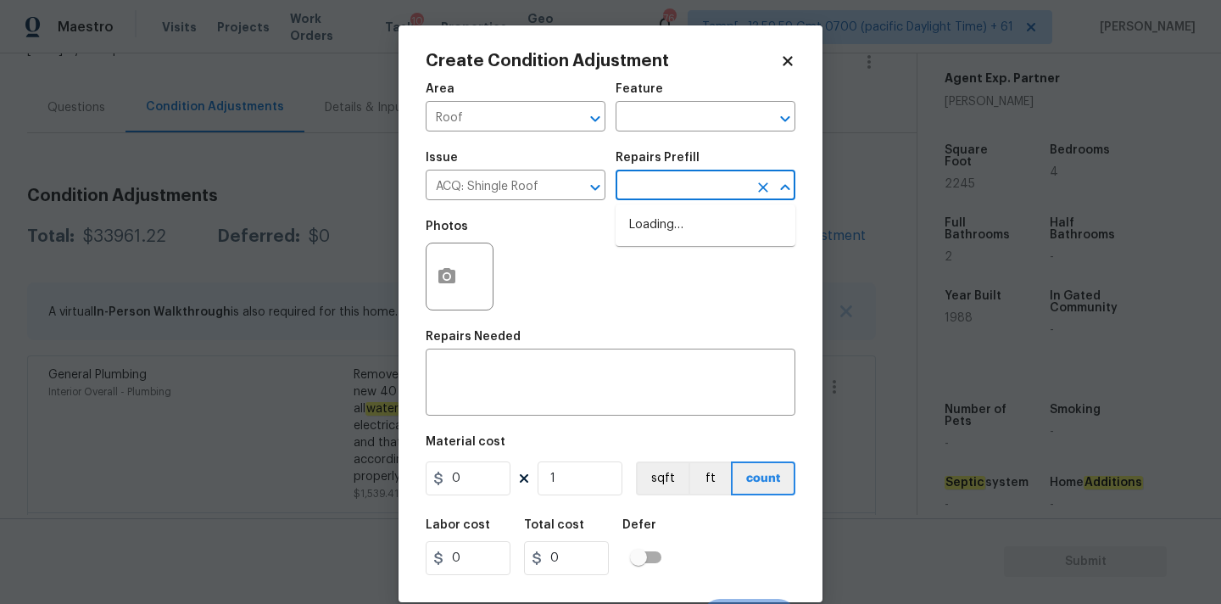
click at [676, 180] on input "text" at bounding box center [682, 187] width 132 height 26
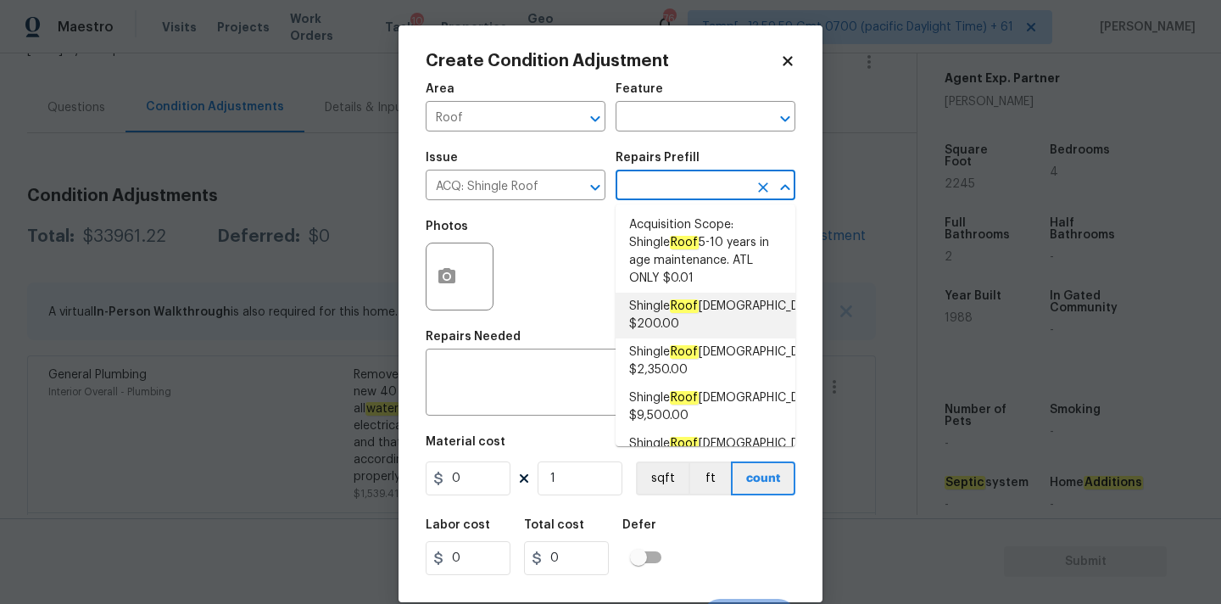
click at [693, 311] on em "Roof" at bounding box center [684, 306] width 29 height 14
type input "Acquisition"
type textarea "Acquisition Scope: Shingle Roof 0-10 years in age maintenance."
type input "200"
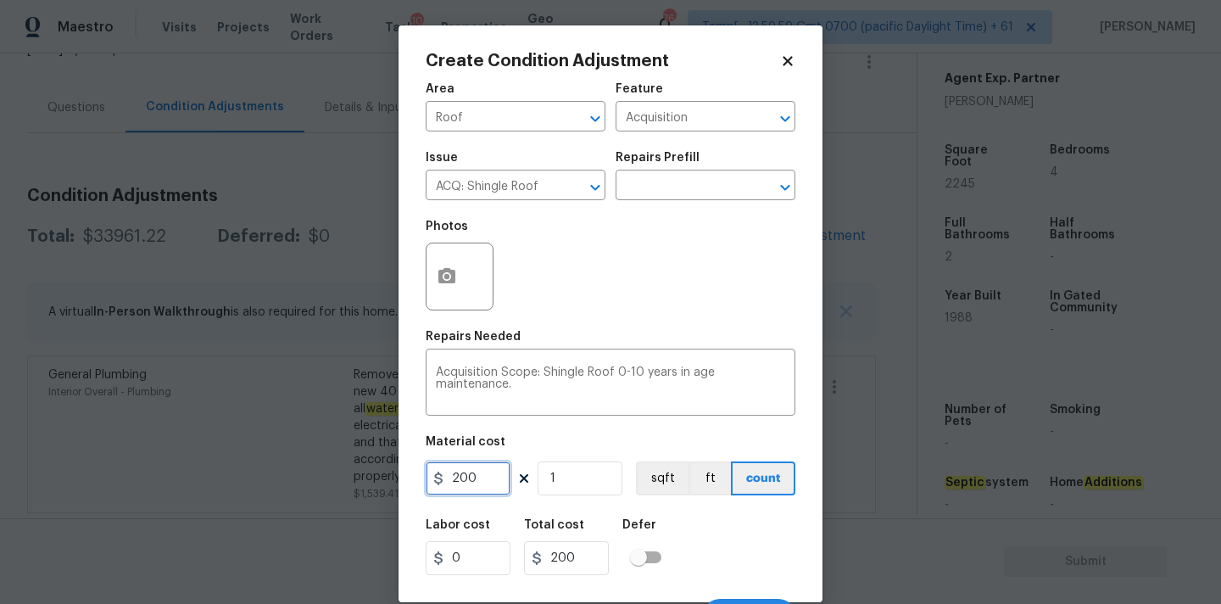
click at [488, 477] on input "200" at bounding box center [468, 478] width 85 height 34
type input "500"
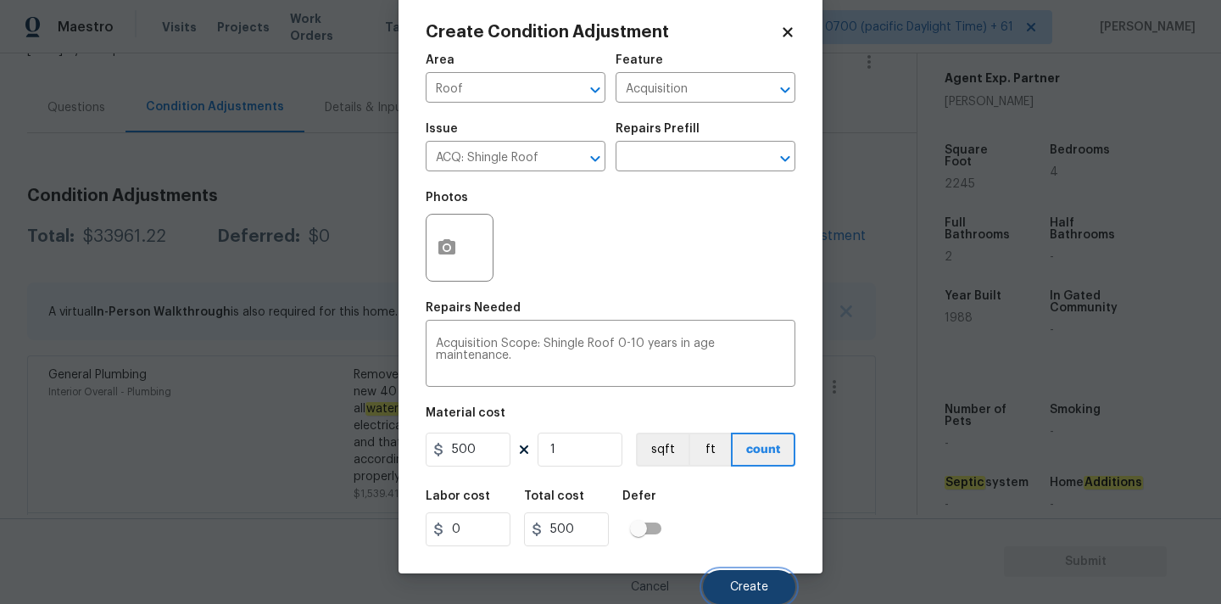
click at [752, 576] on button "Create" at bounding box center [749, 587] width 92 height 34
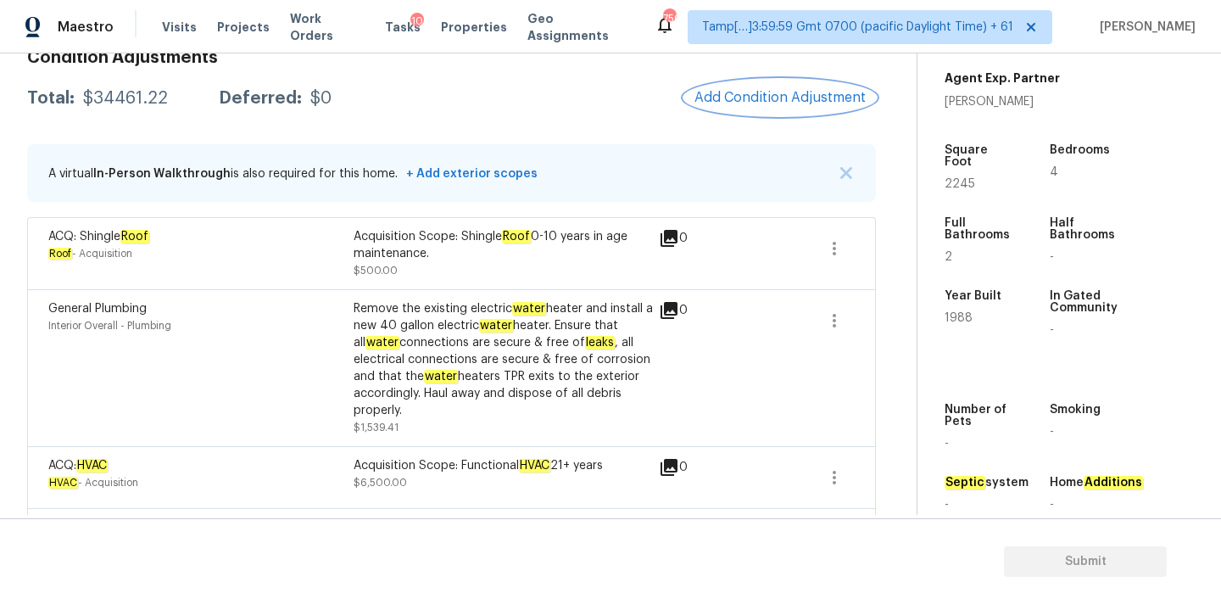
scroll to position [254, 0]
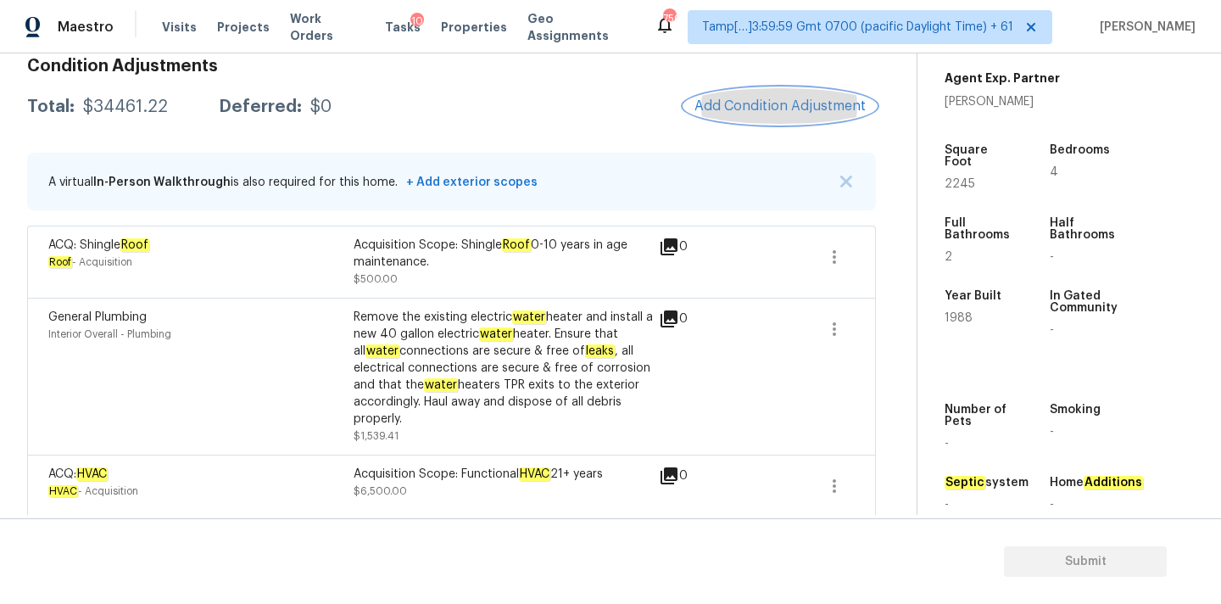
click at [748, 103] on span "Add Condition Adjustment" at bounding box center [780, 105] width 171 height 15
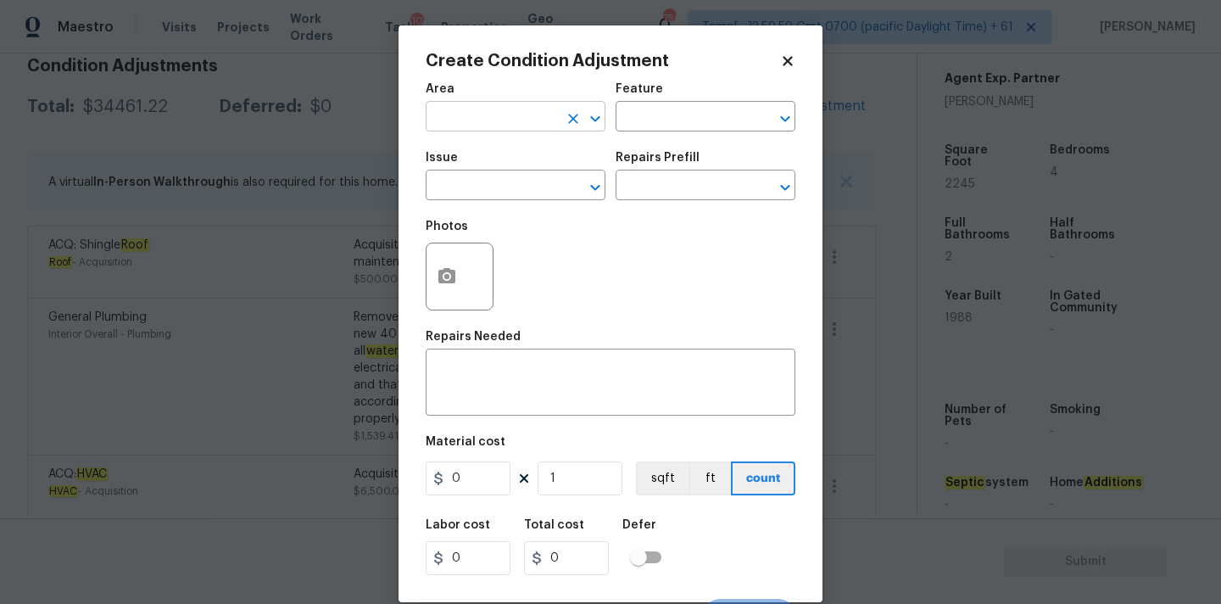
click at [490, 116] on input "text" at bounding box center [492, 118] width 132 height 26
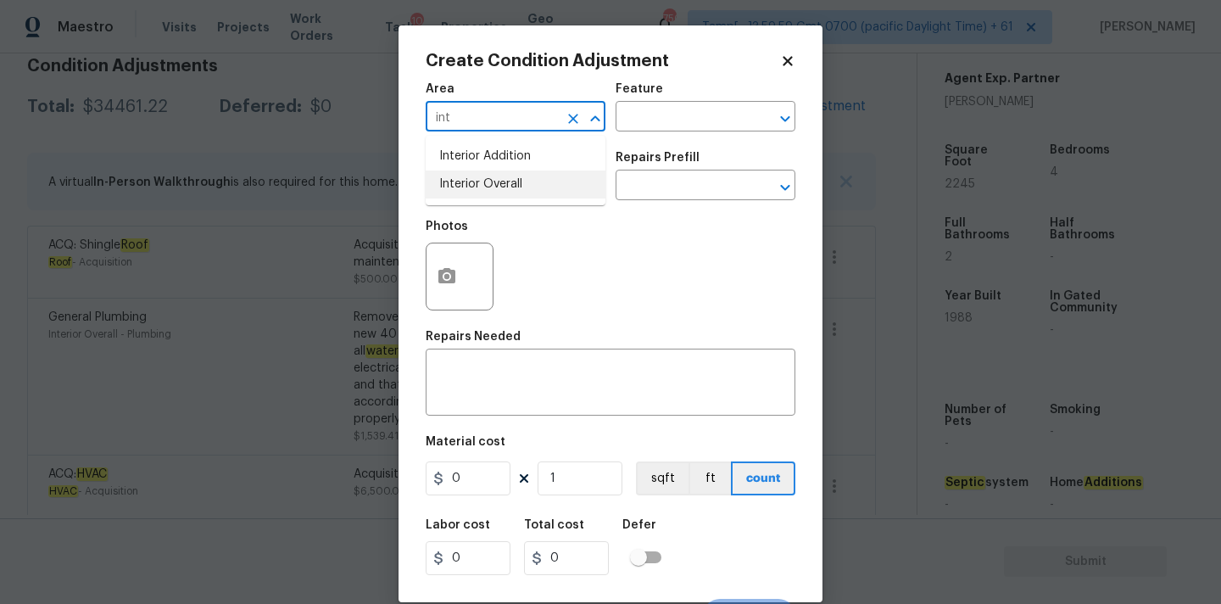
click at [503, 180] on li "Interior Overall" at bounding box center [516, 184] width 180 height 28
type input "Interior Overall"
click at [503, 184] on input "text" at bounding box center [492, 187] width 132 height 26
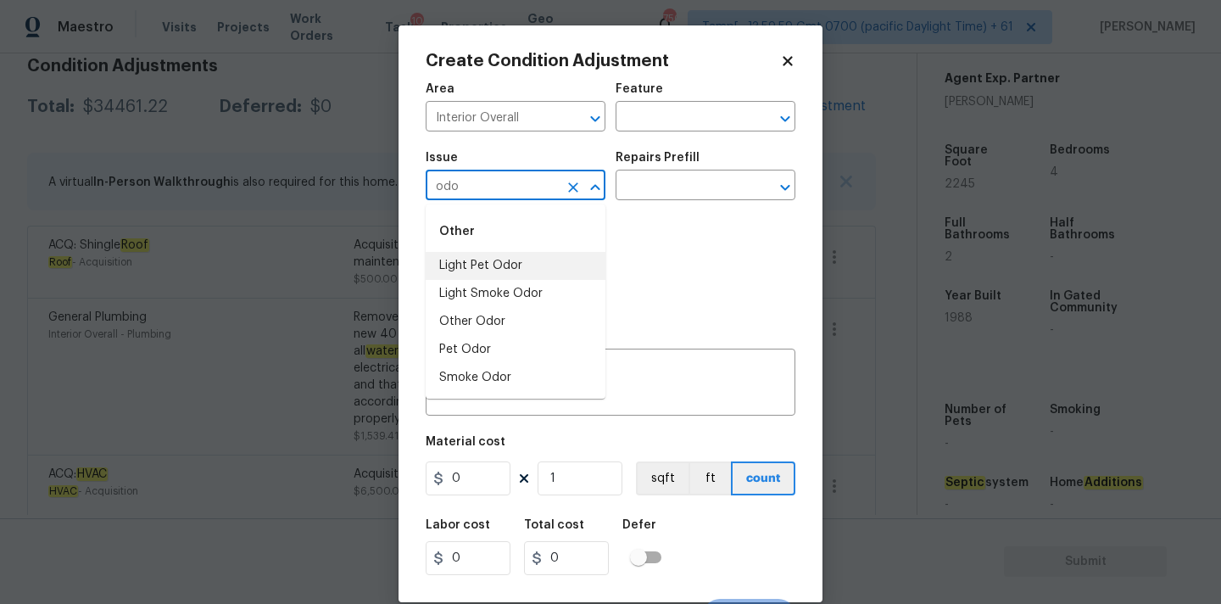
click at [517, 261] on li "Light Pet Odor" at bounding box center [516, 266] width 180 height 28
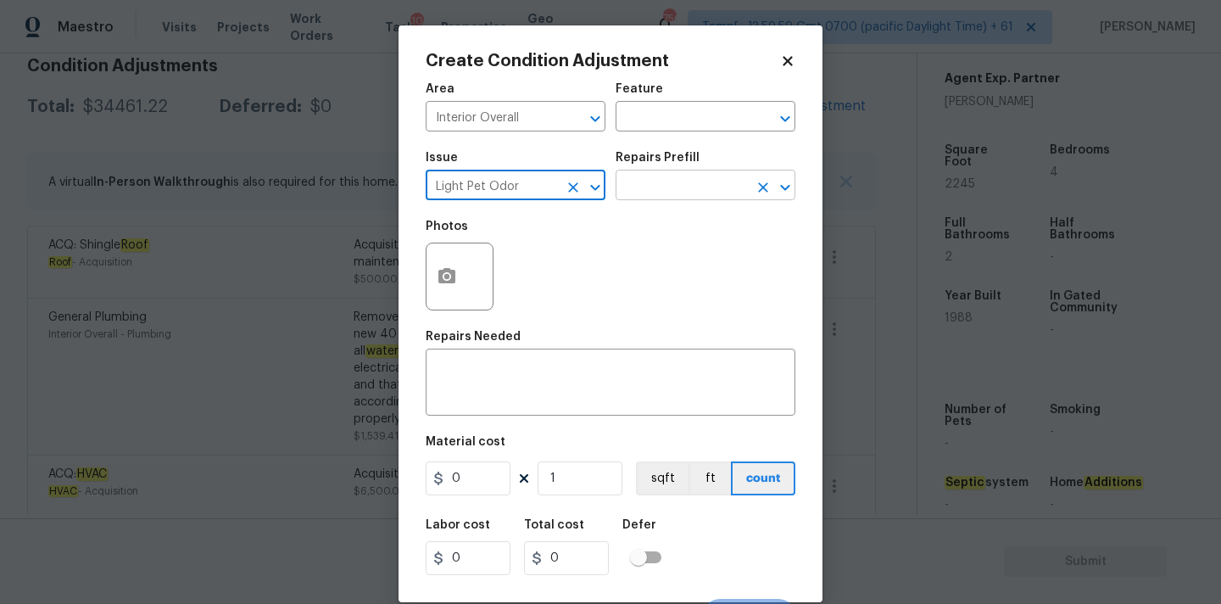
type input "Light Pet Odor"
click at [696, 179] on input "text" at bounding box center [682, 187] width 132 height 26
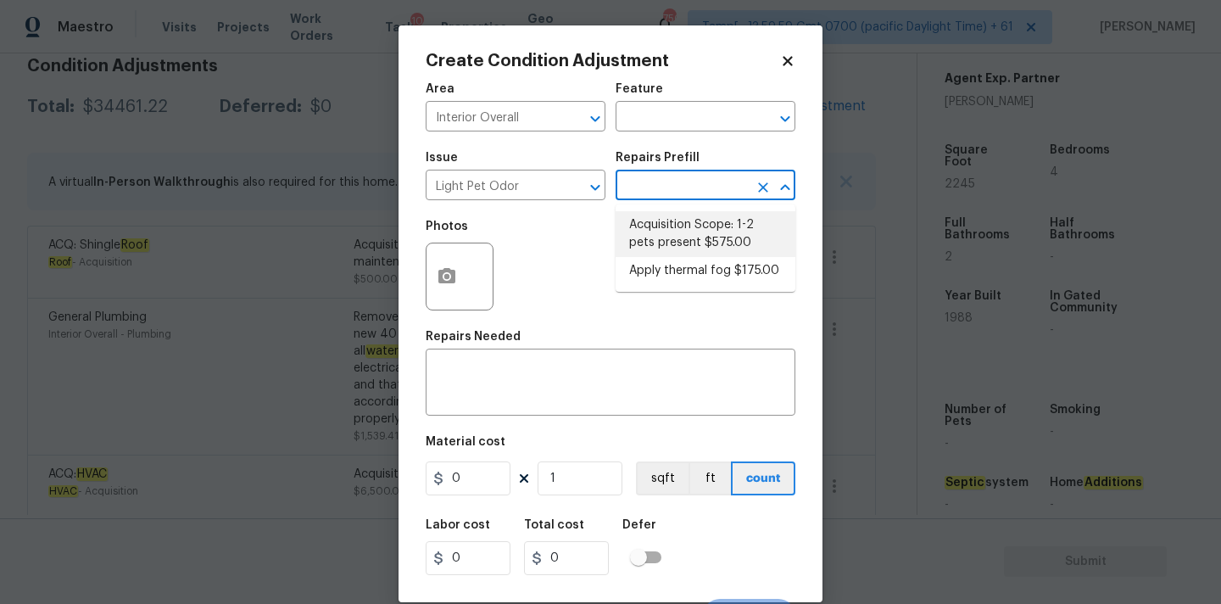
click at [702, 223] on li "Acquisition Scope: 1-2 pets present $575.00" at bounding box center [706, 234] width 180 height 46
type textarea "Acquisition Scope: 1-2 pets present"
type input "575"
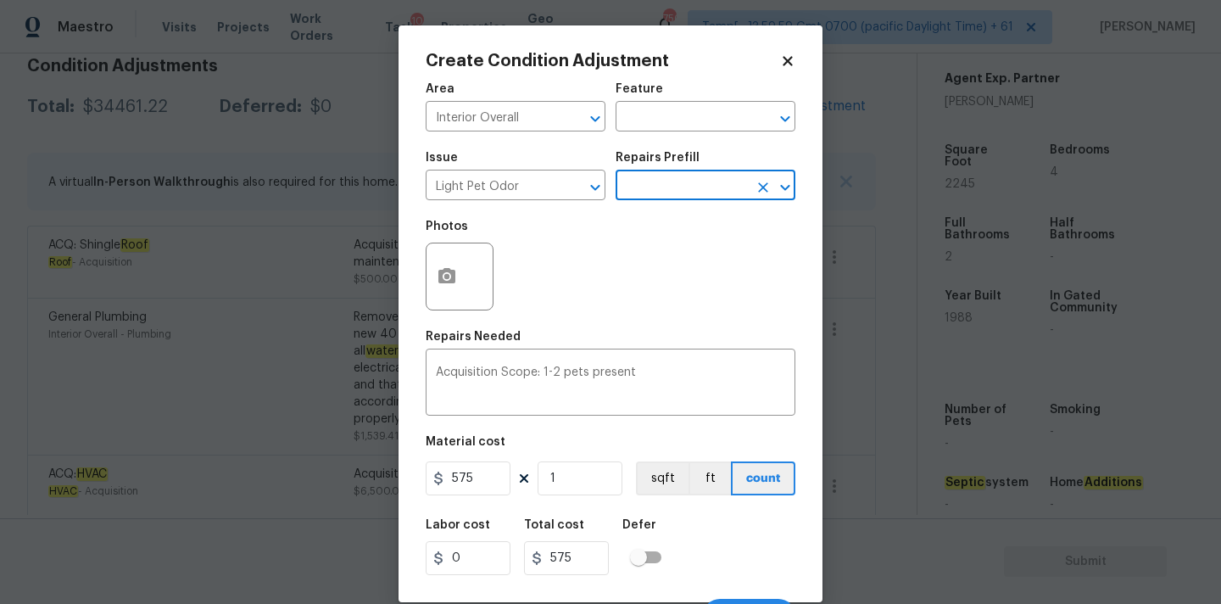
scroll to position [30, 0]
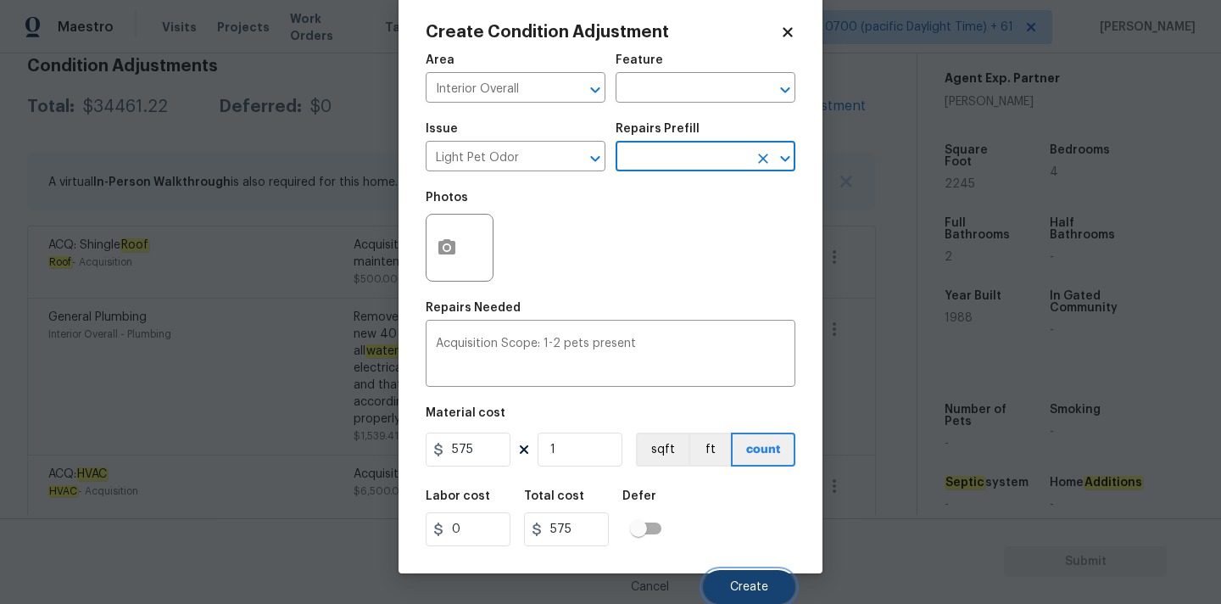
click at [740, 582] on span "Create" at bounding box center [749, 587] width 38 height 13
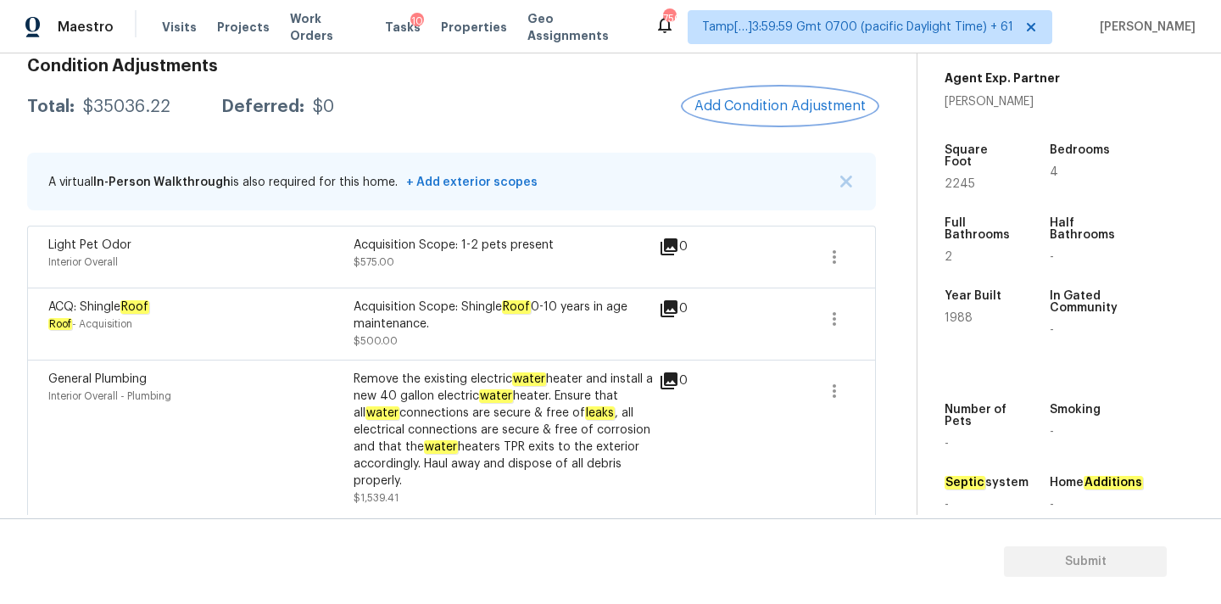
scroll to position [116, 0]
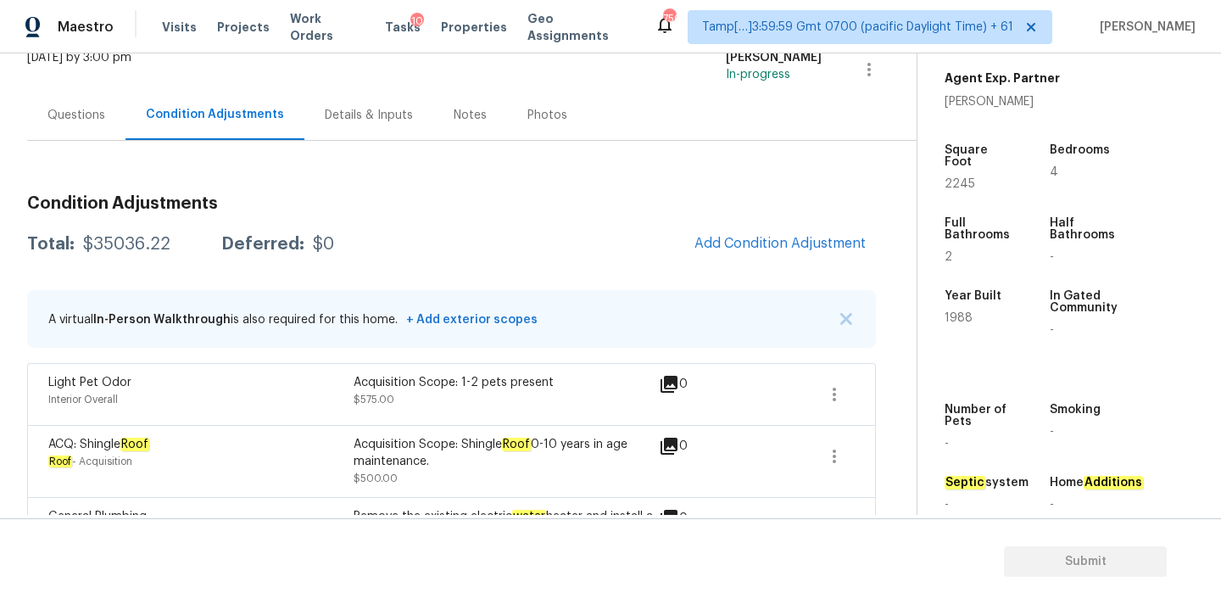
click at [68, 103] on div "Questions" at bounding box center [76, 115] width 98 height 50
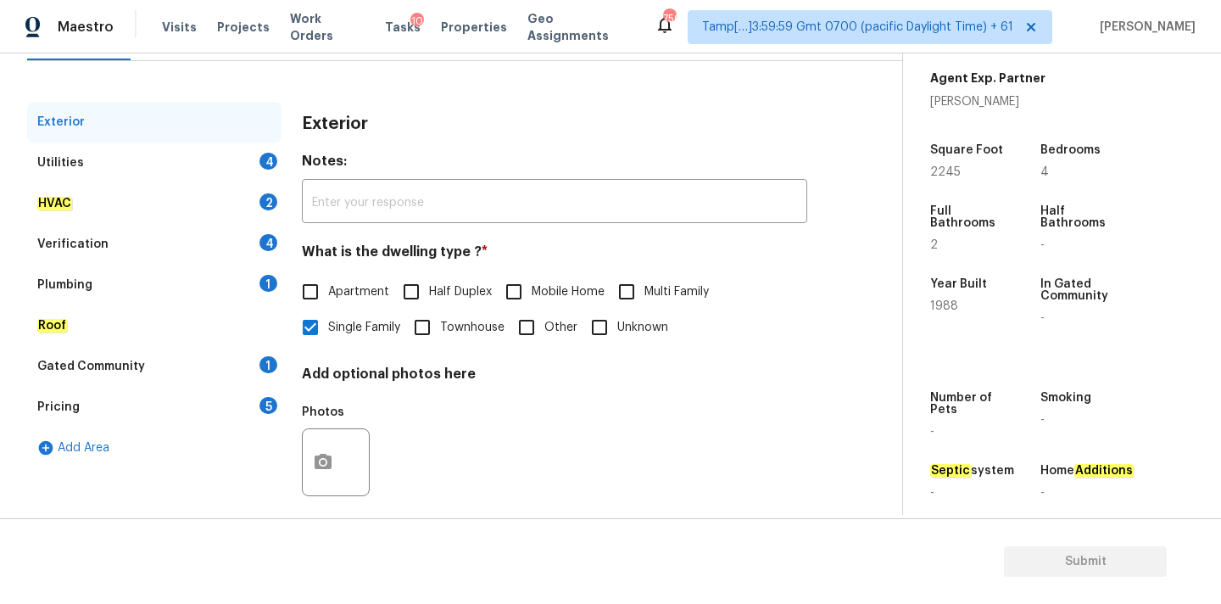
click at [164, 238] on div "Verification 4" at bounding box center [154, 244] width 254 height 41
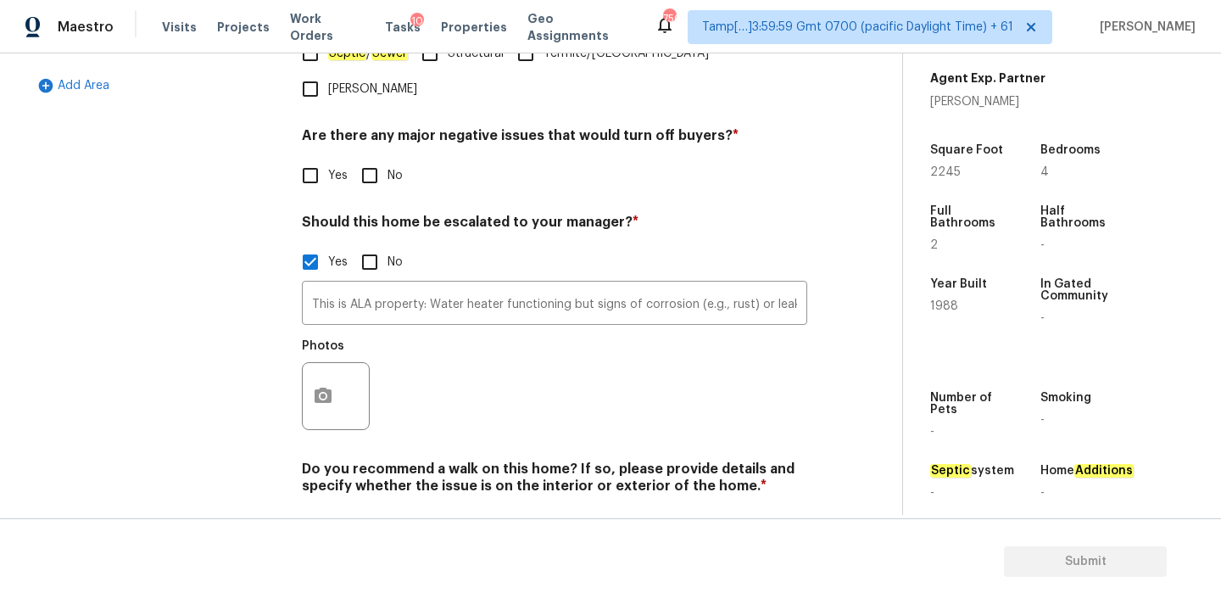
scroll to position [578, 0]
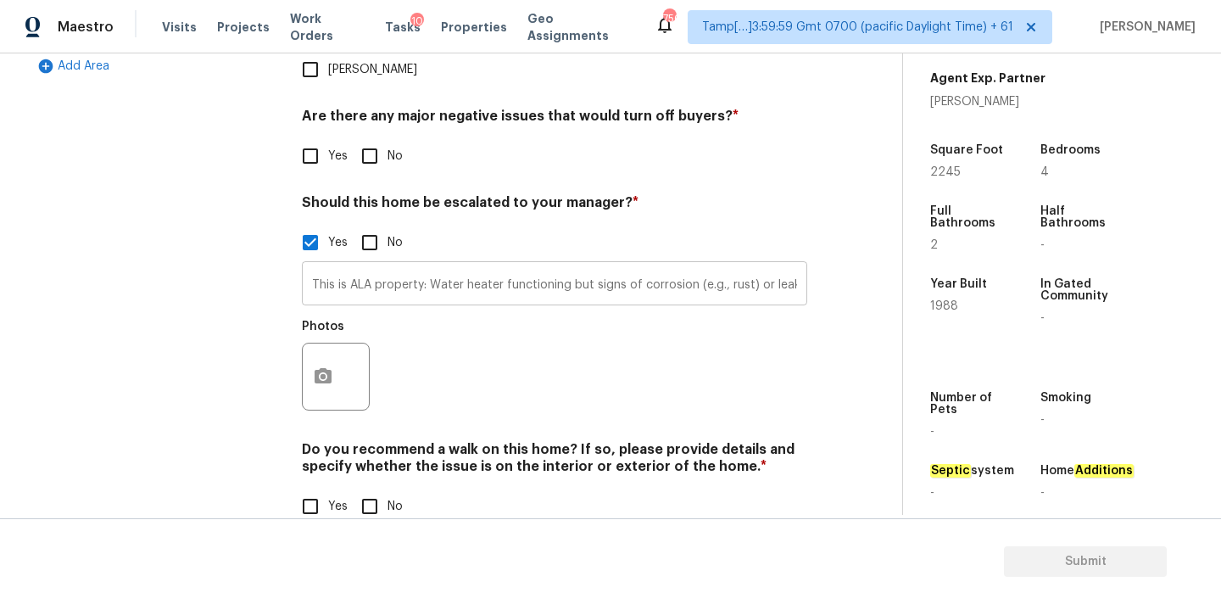
click at [483, 265] on input "This is ALA property: Water heater functioning but signs of corrosion (e.g., ru…" at bounding box center [555, 285] width 506 height 40
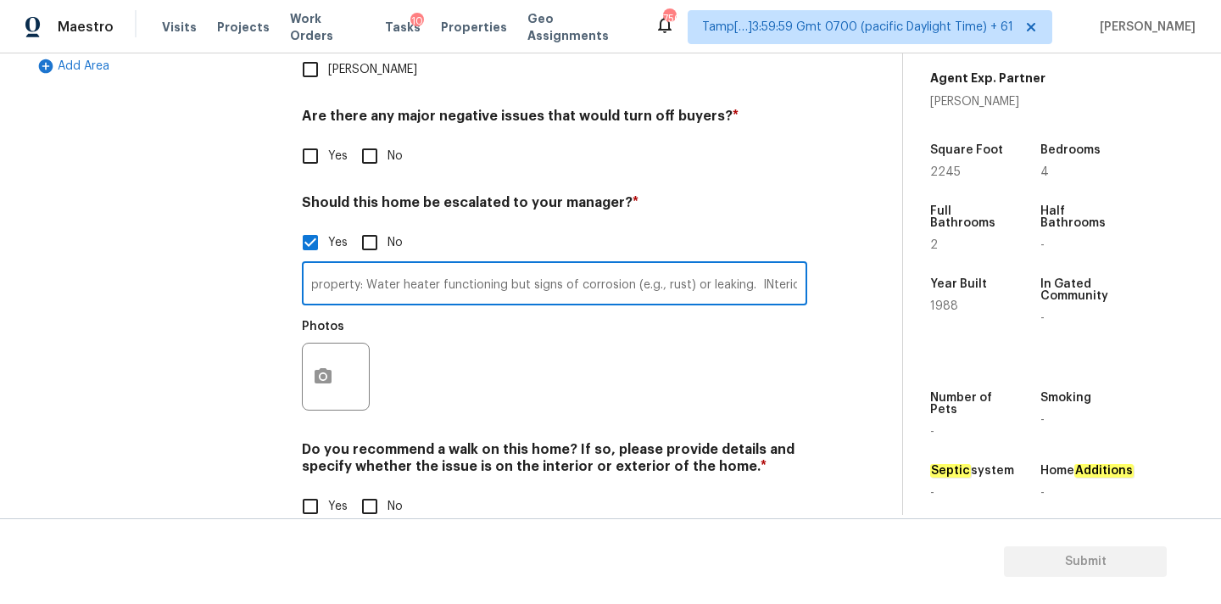
scroll to position [0, 67]
click at [764, 265] on input "This is ALA property: Water heater functioning but signs of corrosion (e.g., ru…" at bounding box center [555, 285] width 506 height 40
click at [738, 265] on input "This is ALA property: Water heater functioning but signs of corrosion (e.g., ru…" at bounding box center [555, 285] width 506 height 40
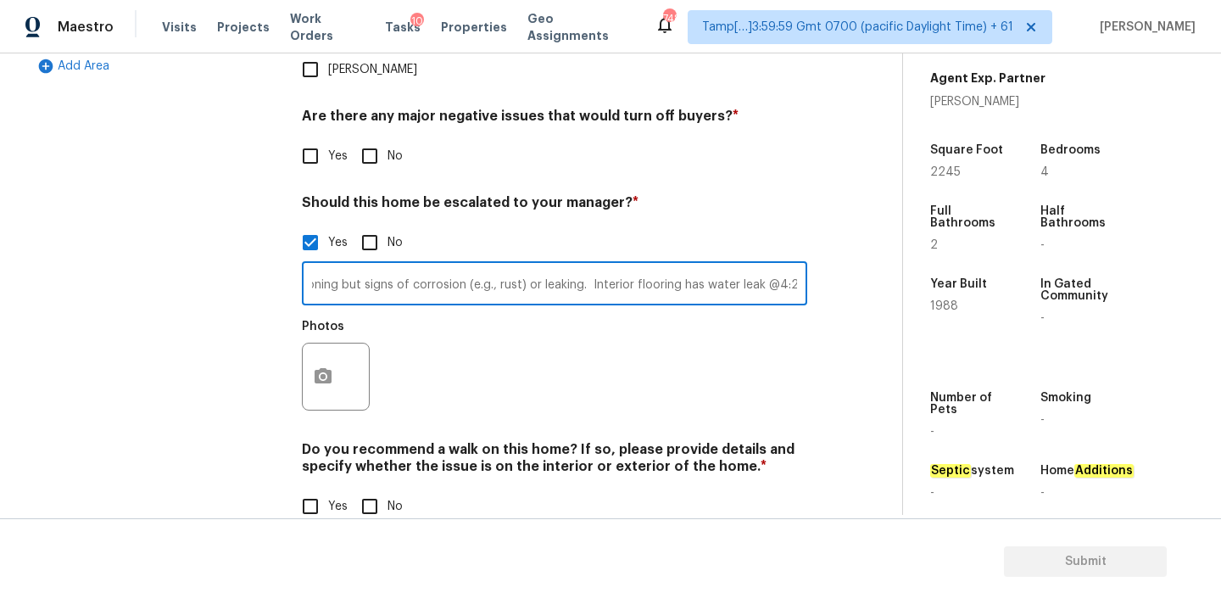
scroll to position [0, 230]
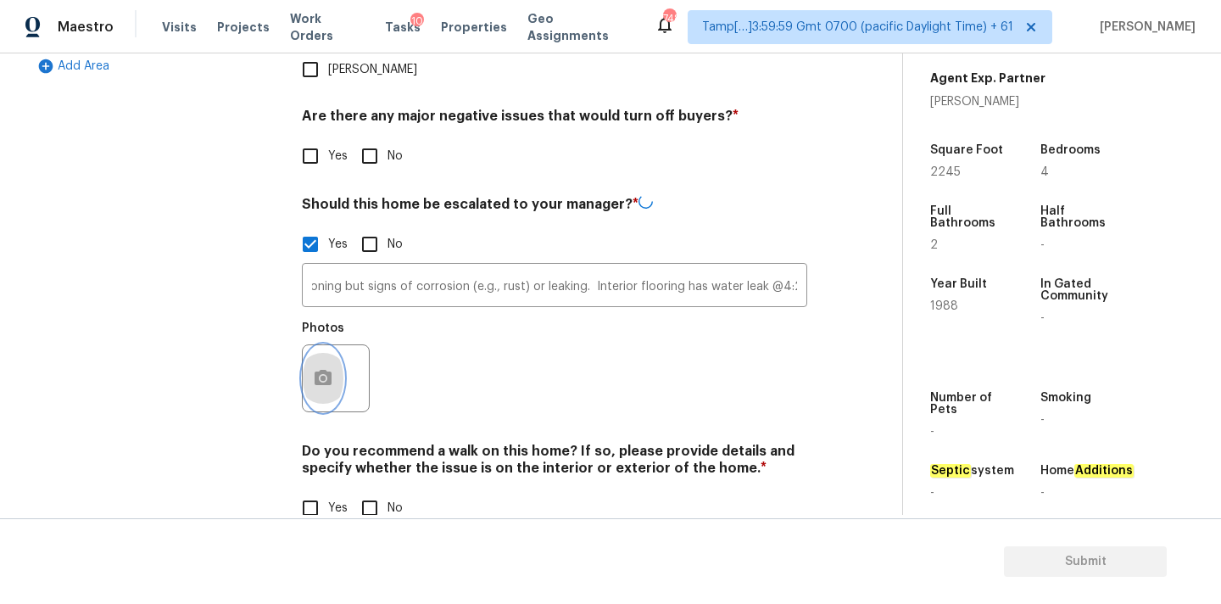
click at [321, 345] on button "button" at bounding box center [323, 378] width 41 height 66
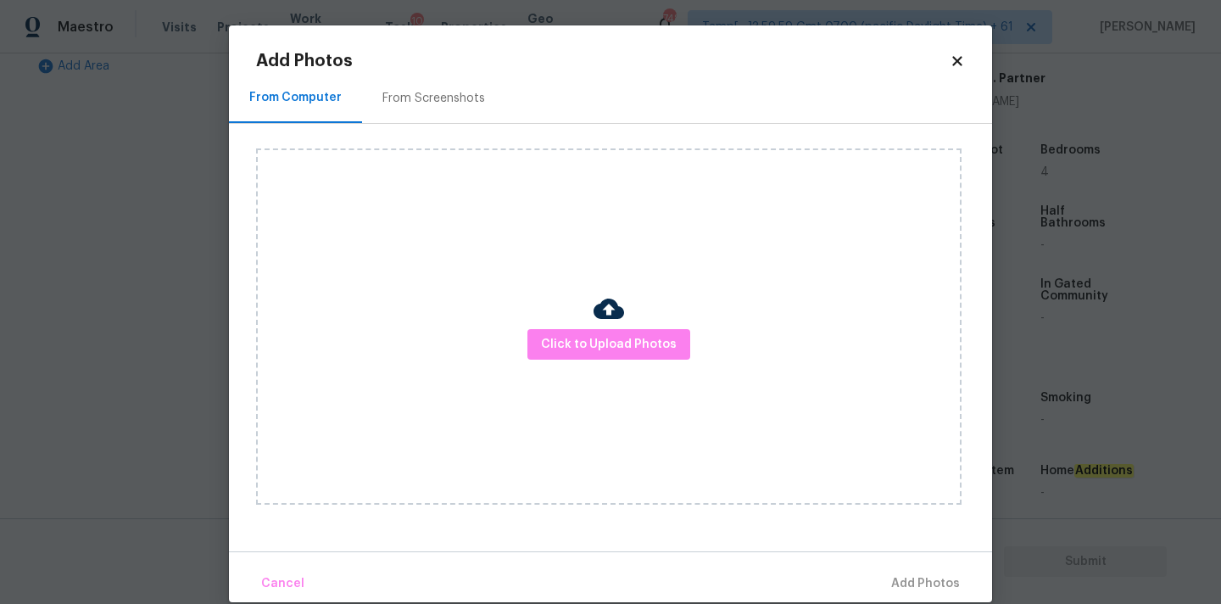
click at [626, 312] on div "Click to Upload Photos" at bounding box center [609, 326] width 706 height 356
click at [618, 338] on span "Click to Upload Photos" at bounding box center [609, 344] width 136 height 21
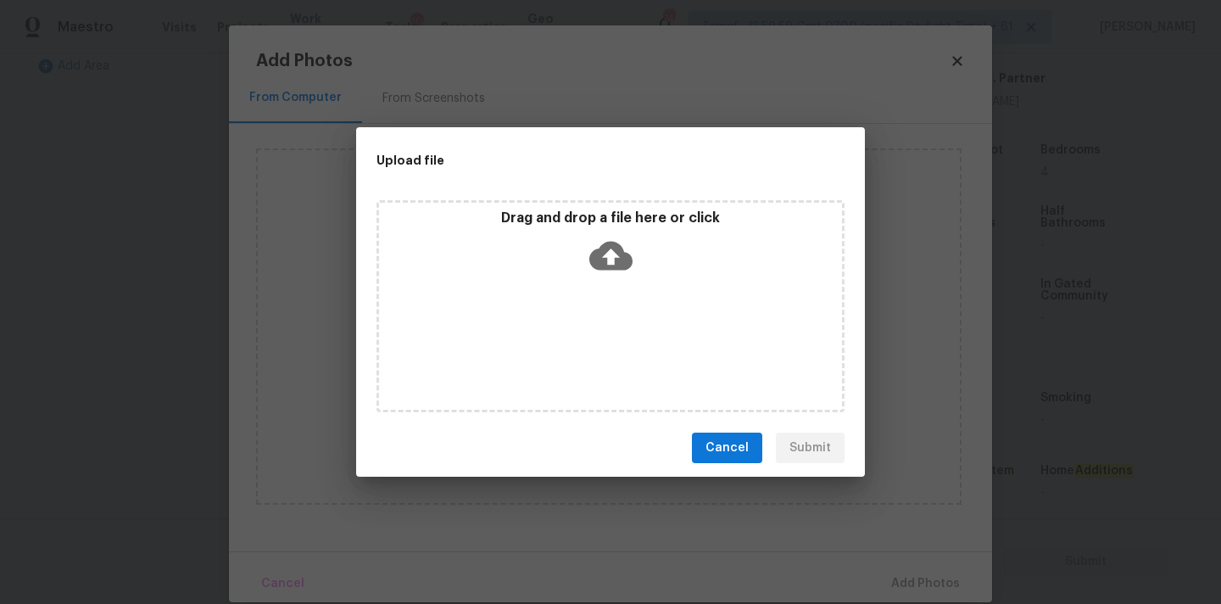
click at [616, 234] on icon at bounding box center [611, 255] width 43 height 43
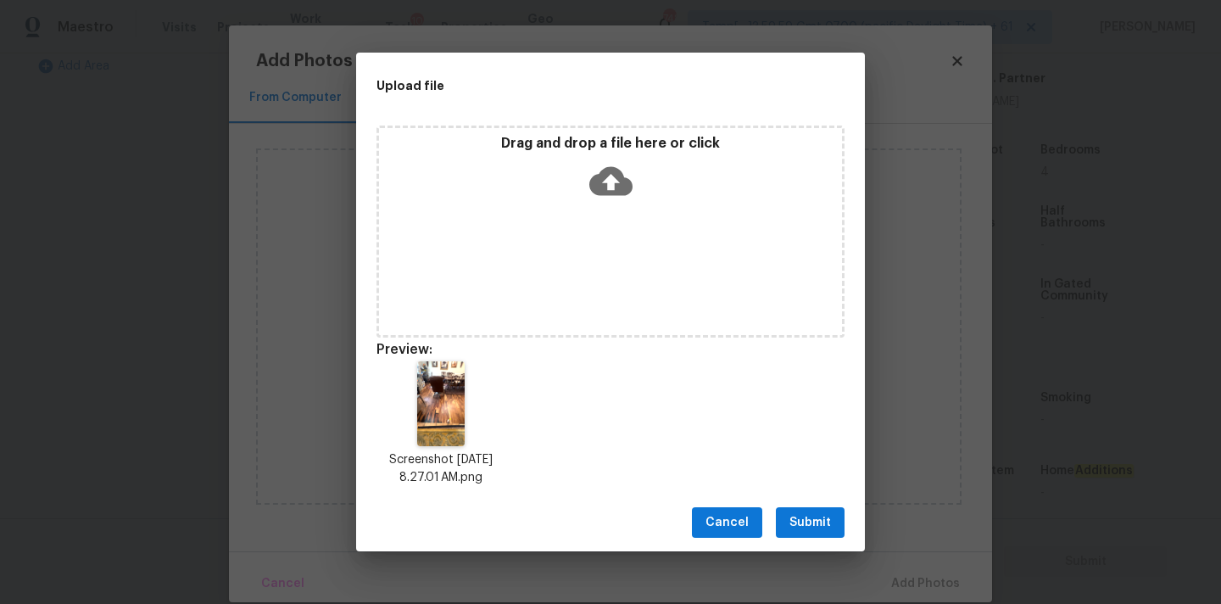
click at [818, 523] on span "Submit" at bounding box center [811, 522] width 42 height 21
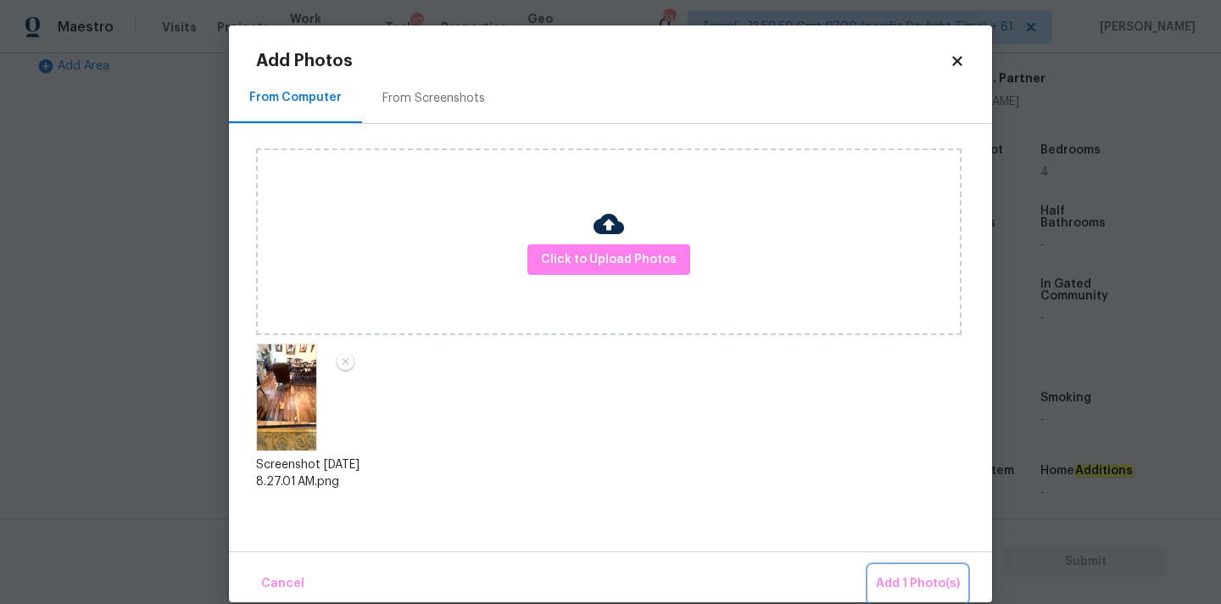
click at [914, 585] on span "Add 1 Photo(s)" at bounding box center [918, 583] width 84 height 21
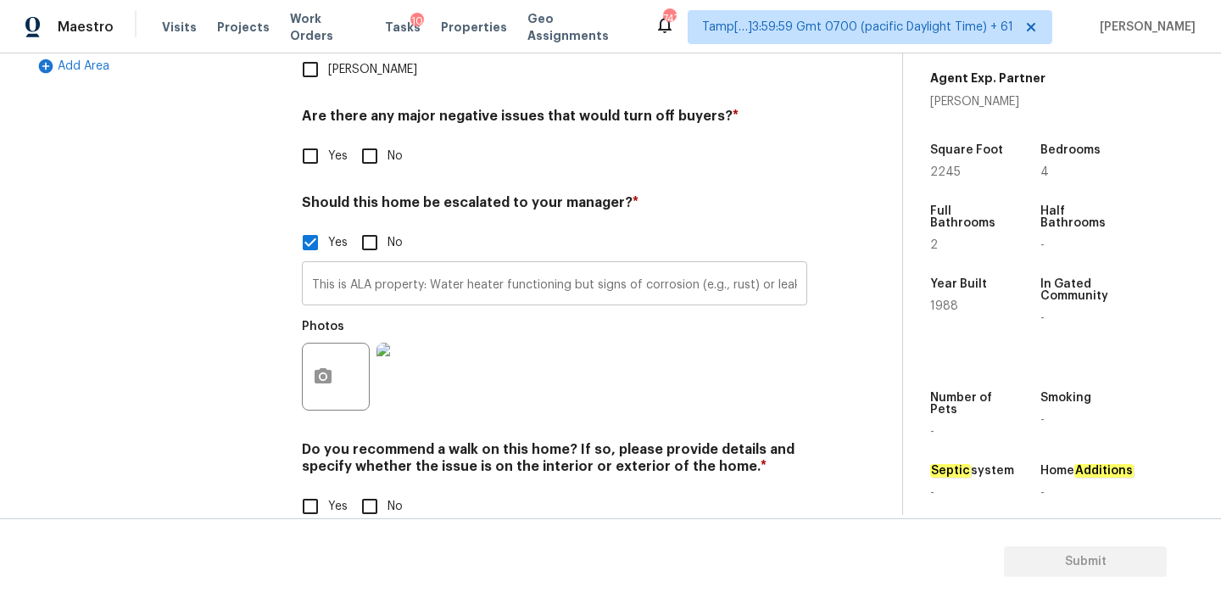
click at [726, 265] on input "This is ALA property: Water heater functioning but signs of corrosion (e.g., ru…" at bounding box center [555, 285] width 506 height 40
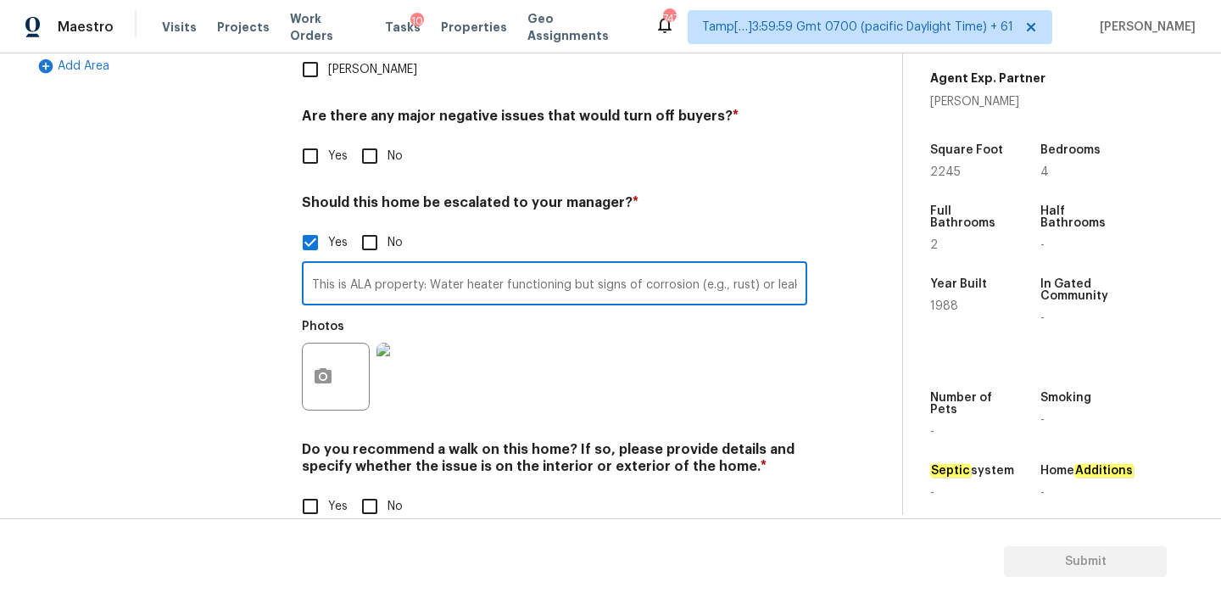
scroll to position [0, 230]
click at [723, 265] on input "This is ALA property: Water heater functioning but signs of corrosion (e.g., ru…" at bounding box center [555, 285] width 506 height 40
type input "This is ALA property: Water heater functioning but signs of corrosion (e.g., ru…"
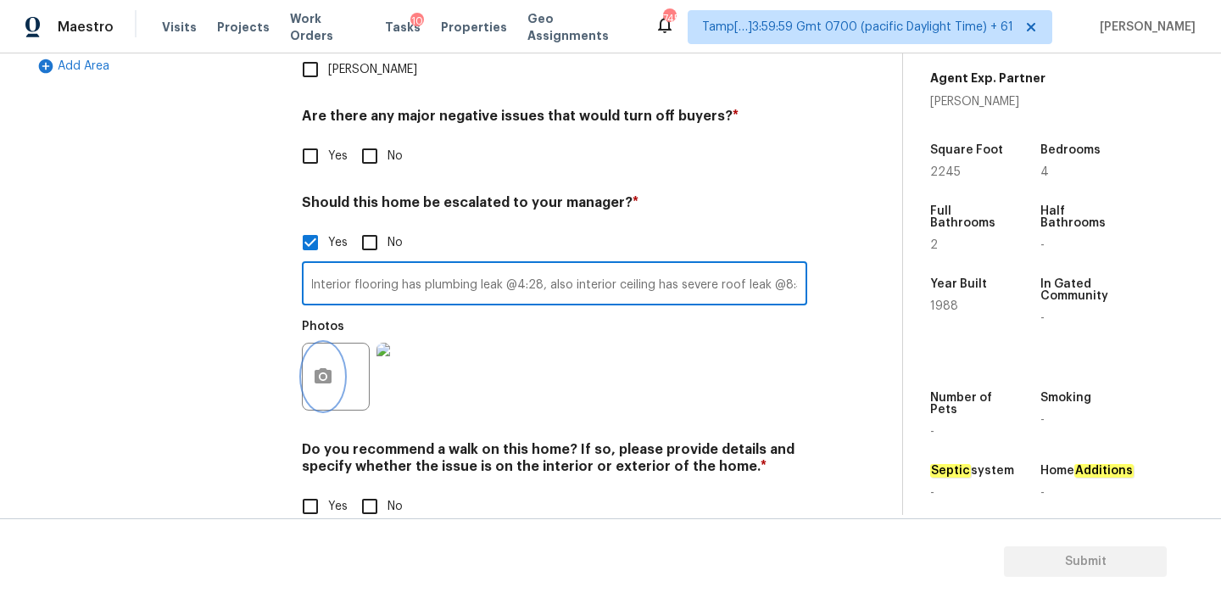
click at [336, 344] on button "button" at bounding box center [323, 377] width 41 height 66
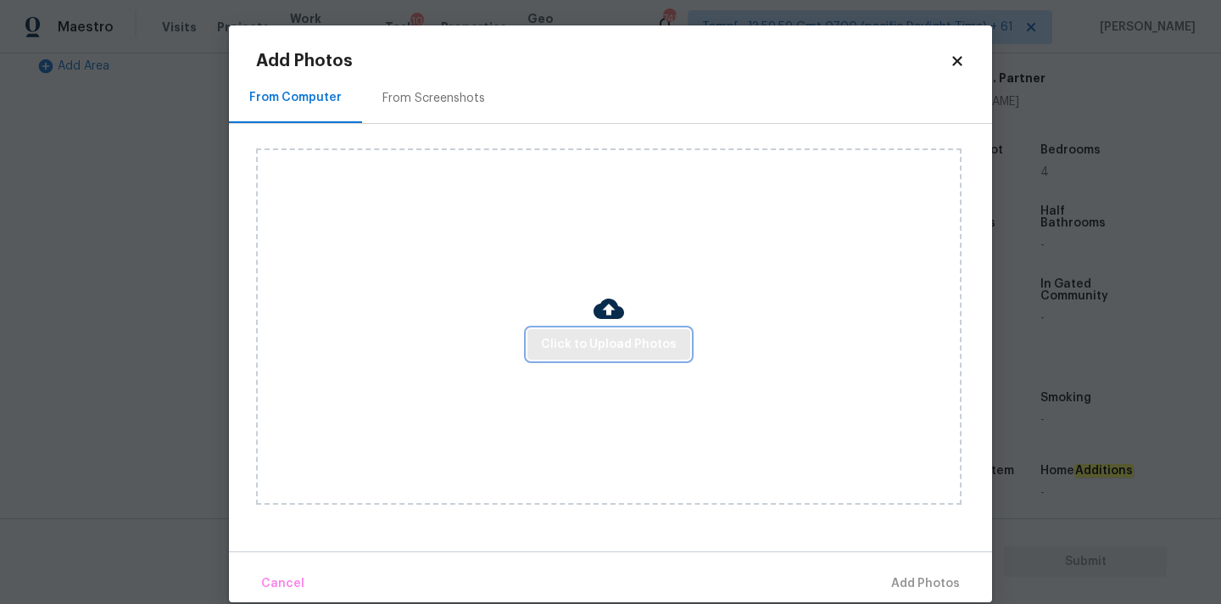
click at [557, 352] on span "Click to Upload Photos" at bounding box center [609, 344] width 136 height 21
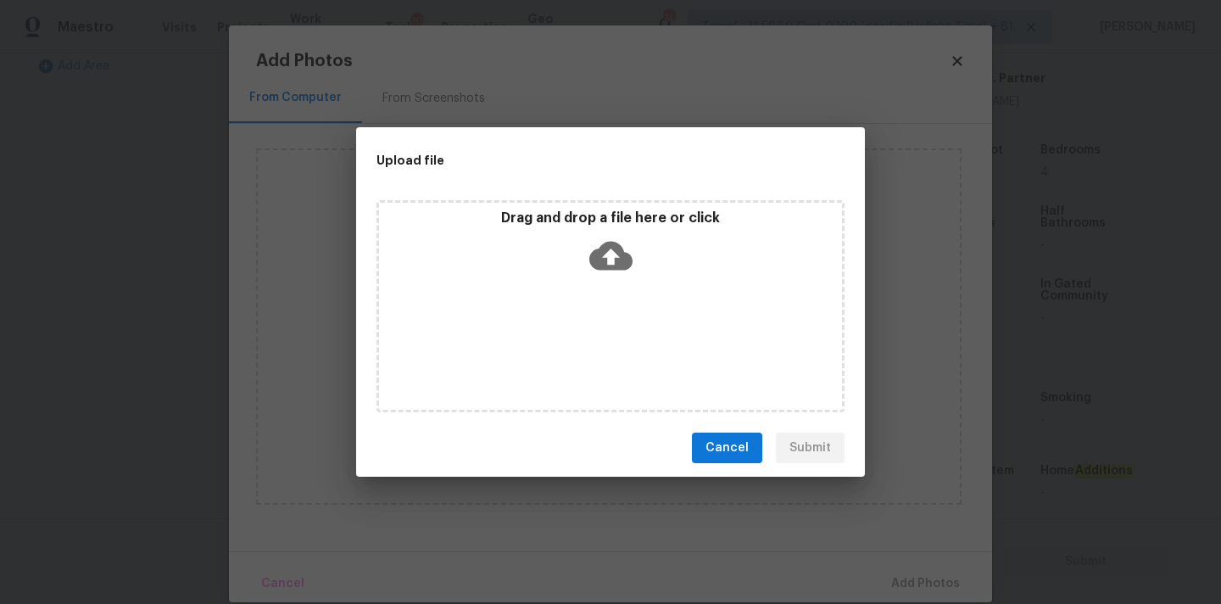
click at [615, 215] on p "Drag and drop a file here or click" at bounding box center [610, 219] width 463 height 18
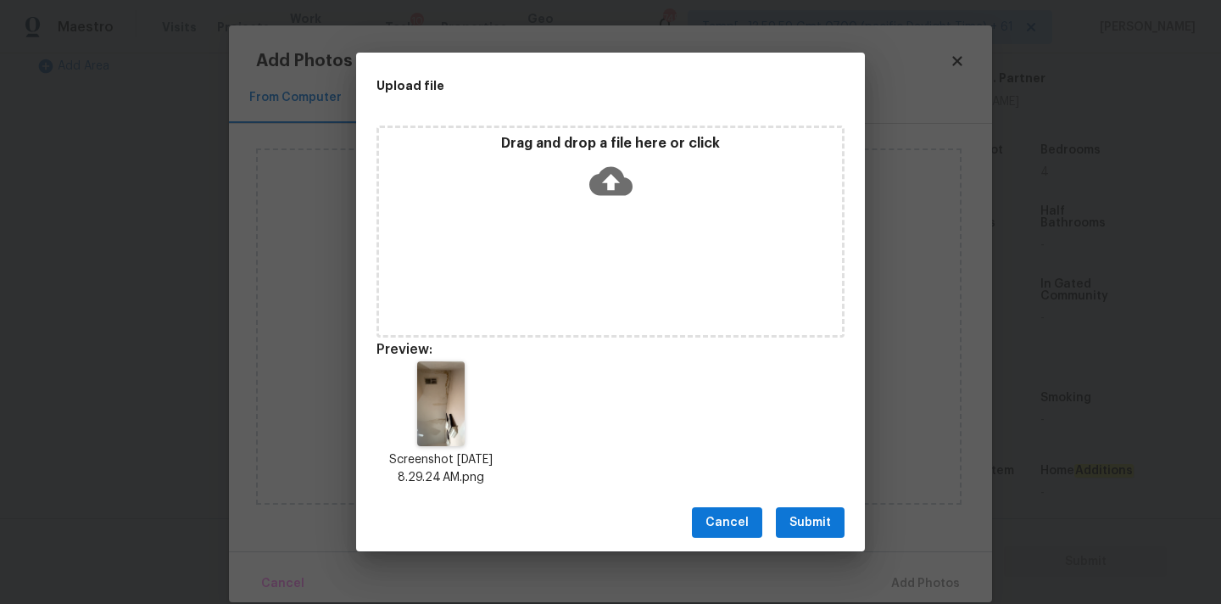
click at [818, 525] on span "Submit" at bounding box center [811, 522] width 42 height 21
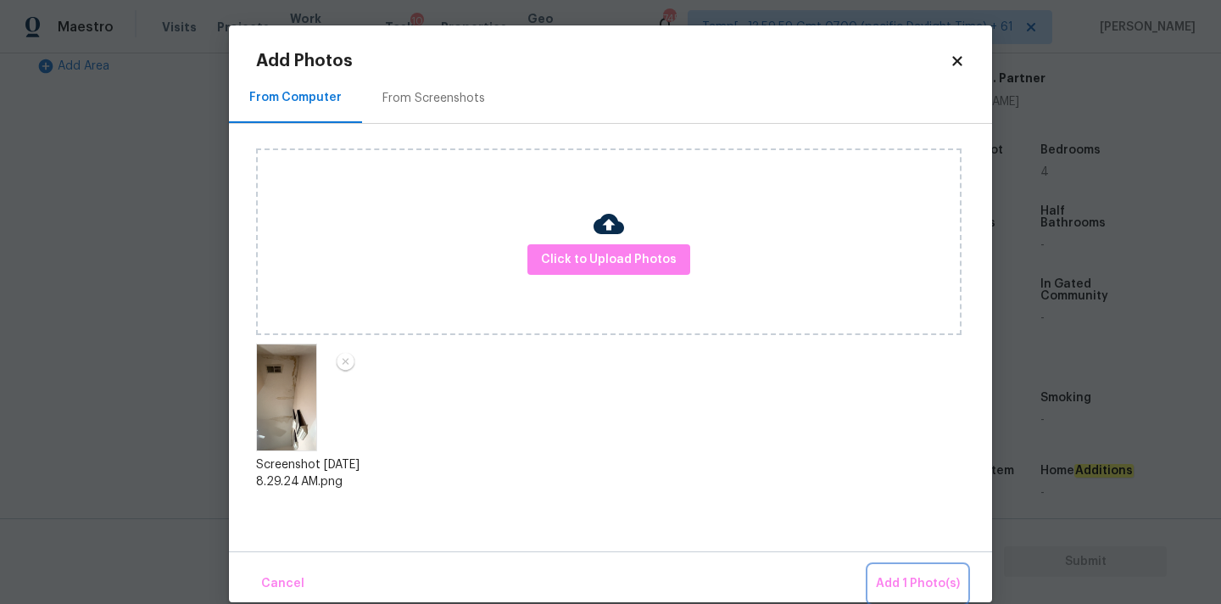
click at [919, 573] on span "Add 1 Photo(s)" at bounding box center [918, 583] width 84 height 21
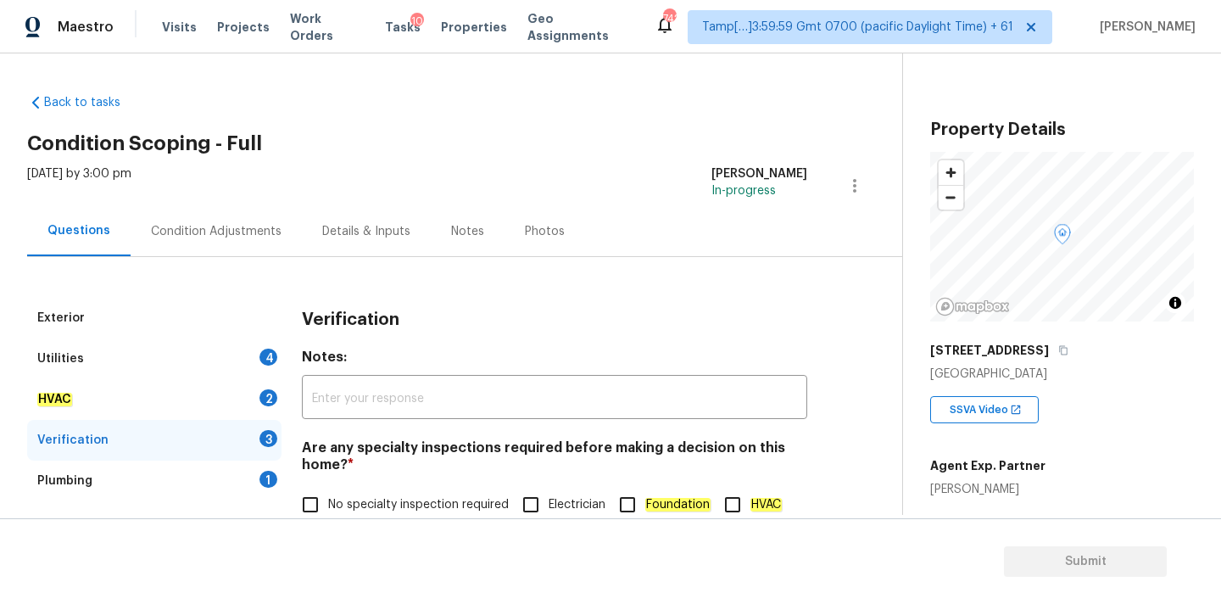
scroll to position [388, 0]
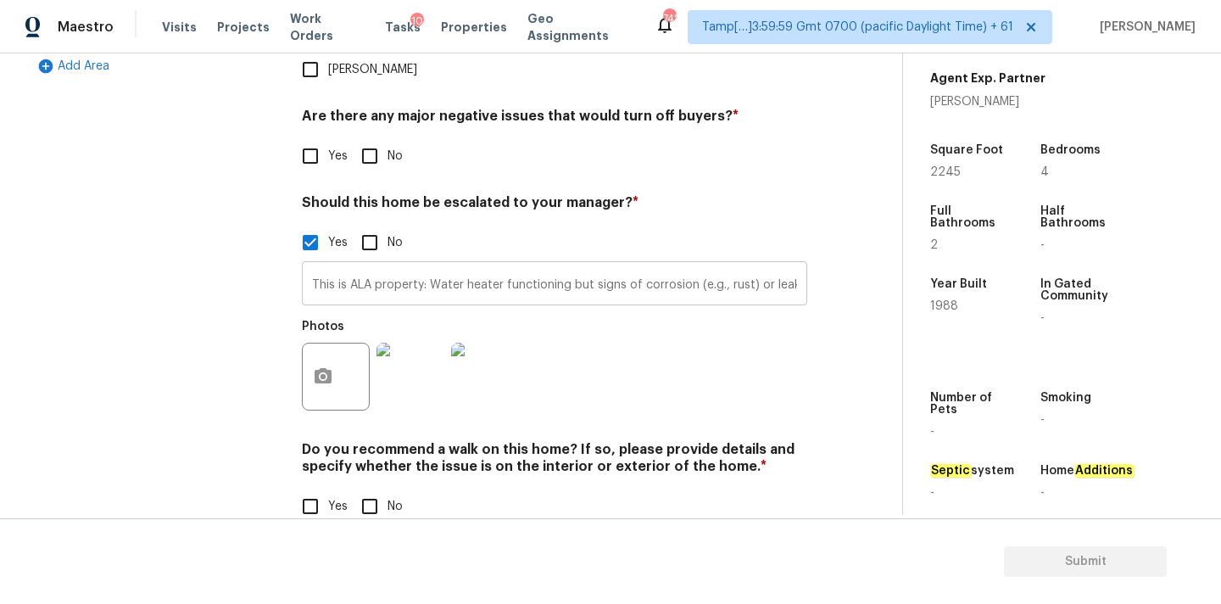
click at [676, 265] on input "This is ALA property: Water heater functioning but signs of corrosion (e.g., ru…" at bounding box center [555, 285] width 506 height 40
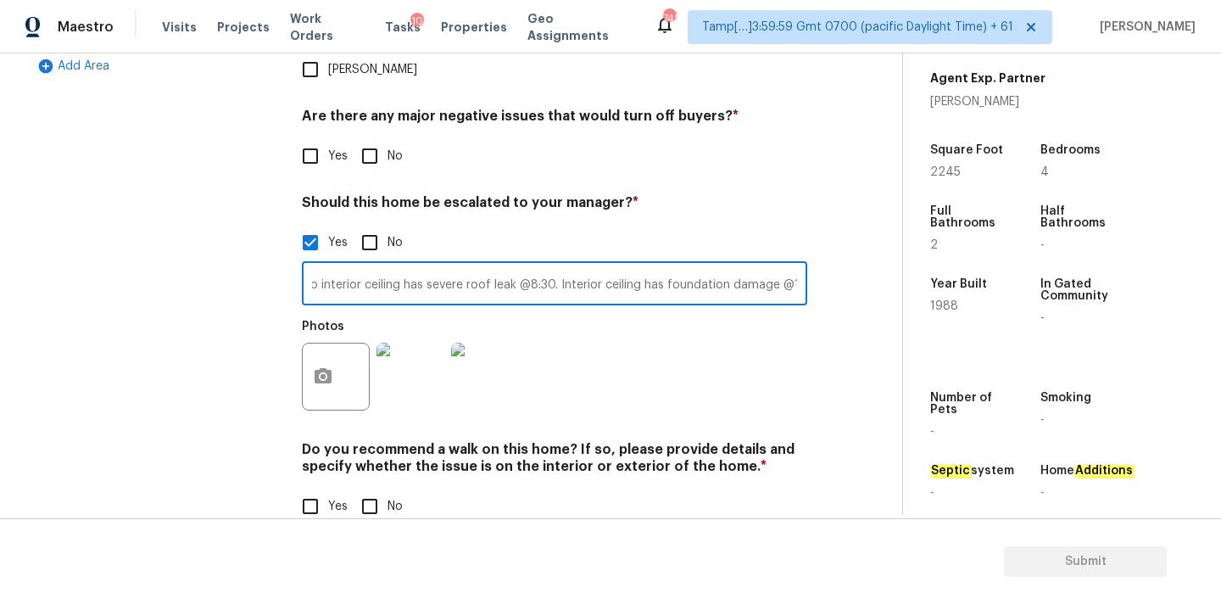
scroll to position [0, 778]
type input "This is ALA property: Water heater functioning but signs of corrosion (e.g., ru…"
click at [327, 366] on icon "button" at bounding box center [323, 376] width 20 height 20
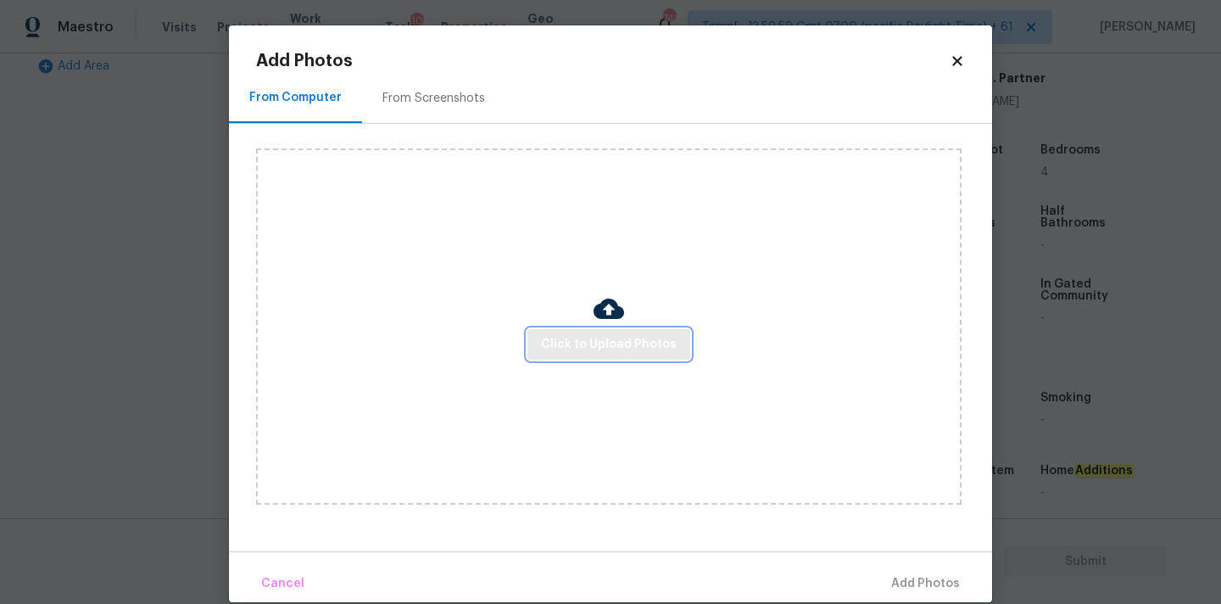
click at [572, 347] on span "Click to Upload Photos" at bounding box center [609, 344] width 136 height 21
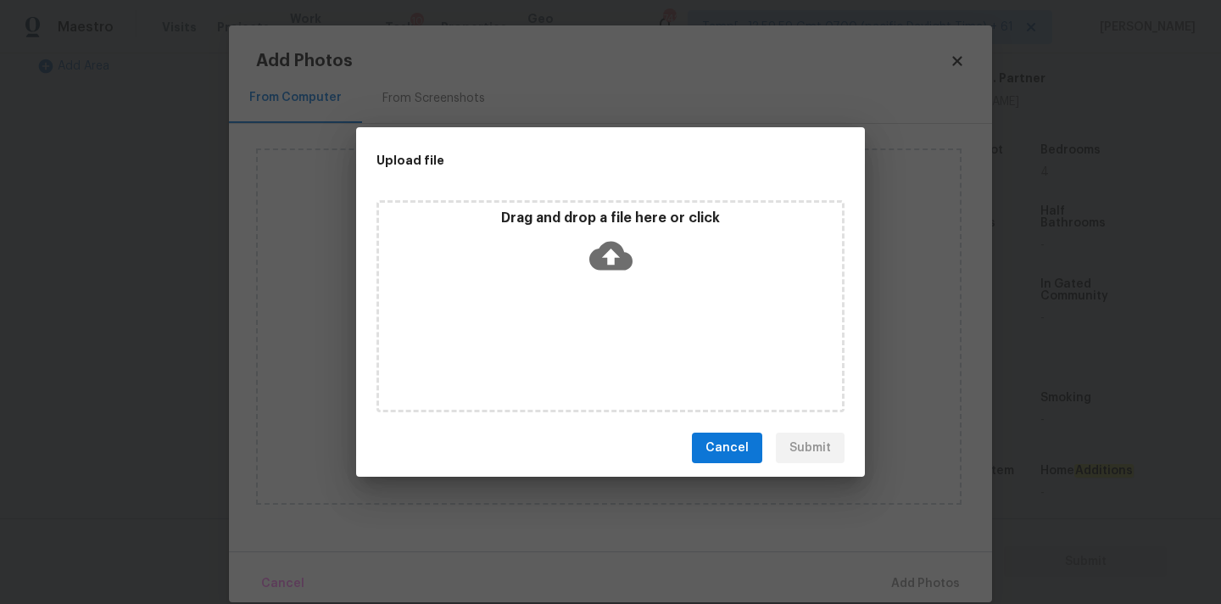
click at [623, 239] on icon at bounding box center [611, 255] width 43 height 43
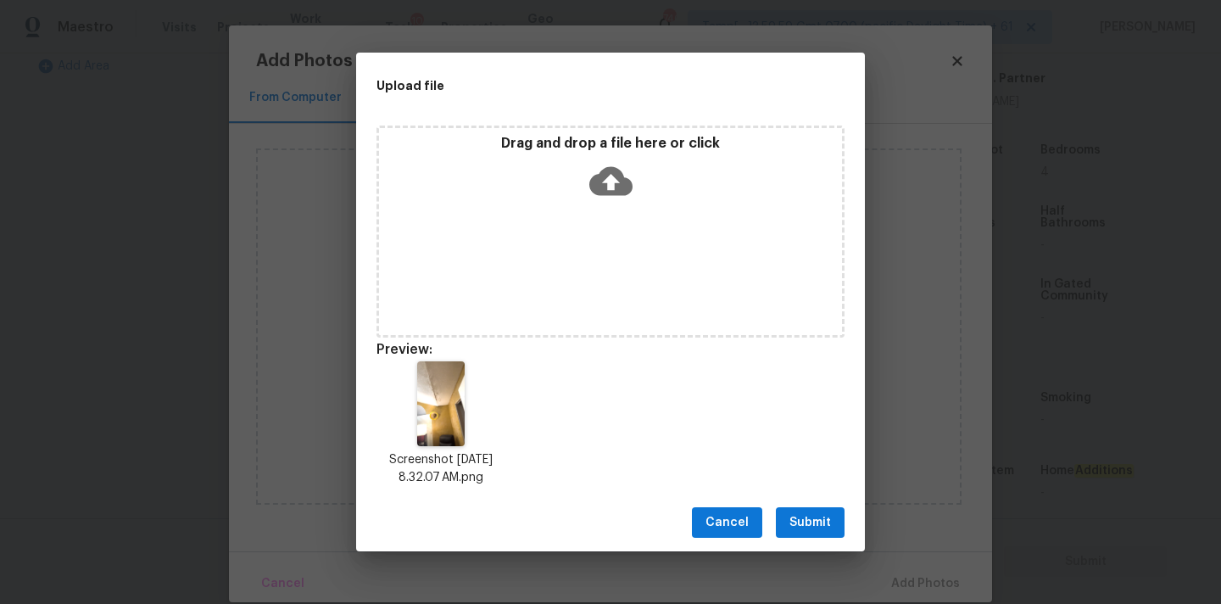
click at [813, 517] on span "Submit" at bounding box center [811, 522] width 42 height 21
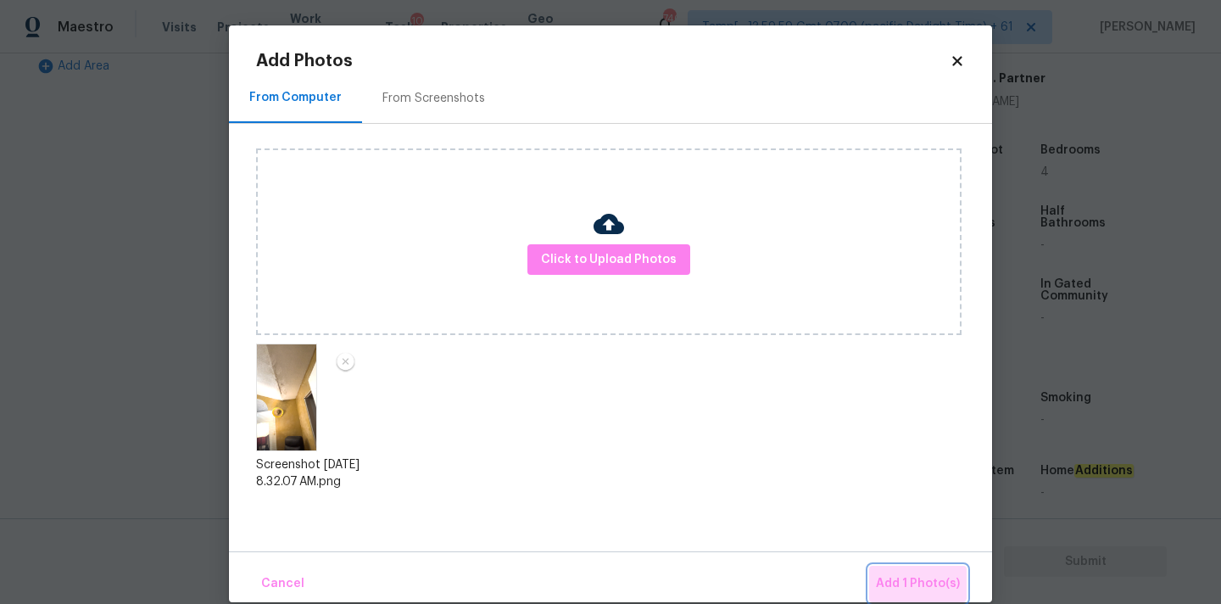
click at [919, 572] on button "Add 1 Photo(s)" at bounding box center [918, 584] width 98 height 36
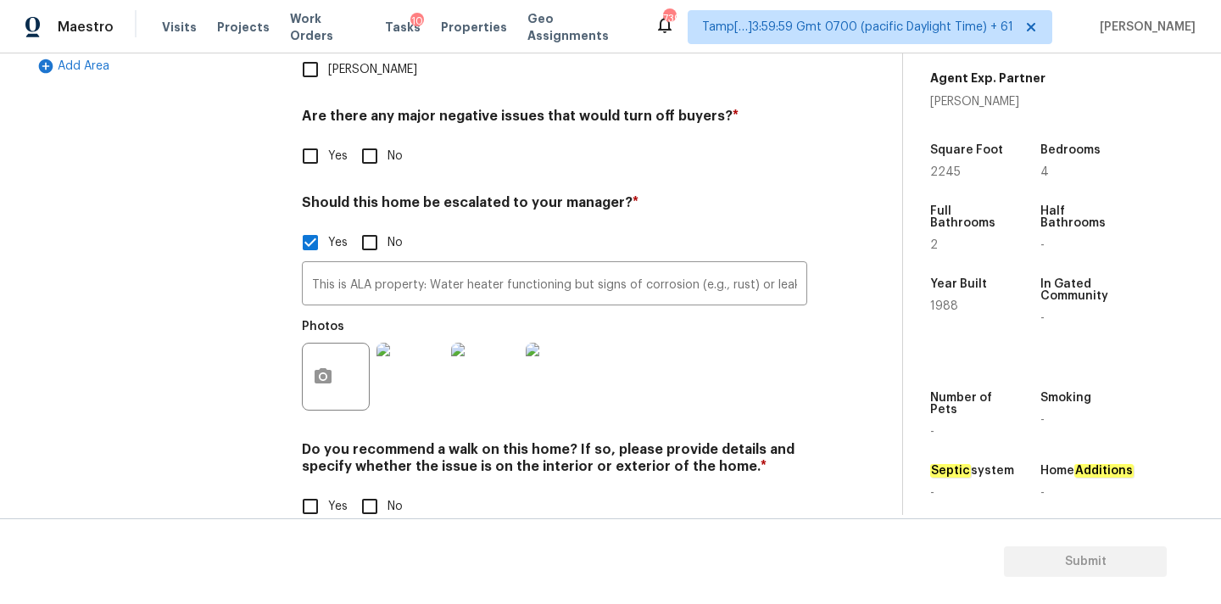
click at [368, 489] on input "No" at bounding box center [370, 507] width 36 height 36
checkbox input "true"
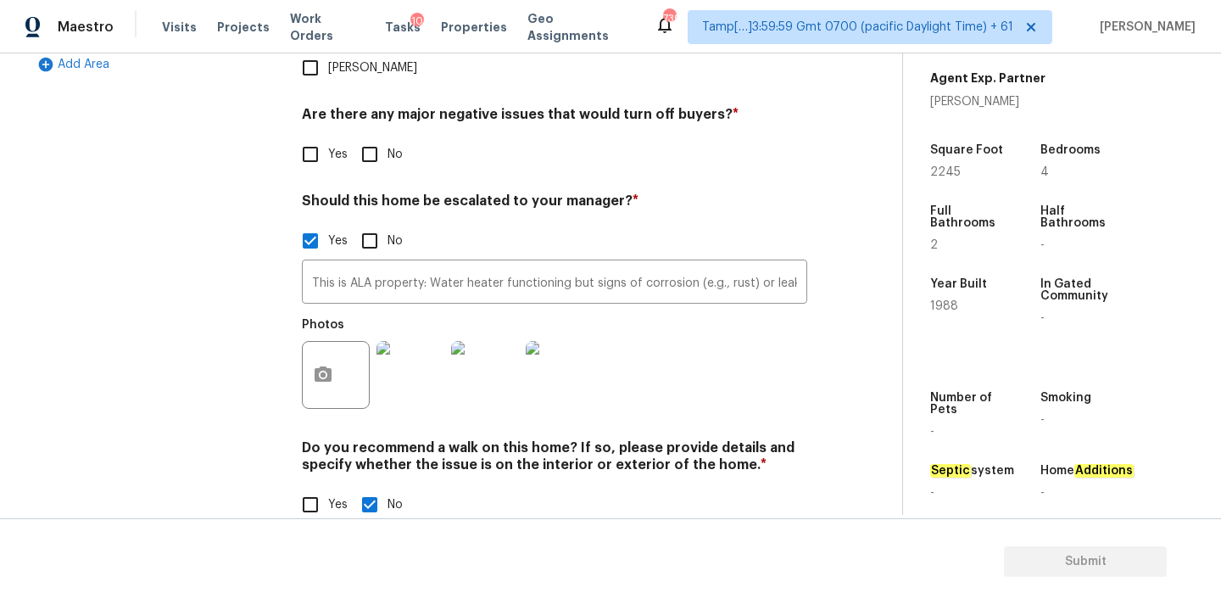
scroll to position [578, 0]
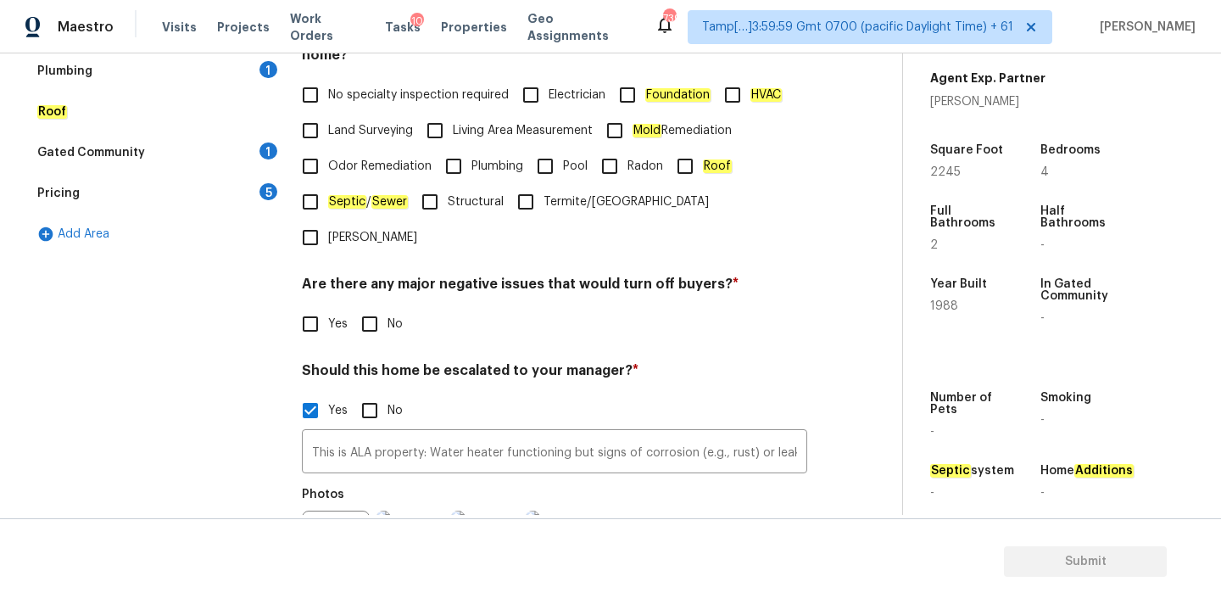
click at [368, 306] on input "No" at bounding box center [370, 324] width 36 height 36
checkbox input "true"
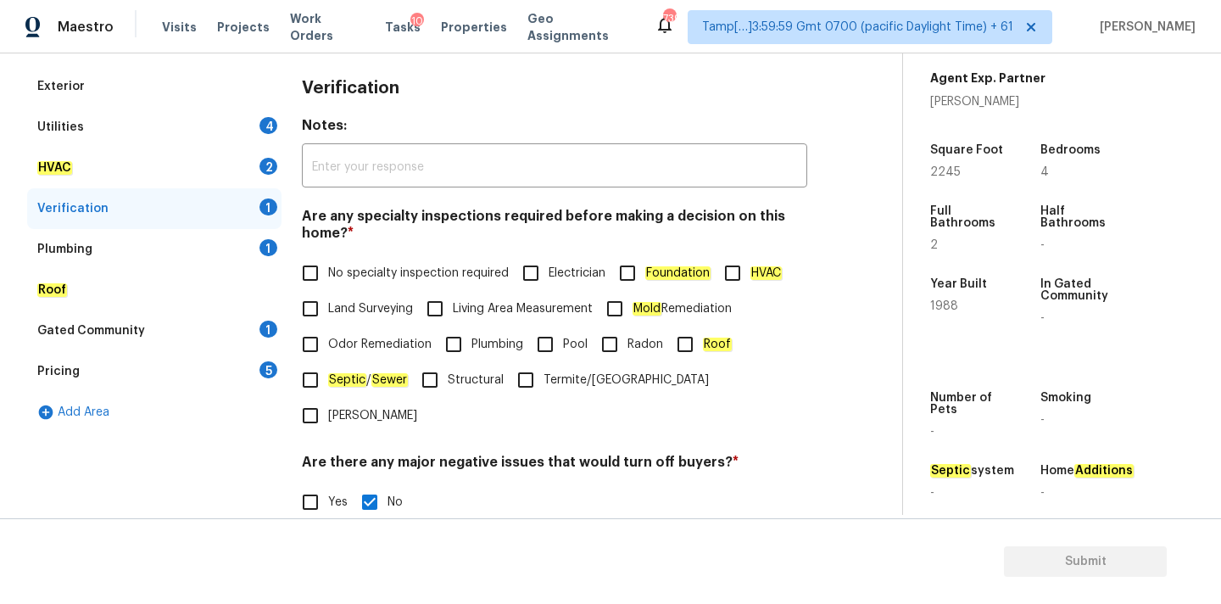
click at [368, 262] on label "No specialty inspection required" at bounding box center [401, 273] width 216 height 36
click at [328, 262] on input "No specialty inspection required" at bounding box center [311, 273] width 36 height 36
checkbox input "true"
click at [227, 245] on div "Plumbing 1" at bounding box center [154, 249] width 254 height 41
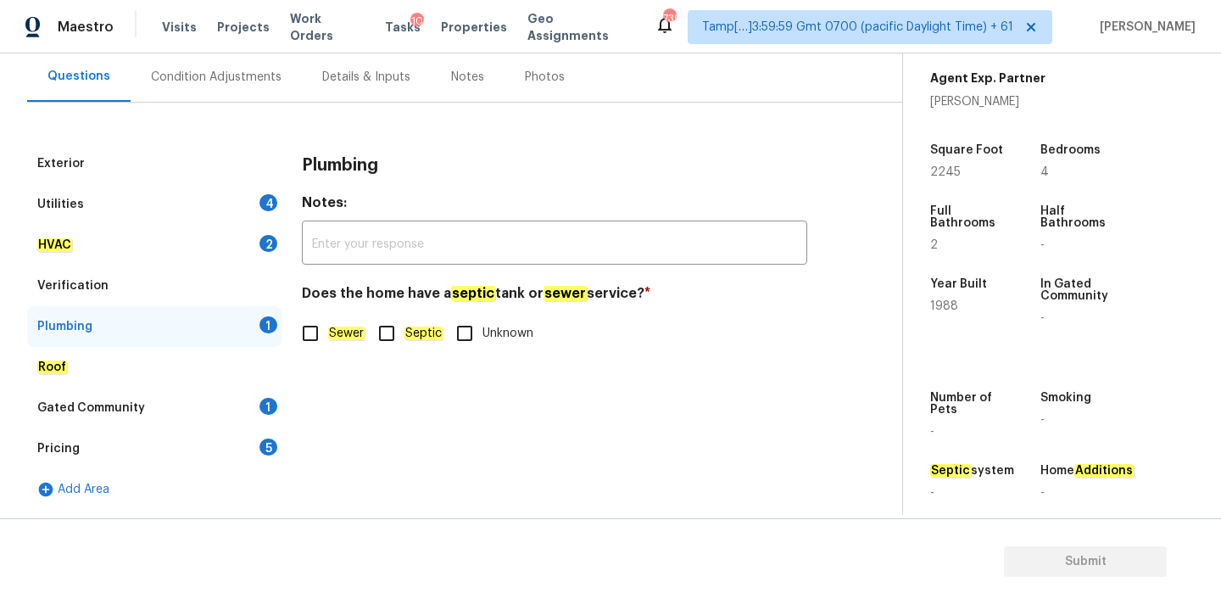
click at [334, 337] on em "Sewer" at bounding box center [346, 334] width 36 height 14
click at [328, 337] on input "Sewer" at bounding box center [311, 334] width 36 height 36
checkbox input "true"
click at [249, 406] on div "Gated Community 1" at bounding box center [154, 408] width 254 height 41
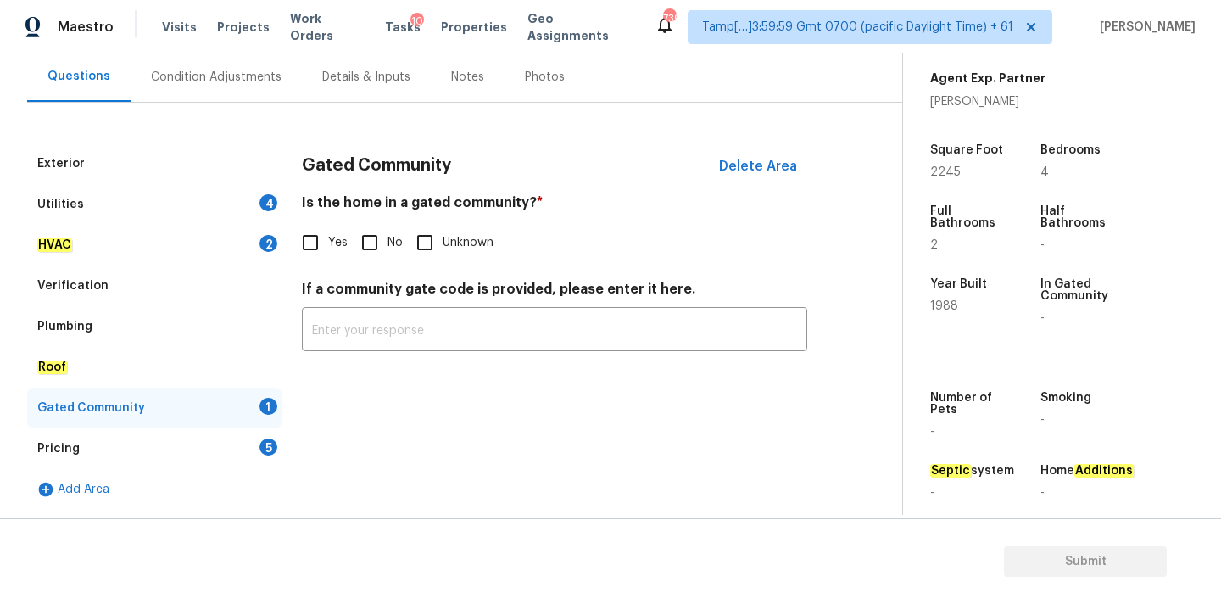
click at [377, 240] on input "No" at bounding box center [370, 243] width 36 height 36
checkbox input "true"
click at [249, 454] on div "Pricing 5" at bounding box center [154, 448] width 254 height 41
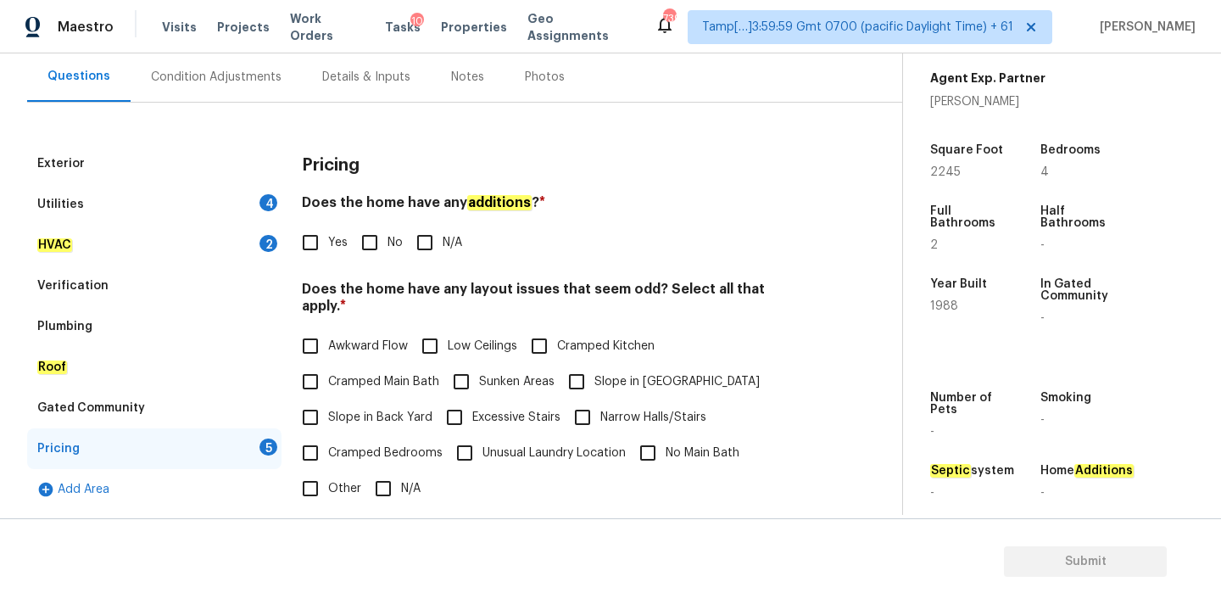
click at [372, 238] on input "No" at bounding box center [370, 243] width 36 height 36
checkbox input "true"
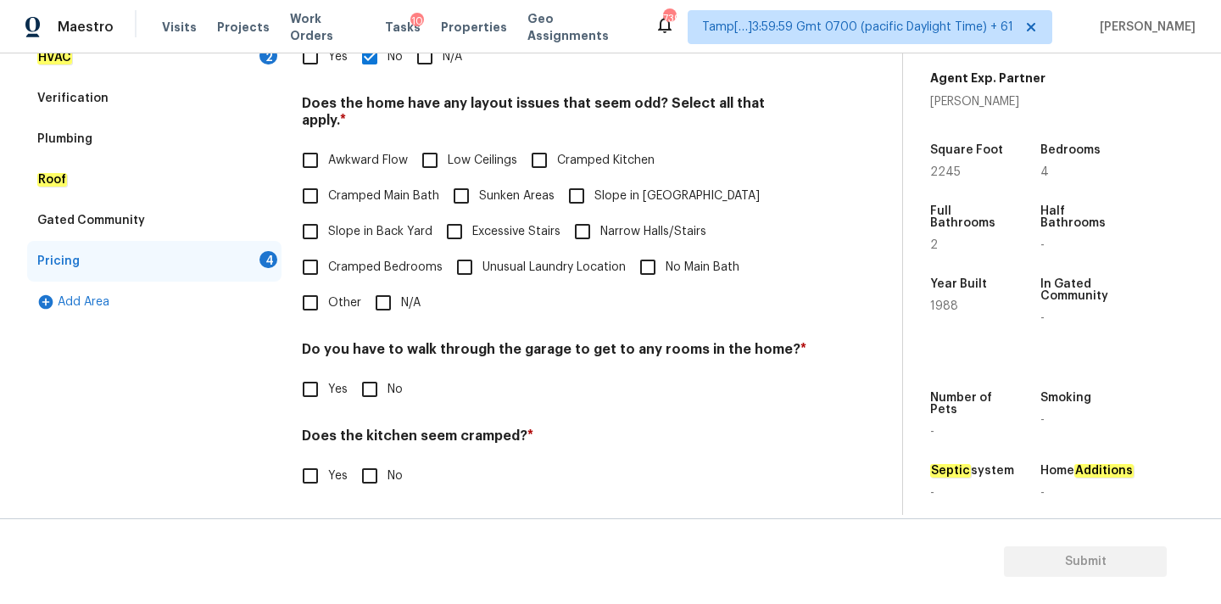
scroll to position [414, 0]
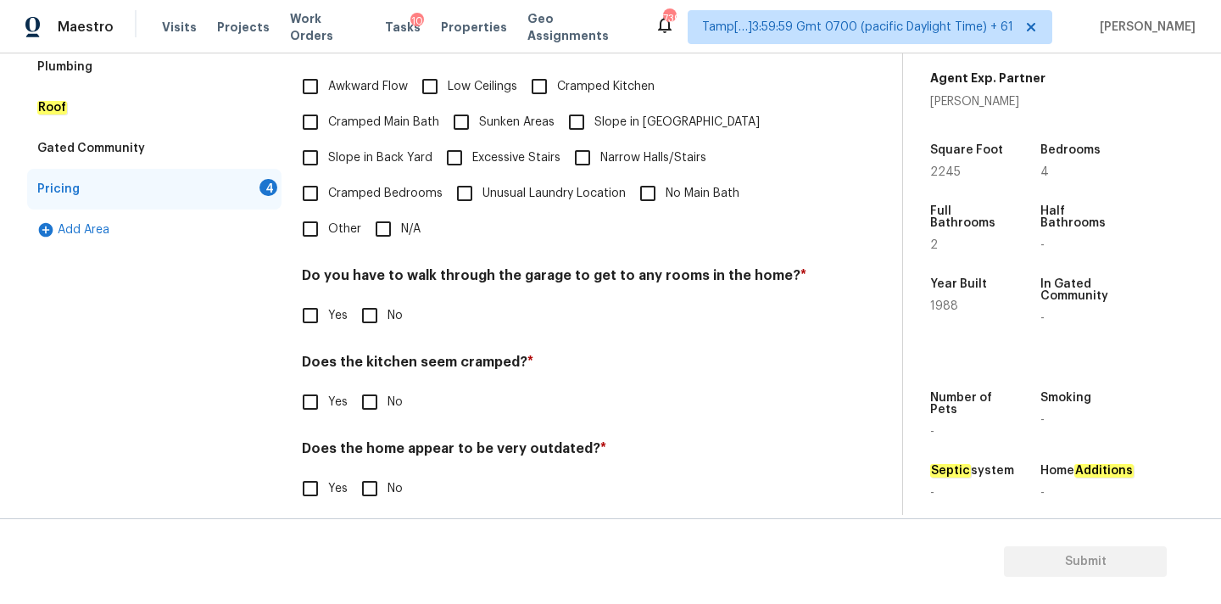
click at [386, 215] on input "N/A" at bounding box center [384, 229] width 36 height 36
checkbox input "true"
click at [380, 298] on input "No" at bounding box center [370, 316] width 36 height 36
checkbox input "true"
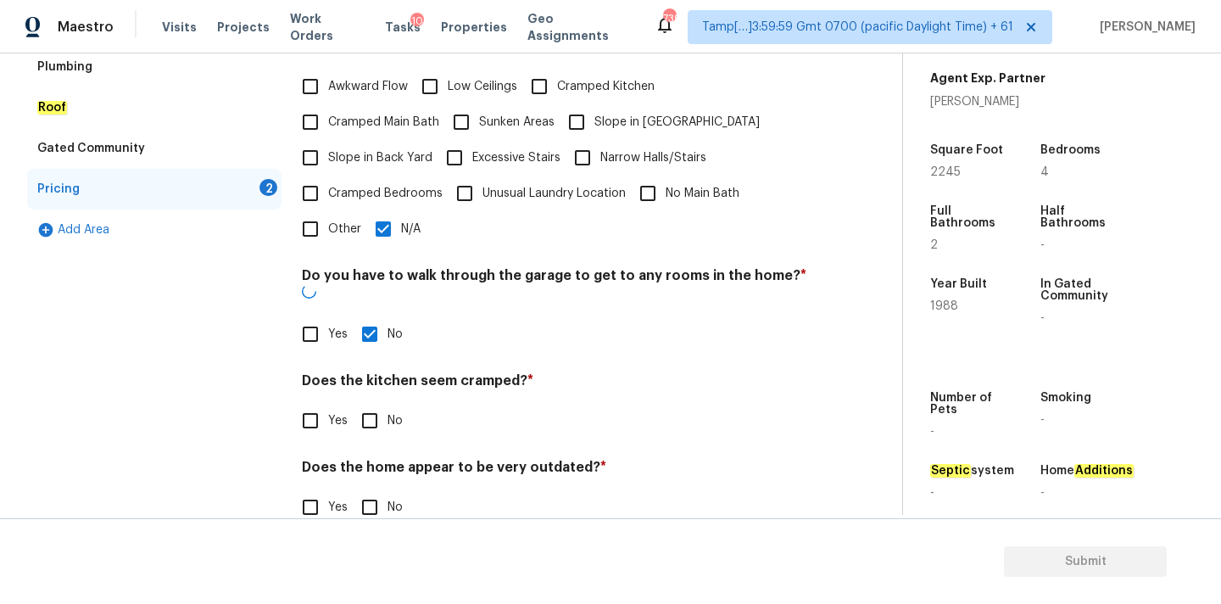
click at [380, 403] on input "No" at bounding box center [370, 421] width 36 height 36
checkbox input "true"
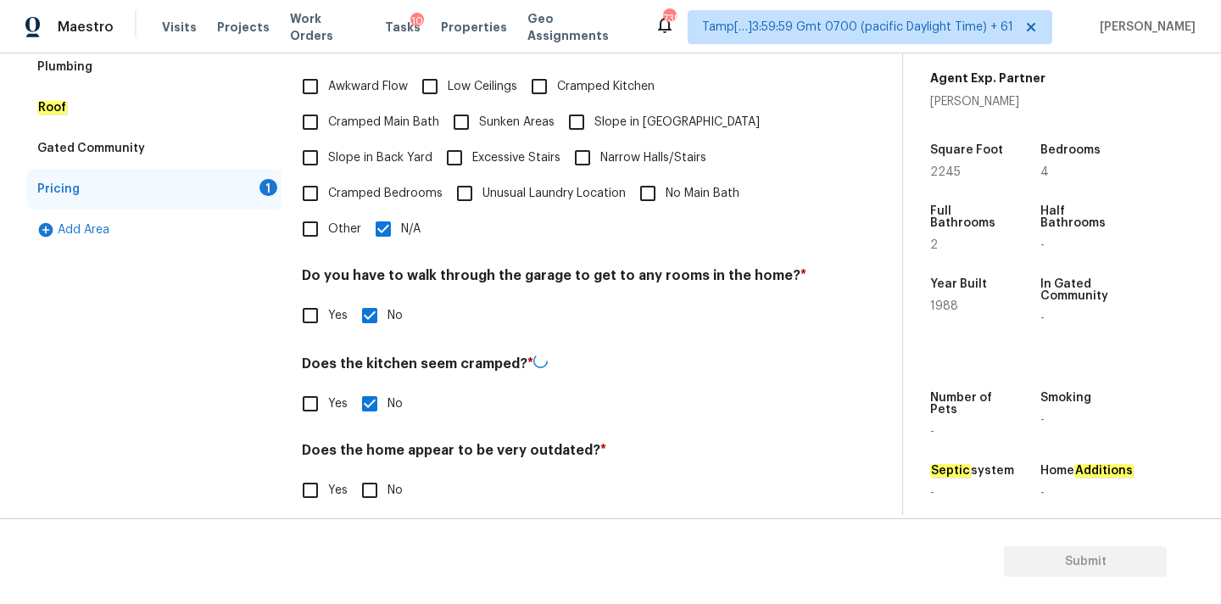
click at [380, 472] on input "No" at bounding box center [370, 490] width 36 height 36
checkbox input "true"
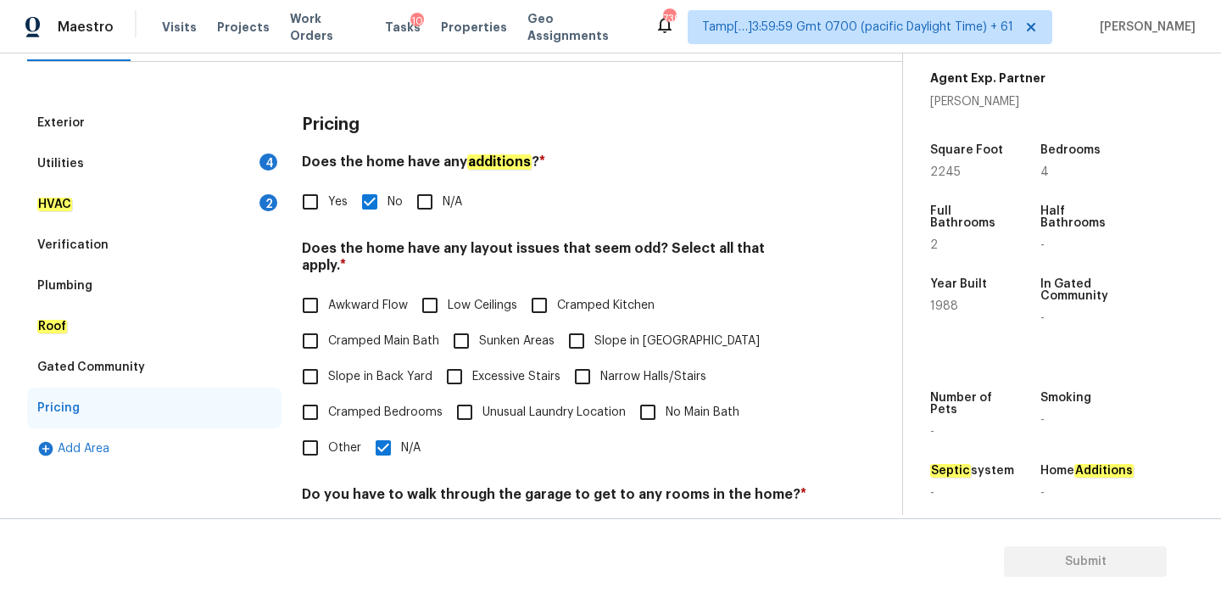
scroll to position [91, 0]
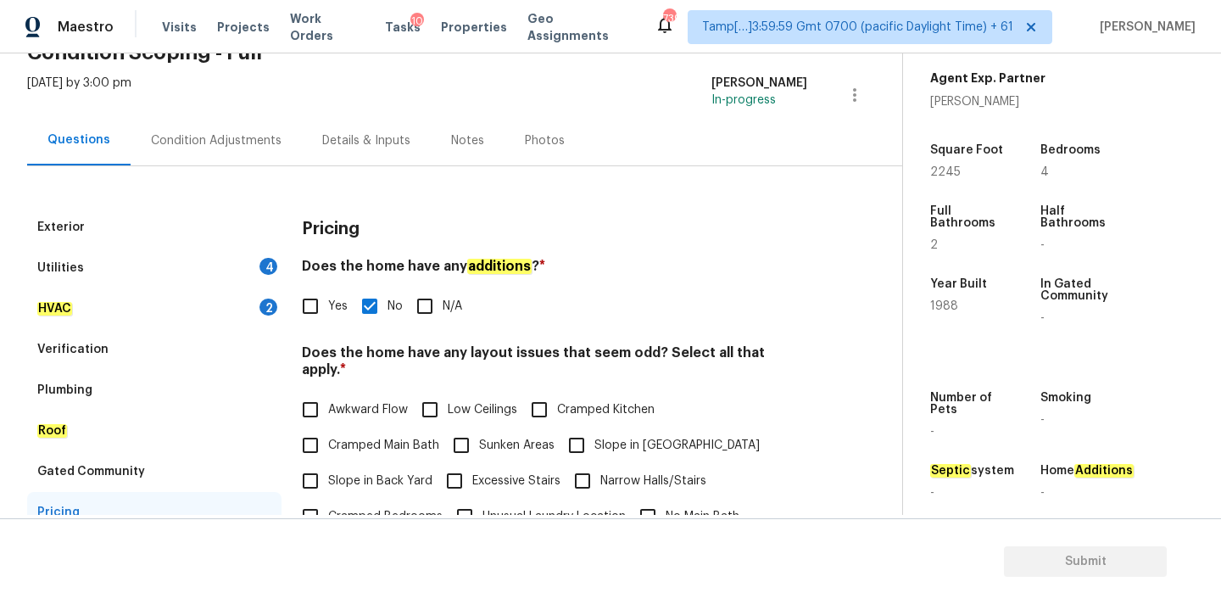
click at [248, 311] on div "HVAC 2" at bounding box center [154, 308] width 254 height 41
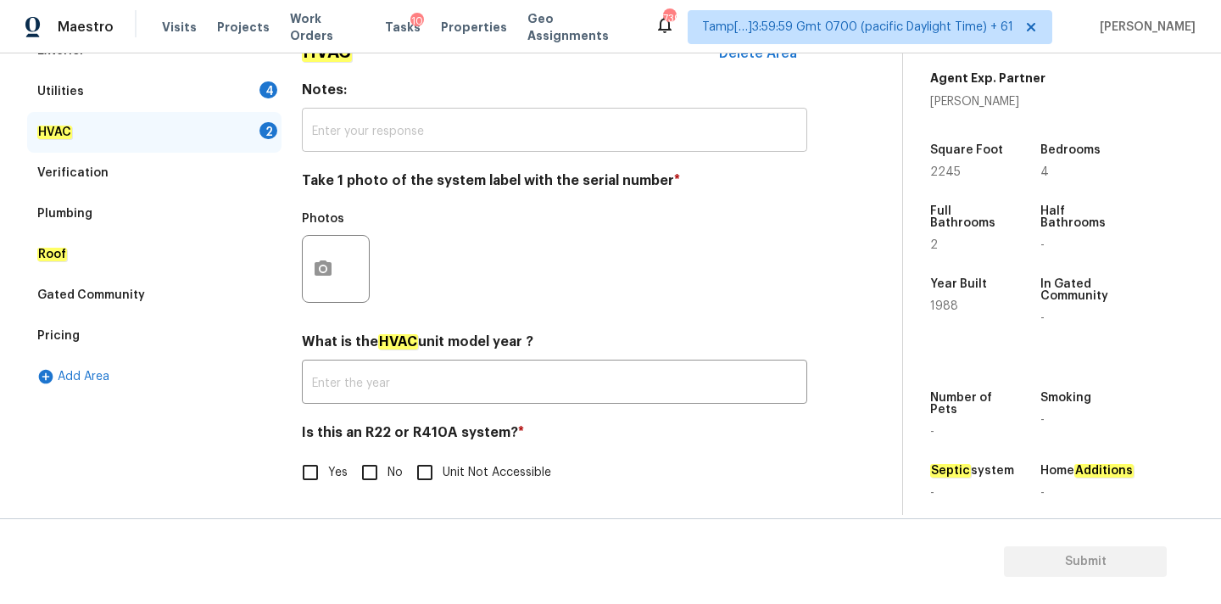
scroll to position [269, 0]
click at [372, 483] on input "No" at bounding box center [370, 472] width 36 height 36
checkbox input "true"
click at [331, 271] on icon "button" at bounding box center [323, 267] width 17 height 15
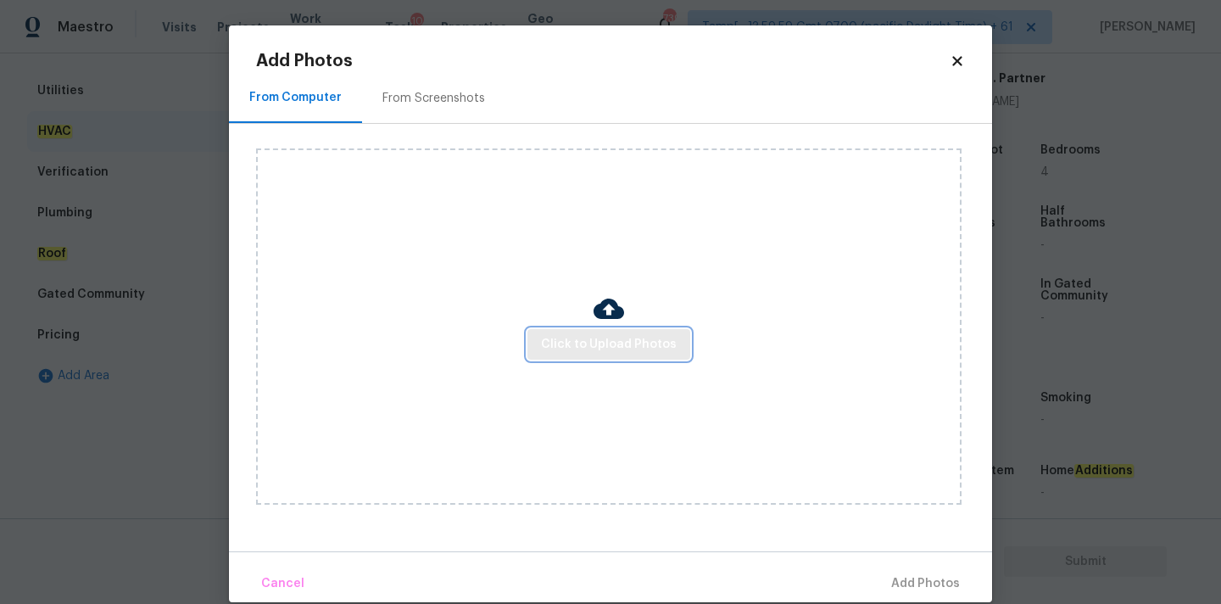
click at [573, 350] on span "Click to Upload Photos" at bounding box center [609, 344] width 136 height 21
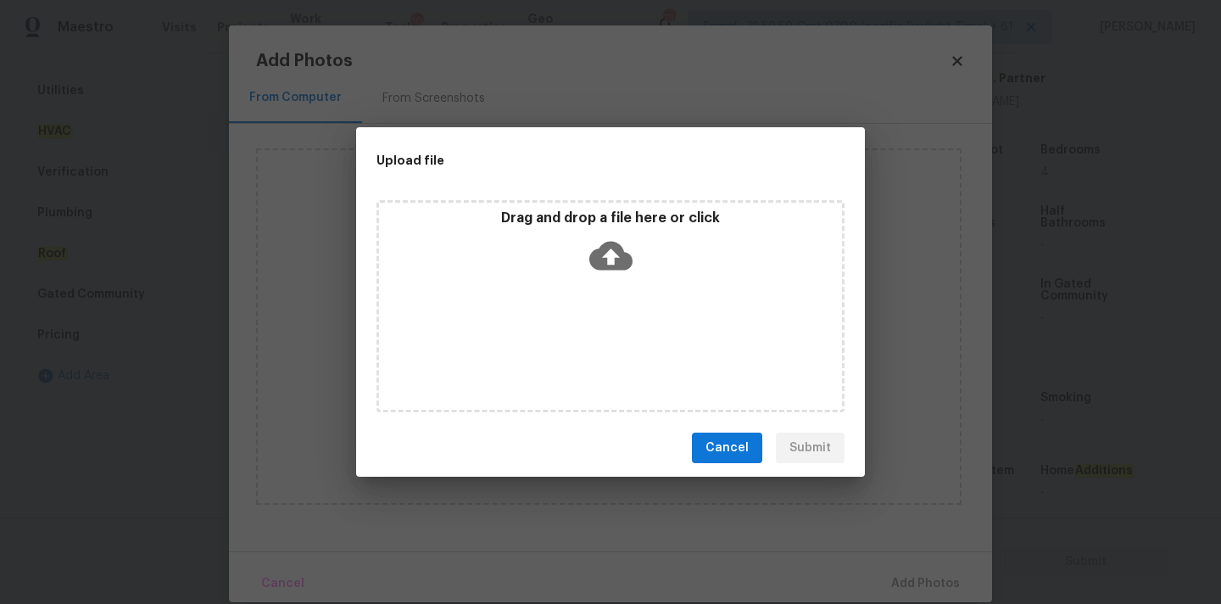
click at [606, 249] on icon at bounding box center [611, 256] width 43 height 29
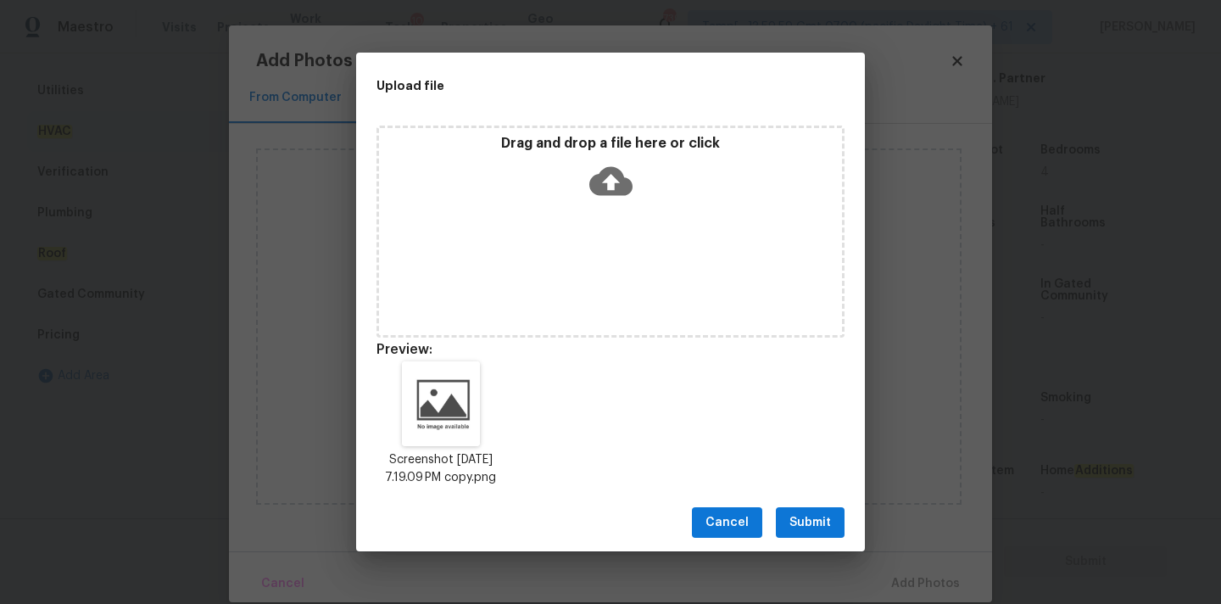
click at [810, 534] on span "Submit" at bounding box center [811, 522] width 42 height 21
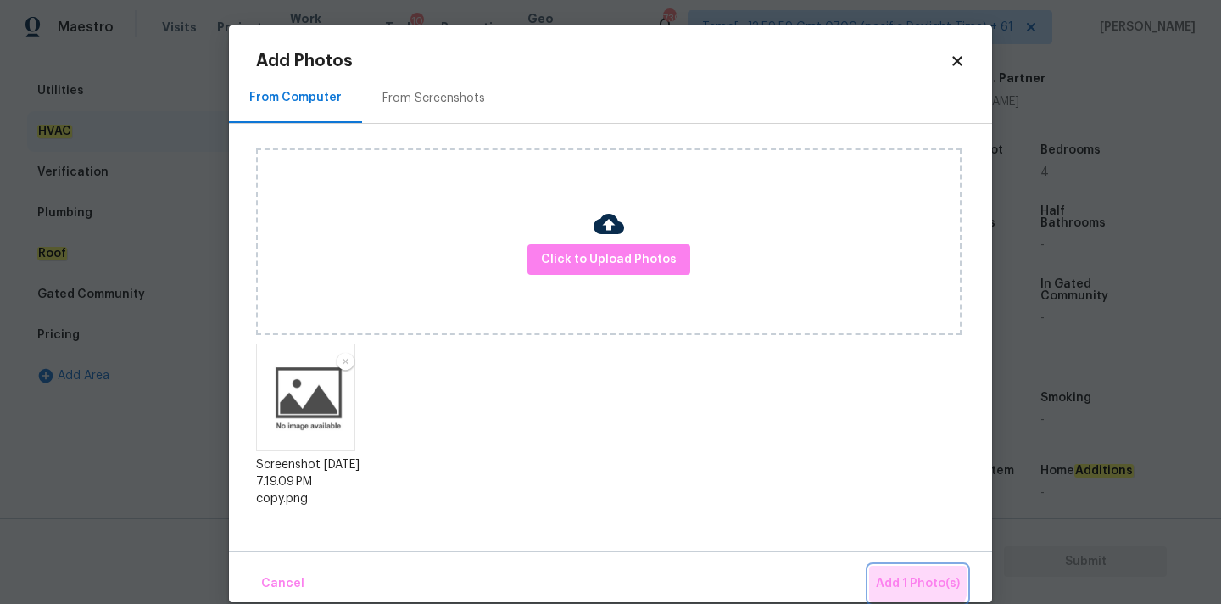
click at [894, 570] on button "Add 1 Photo(s)" at bounding box center [918, 584] width 98 height 36
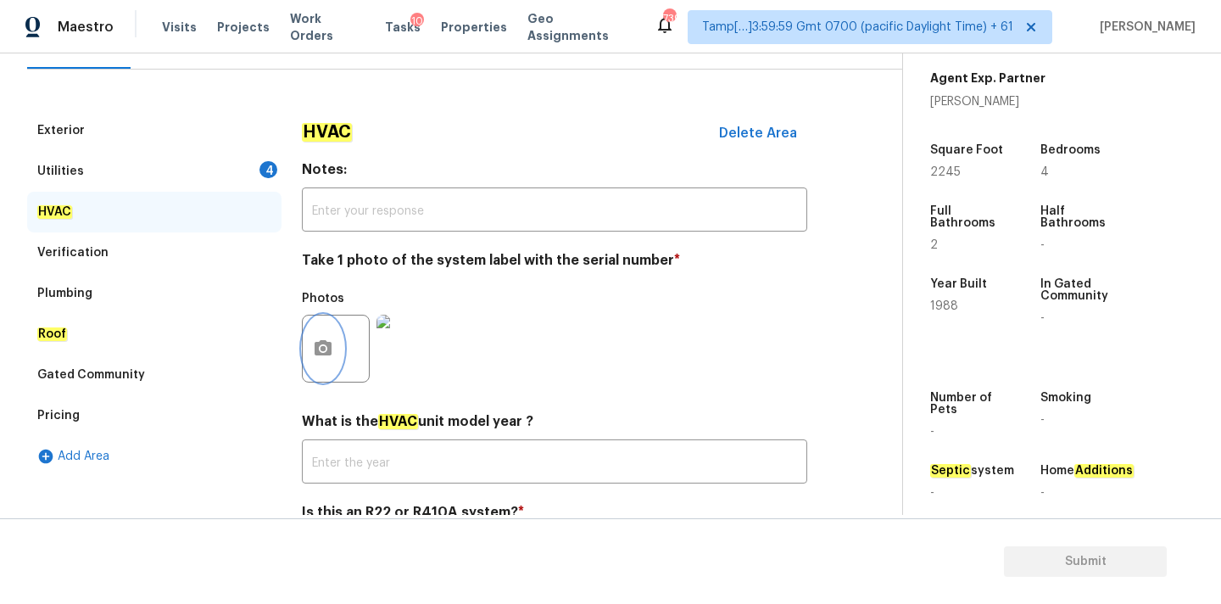
scroll to position [187, 0]
click at [247, 171] on div "Utilities 4" at bounding box center [154, 172] width 254 height 41
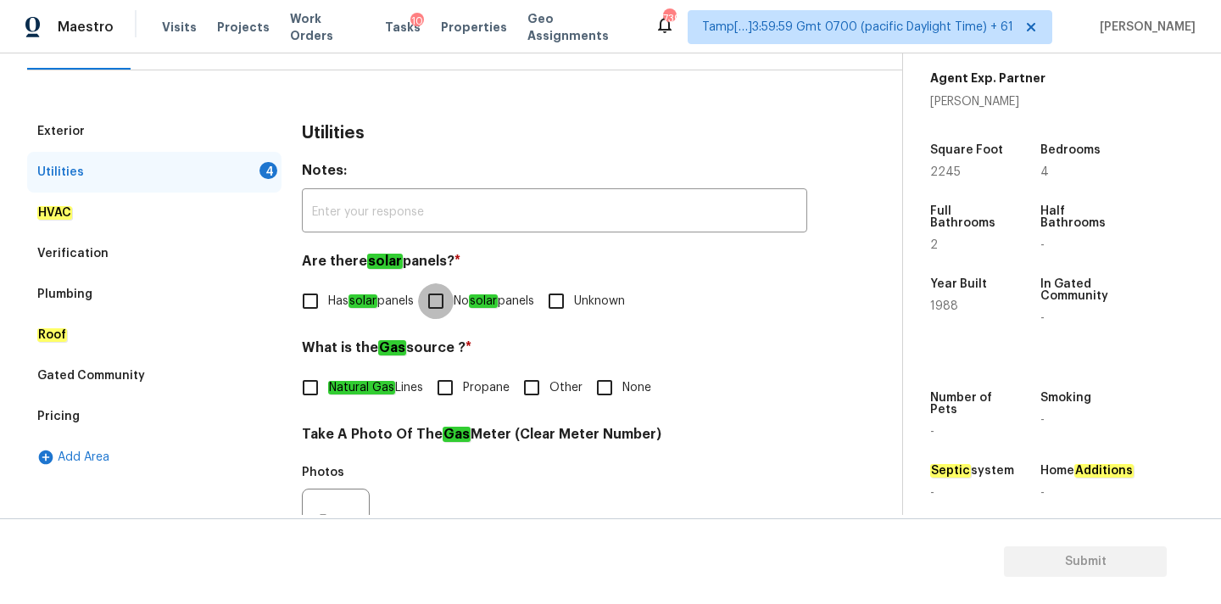
click at [454, 292] on input "No solar panels" at bounding box center [436, 301] width 36 height 36
checkbox input "true"
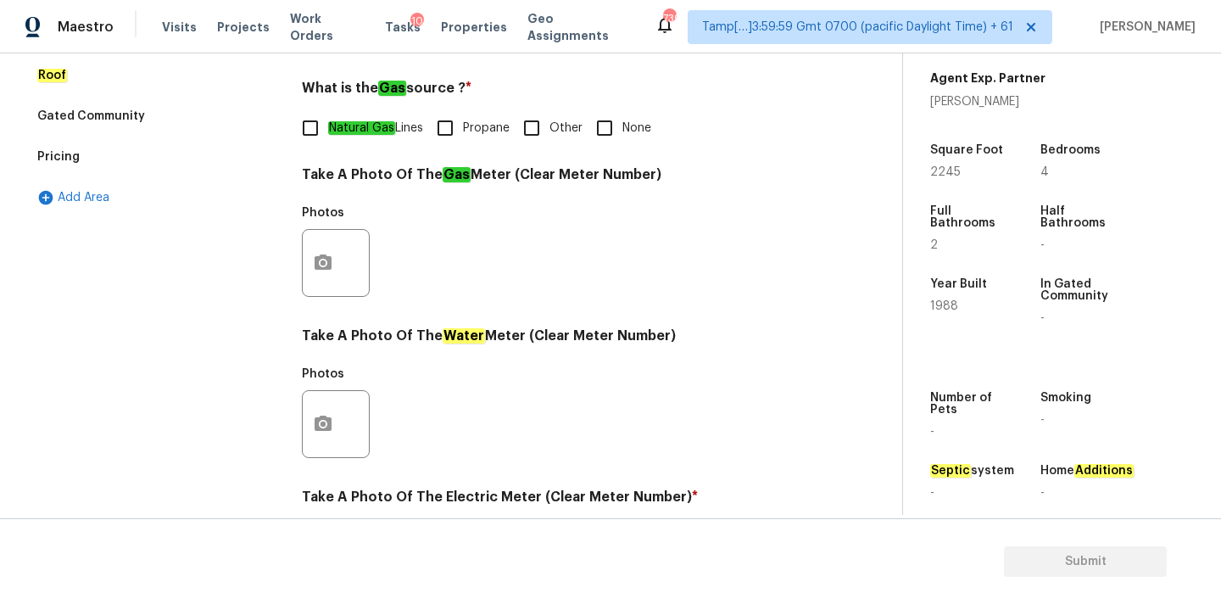
scroll to position [451, 0]
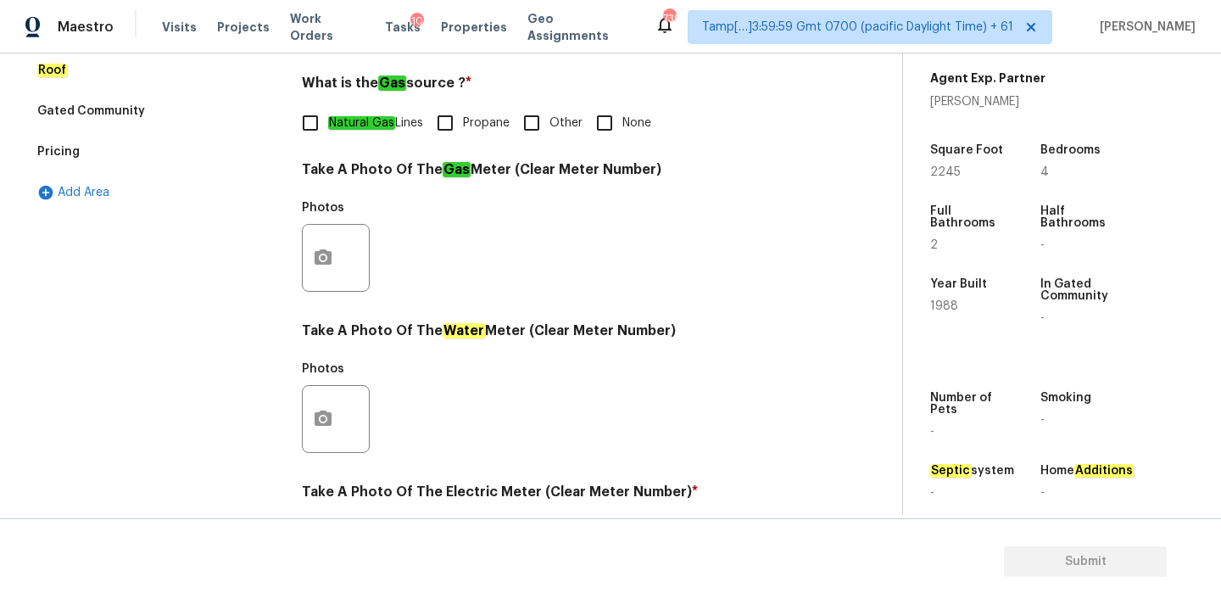
click at [341, 131] on span "Natural Gas Lines" at bounding box center [375, 124] width 95 height 18
click at [328, 131] on input "Natural Gas Lines" at bounding box center [311, 123] width 36 height 36
checkbox input "true"
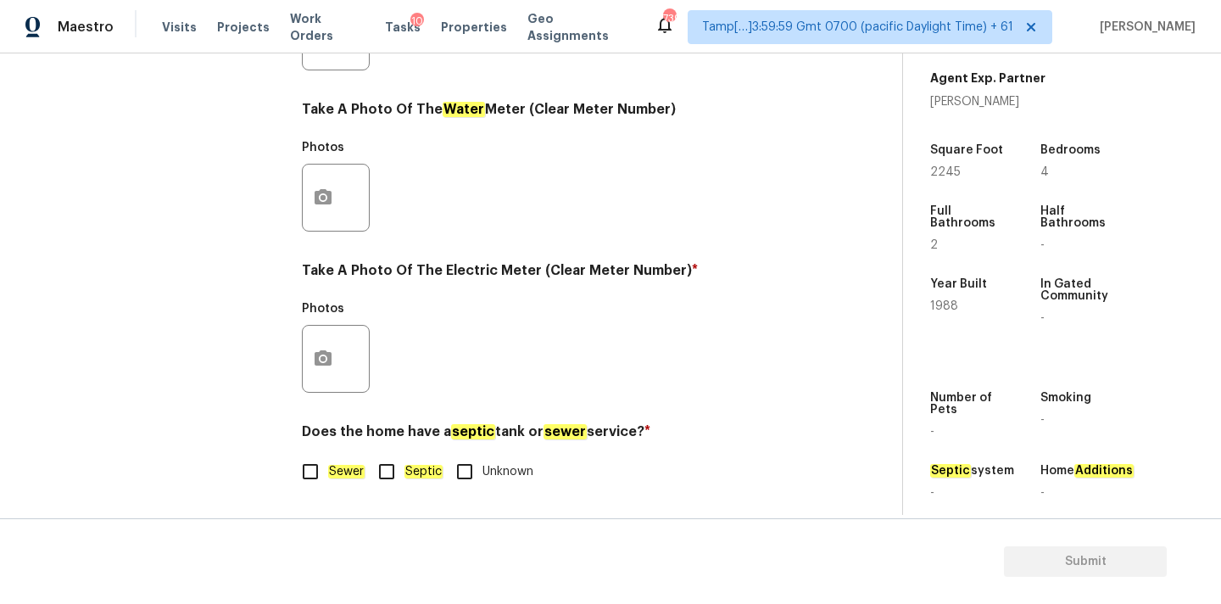
click at [351, 472] on em "Sewer" at bounding box center [346, 472] width 36 height 14
click at [328, 472] on input "Sewer" at bounding box center [311, 472] width 36 height 36
checkbox input "true"
click at [338, 348] on button "button" at bounding box center [323, 359] width 41 height 66
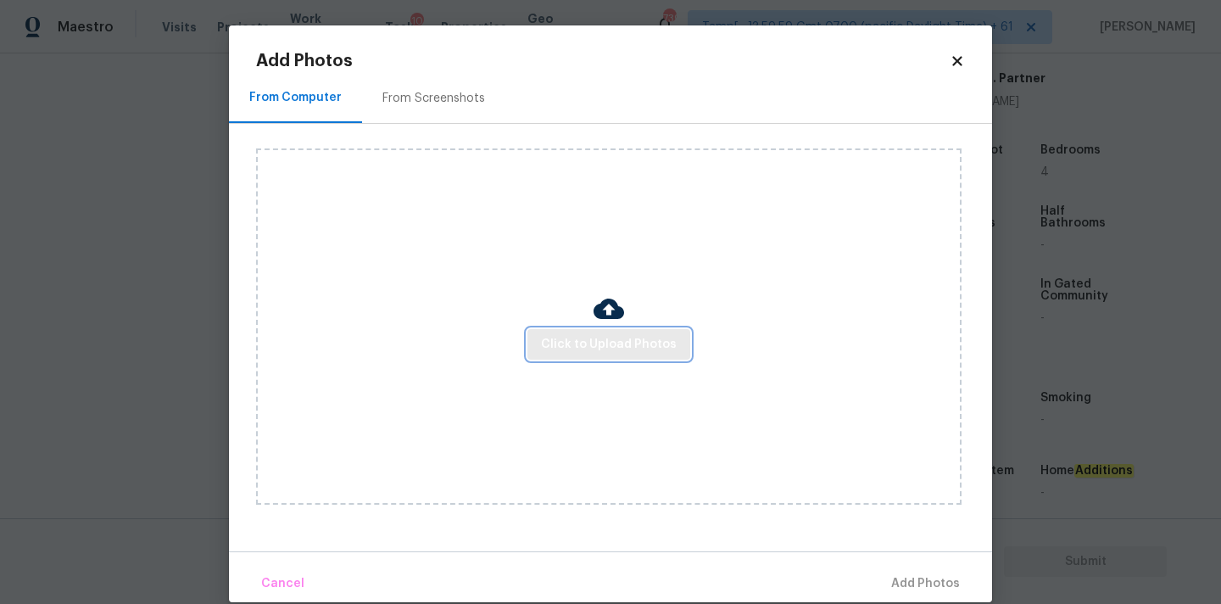
click at [603, 342] on span "Click to Upload Photos" at bounding box center [609, 344] width 136 height 21
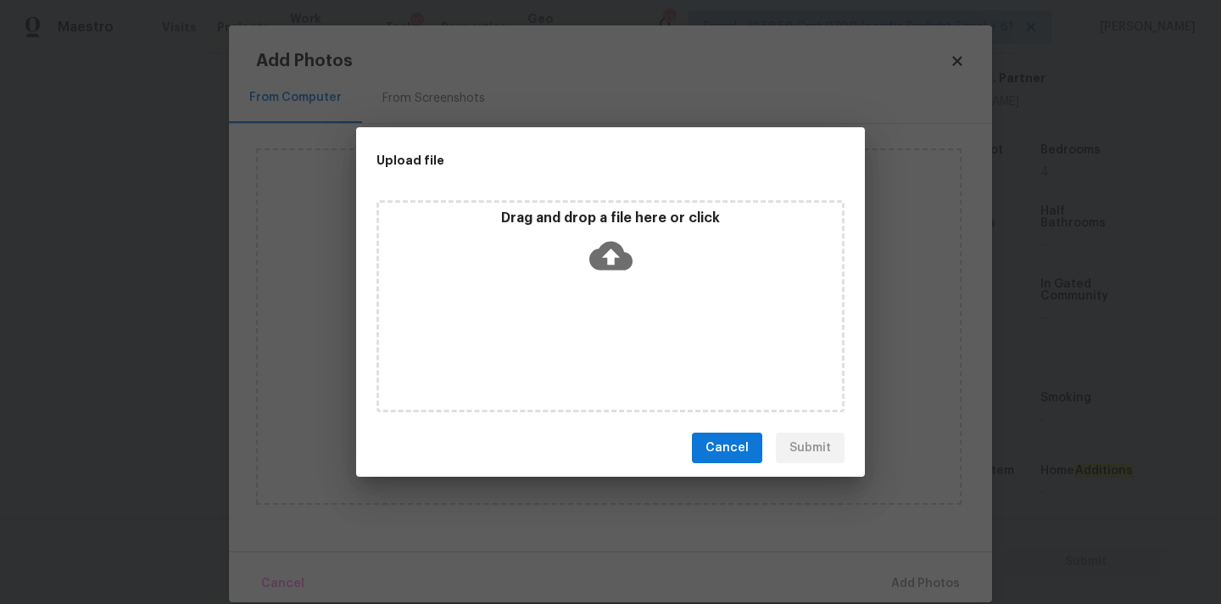
click at [603, 265] on icon at bounding box center [611, 256] width 43 height 29
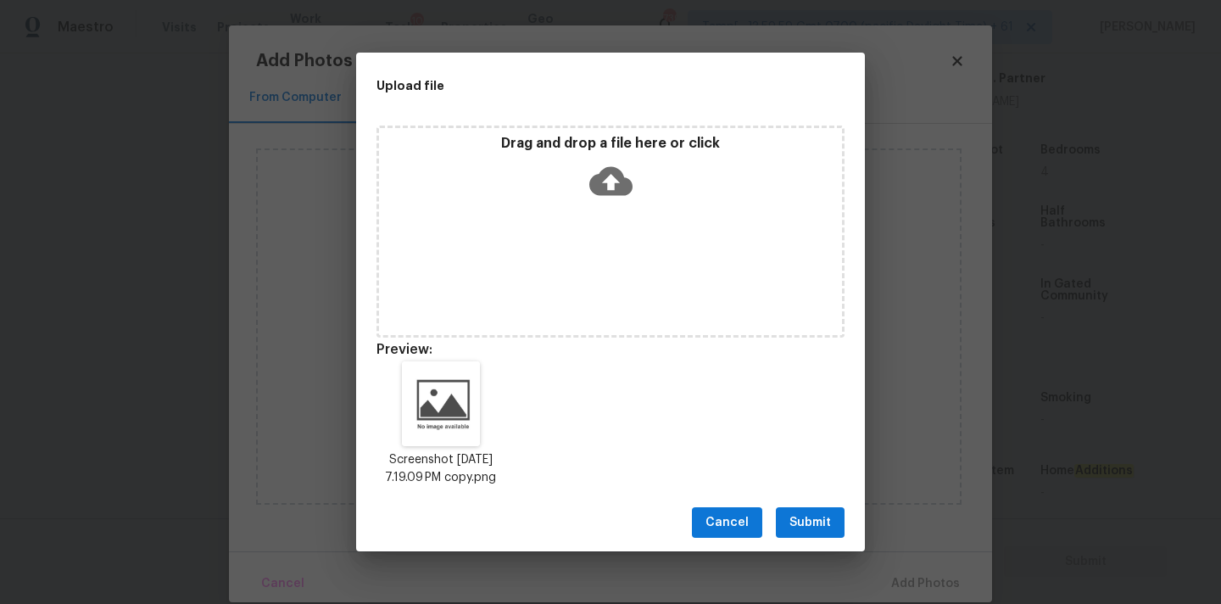
click at [805, 534] on span "Submit" at bounding box center [811, 522] width 42 height 21
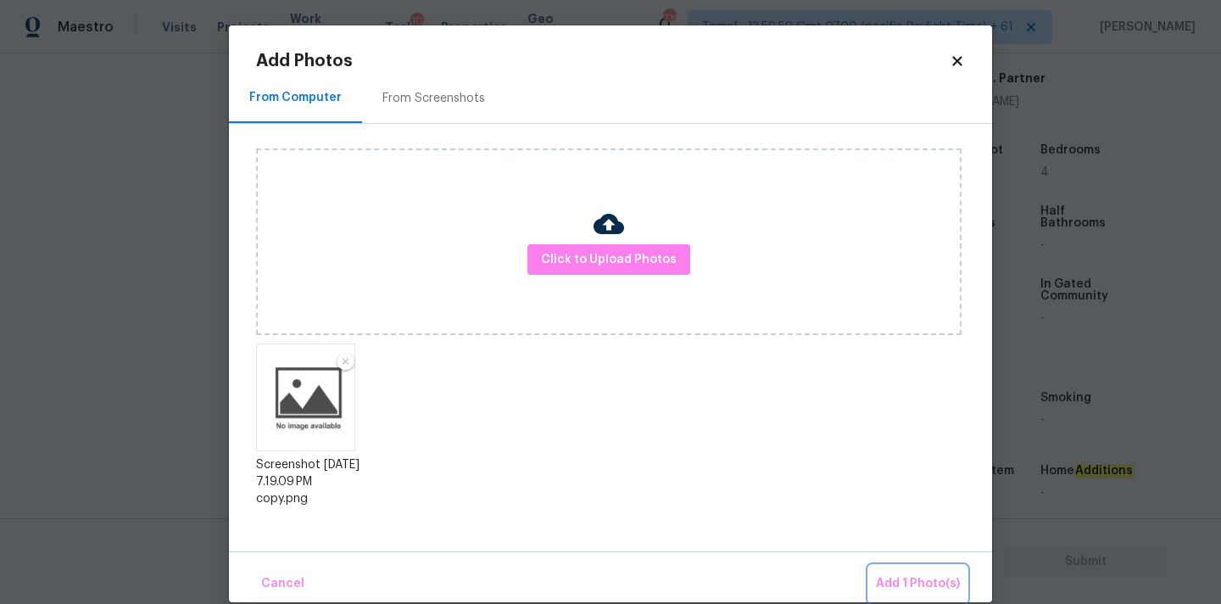
click at [925, 567] on button "Add 1 Photo(s)" at bounding box center [918, 584] width 98 height 36
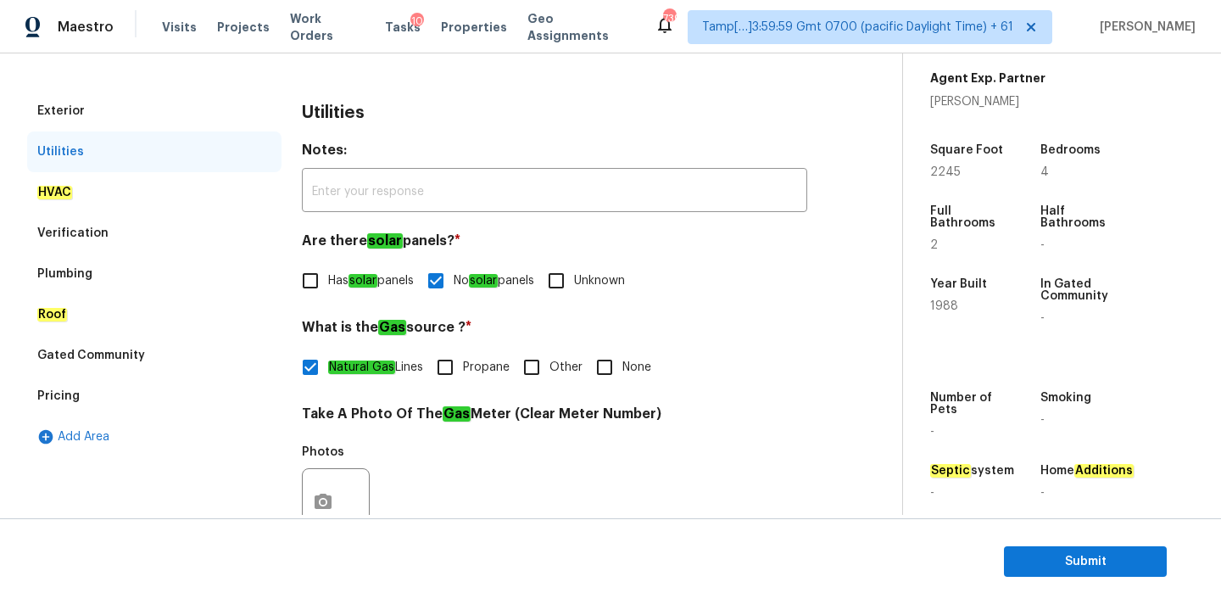
scroll to position [75, 0]
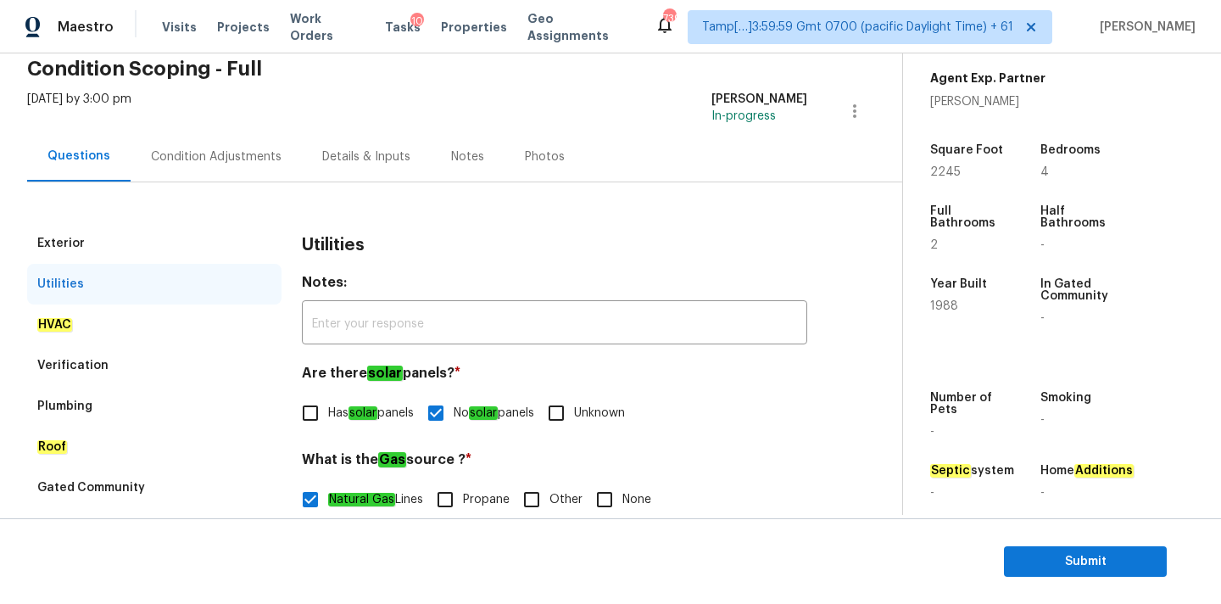
click at [238, 156] on div "Condition Adjustments" at bounding box center [216, 156] width 131 height 17
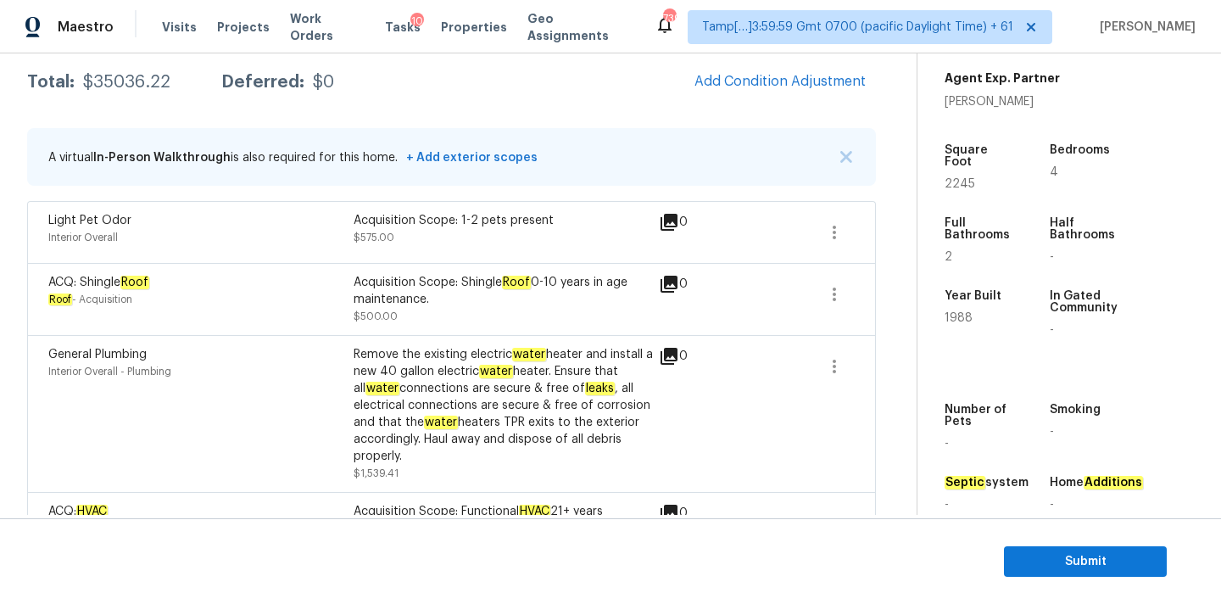
scroll to position [143, 0]
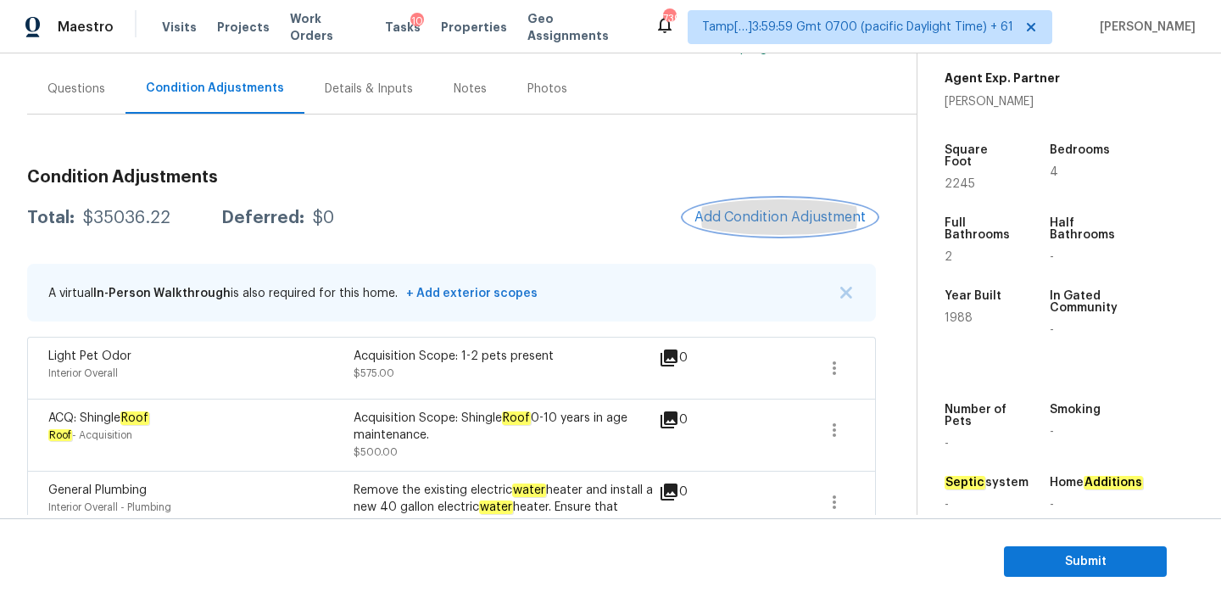
click at [738, 221] on span "Add Condition Adjustment" at bounding box center [780, 217] width 171 height 15
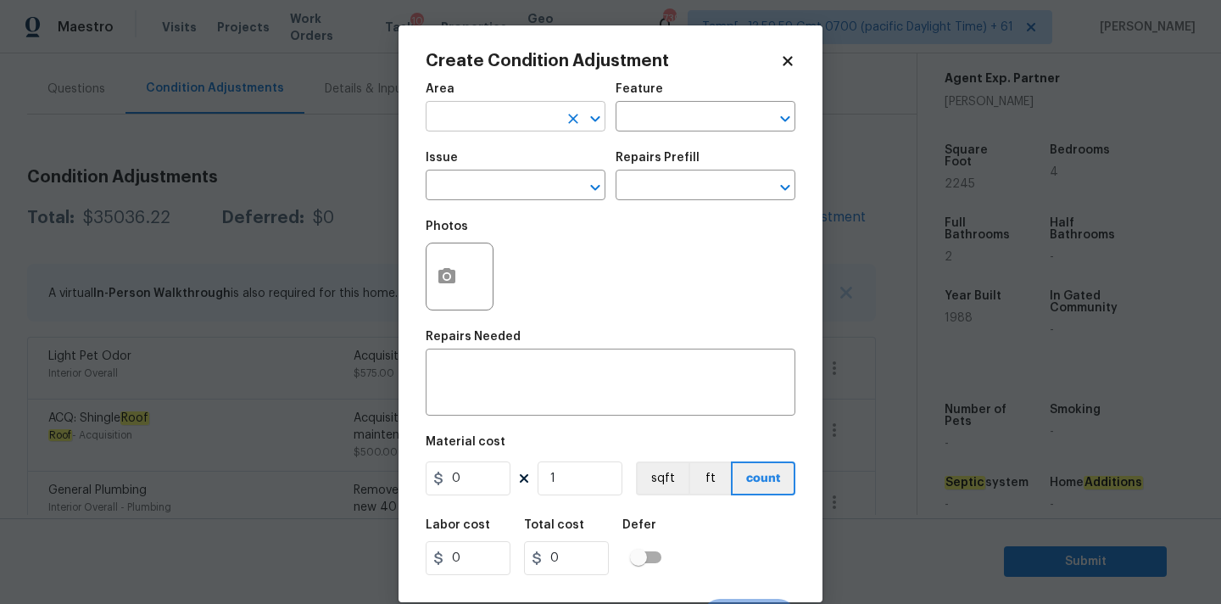
click at [508, 130] on input "text" at bounding box center [492, 118] width 132 height 26
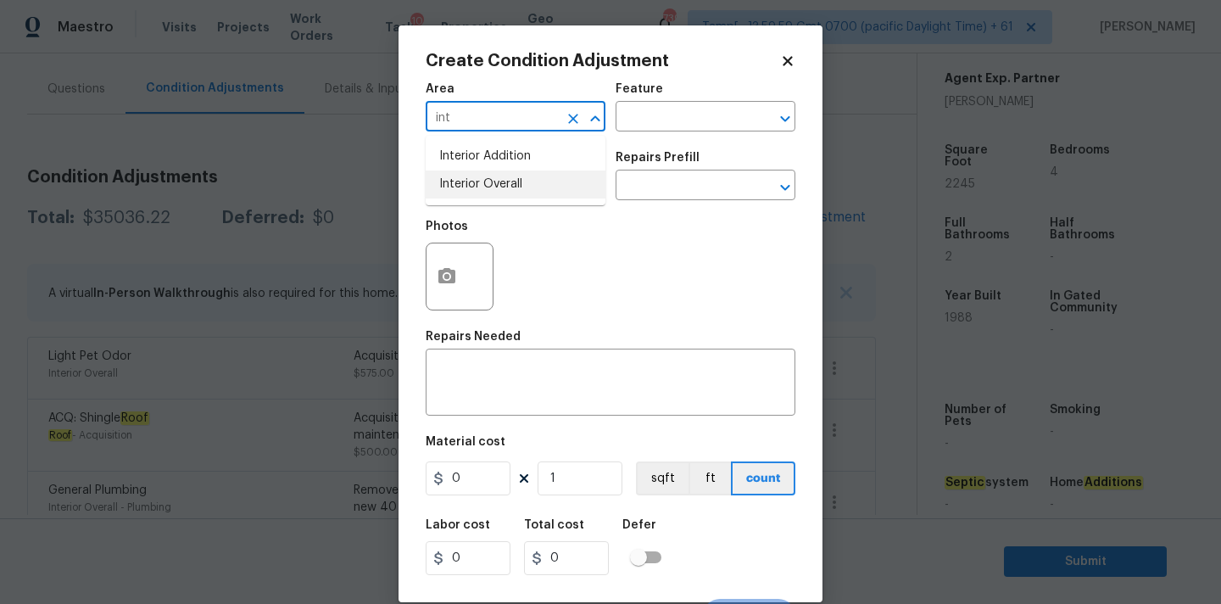
click at [507, 194] on li "Interior Overall" at bounding box center [516, 184] width 180 height 28
type input "Interior Overall"
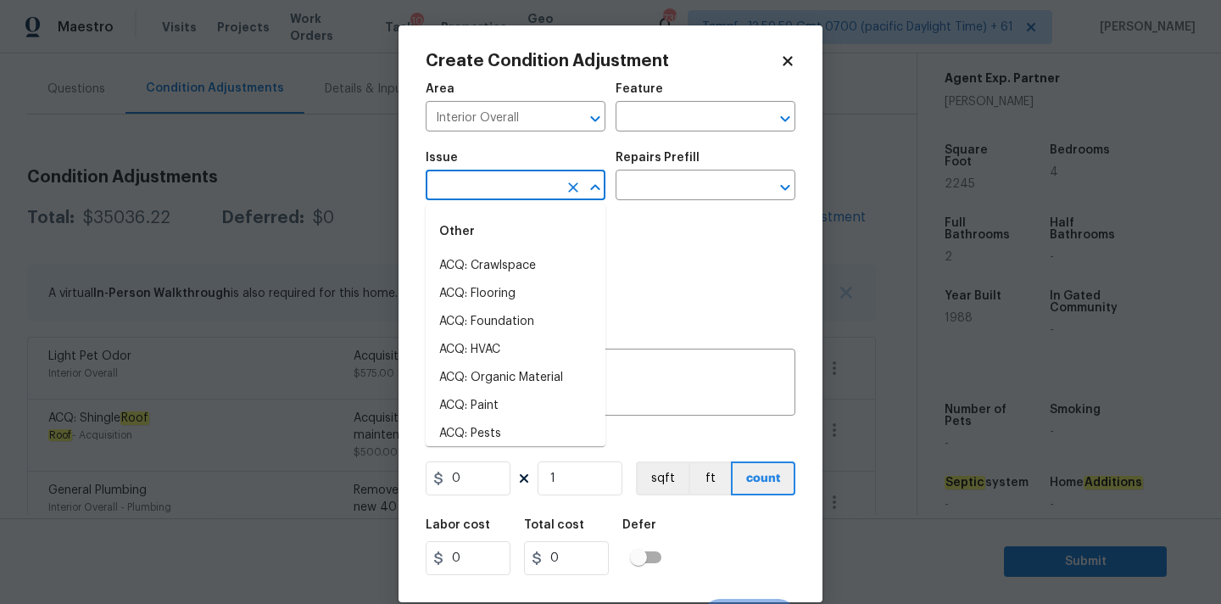
click at [507, 194] on input "text" at bounding box center [492, 187] width 132 height 26
click at [495, 407] on li "ACQ: Paint" at bounding box center [516, 406] width 180 height 28
type input "ACQ: Paint"
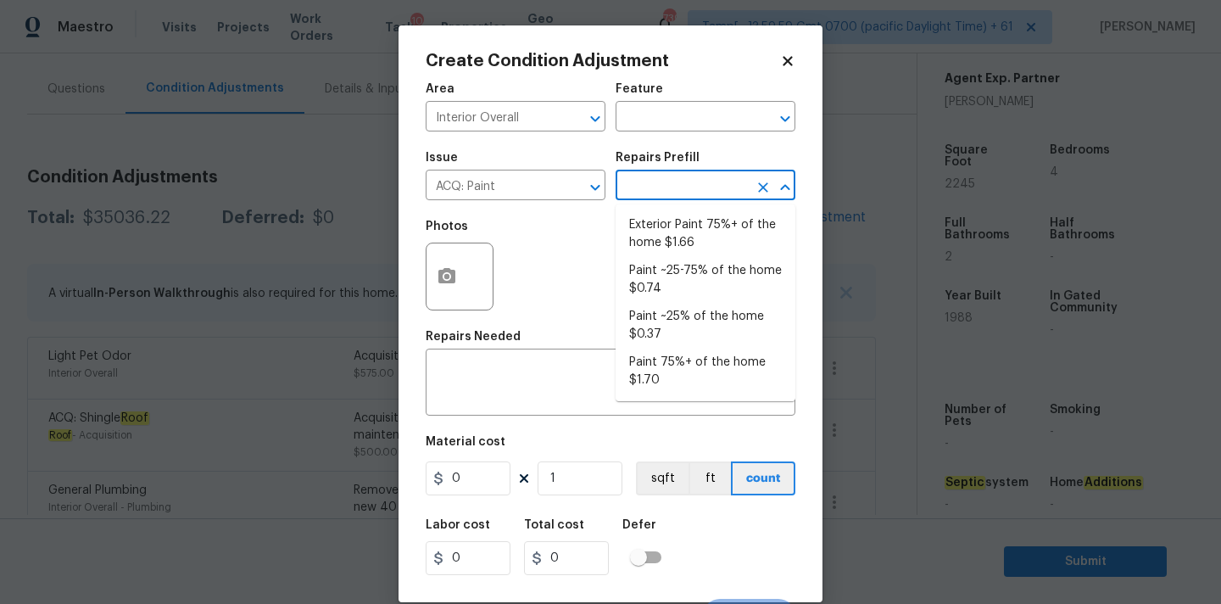
click at [670, 176] on input "text" at bounding box center [682, 187] width 132 height 26
click at [680, 355] on li "Paint 75%+ of the home $1.70" at bounding box center [706, 372] width 180 height 46
type input "Acquisition"
type textarea "Acquisition Scope: 75%+ of the home will likely require interior paint"
type input "1.7"
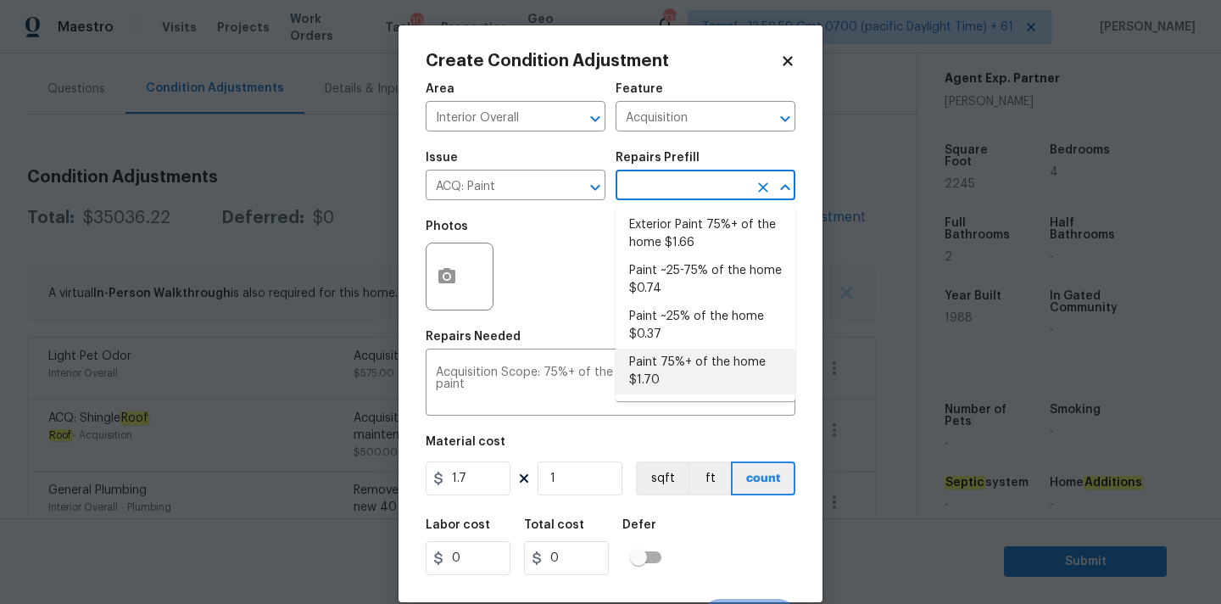
type input "1.7"
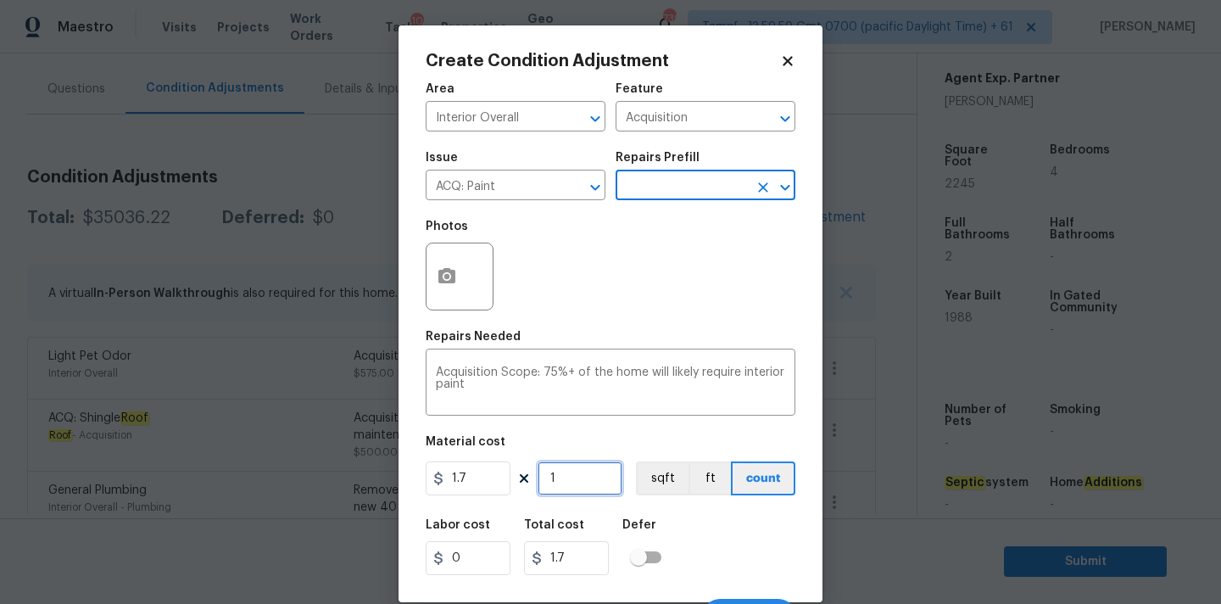
click at [570, 484] on input "1" at bounding box center [580, 478] width 85 height 34
type input "2"
type input "3.4"
type input "22"
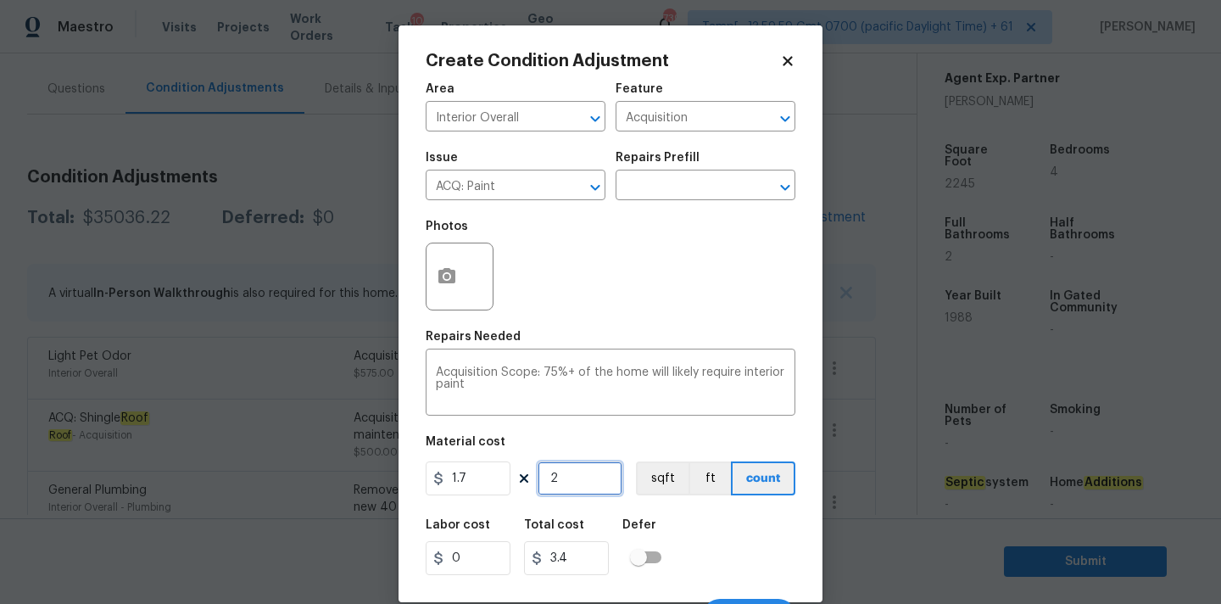
type input "37.4"
type input "224"
type input "380.8"
type input "2245"
type input "3816.5"
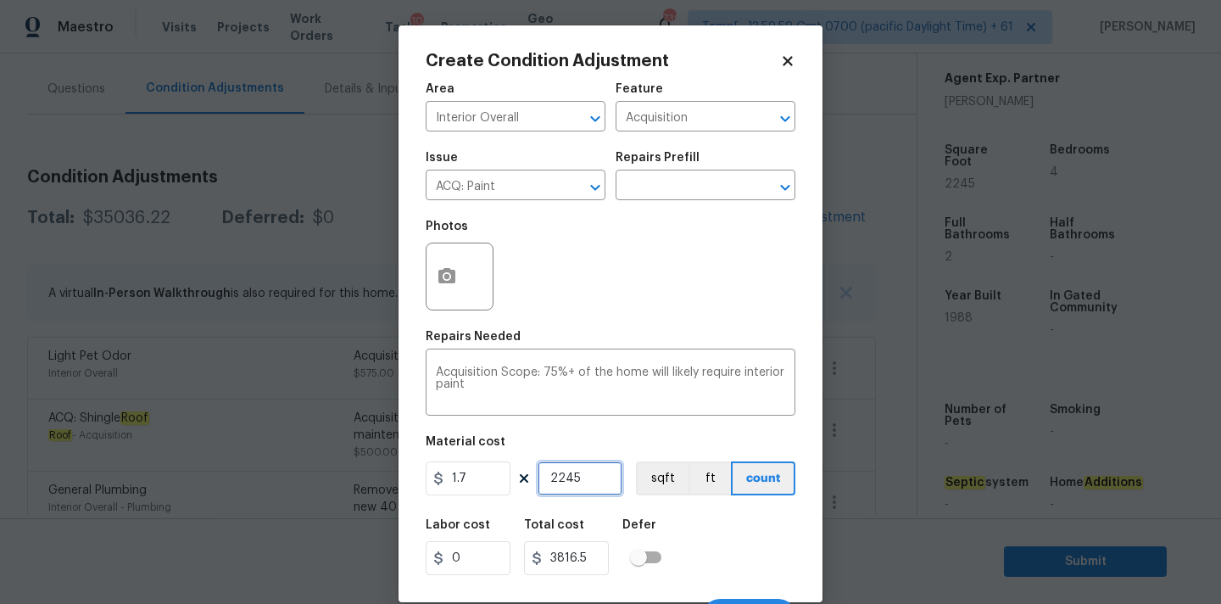
type input "2245"
click at [438, 271] on icon "button" at bounding box center [447, 276] width 20 height 20
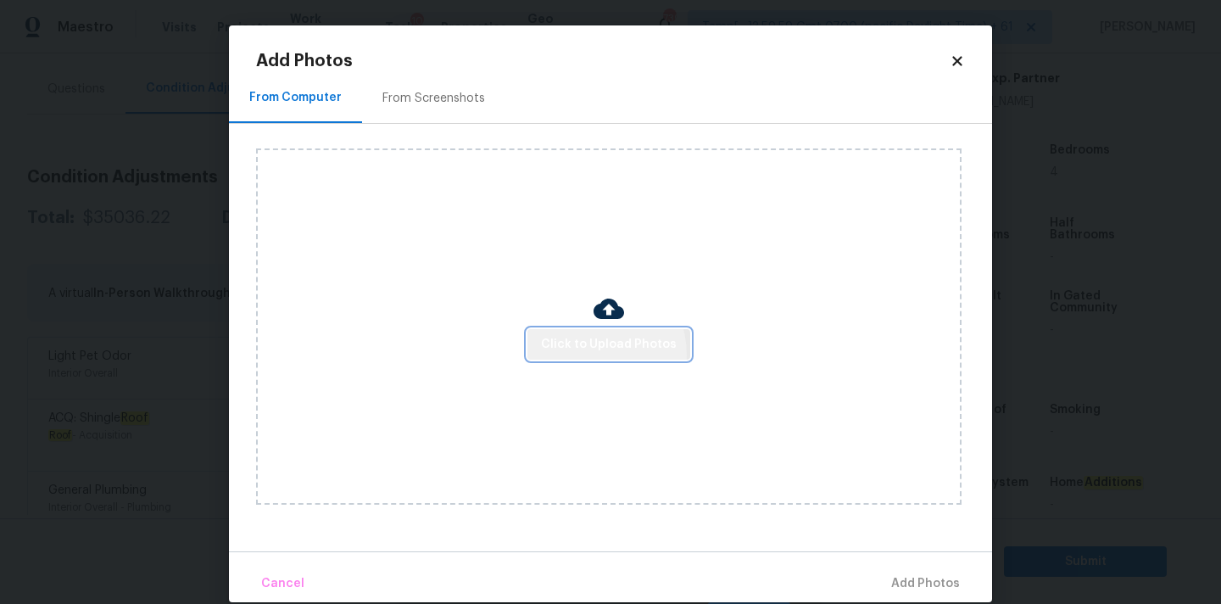
click at [591, 351] on span "Click to Upload Photos" at bounding box center [609, 344] width 136 height 21
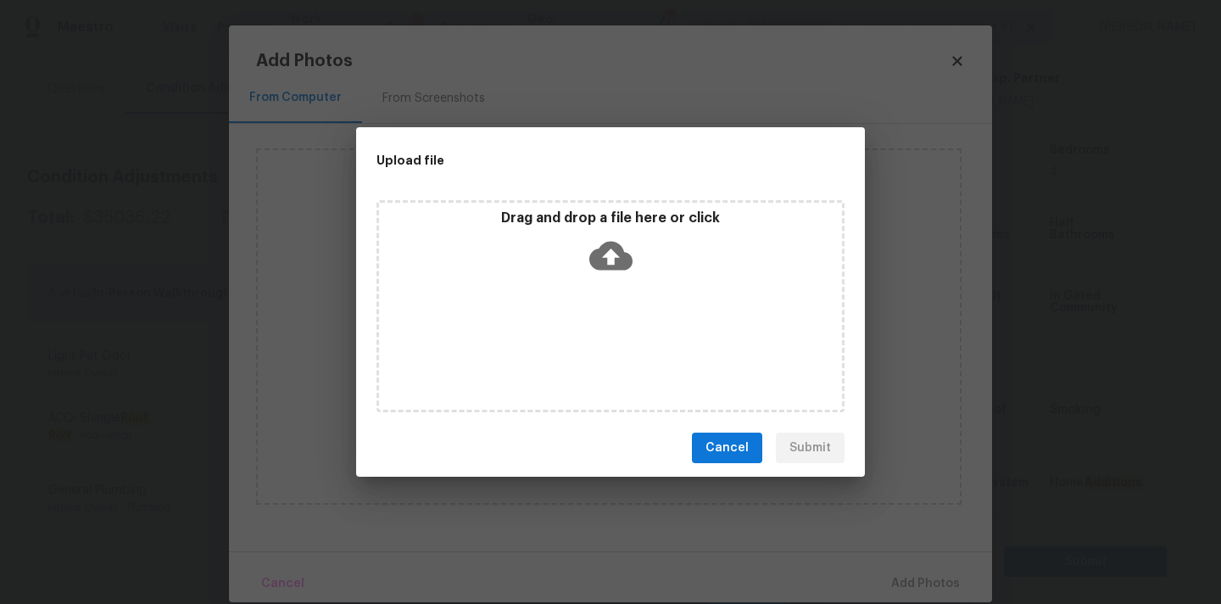
click at [591, 277] on div "Drag and drop a file here or click" at bounding box center [610, 246] width 463 height 73
